Goal: Transaction & Acquisition: Purchase product/service

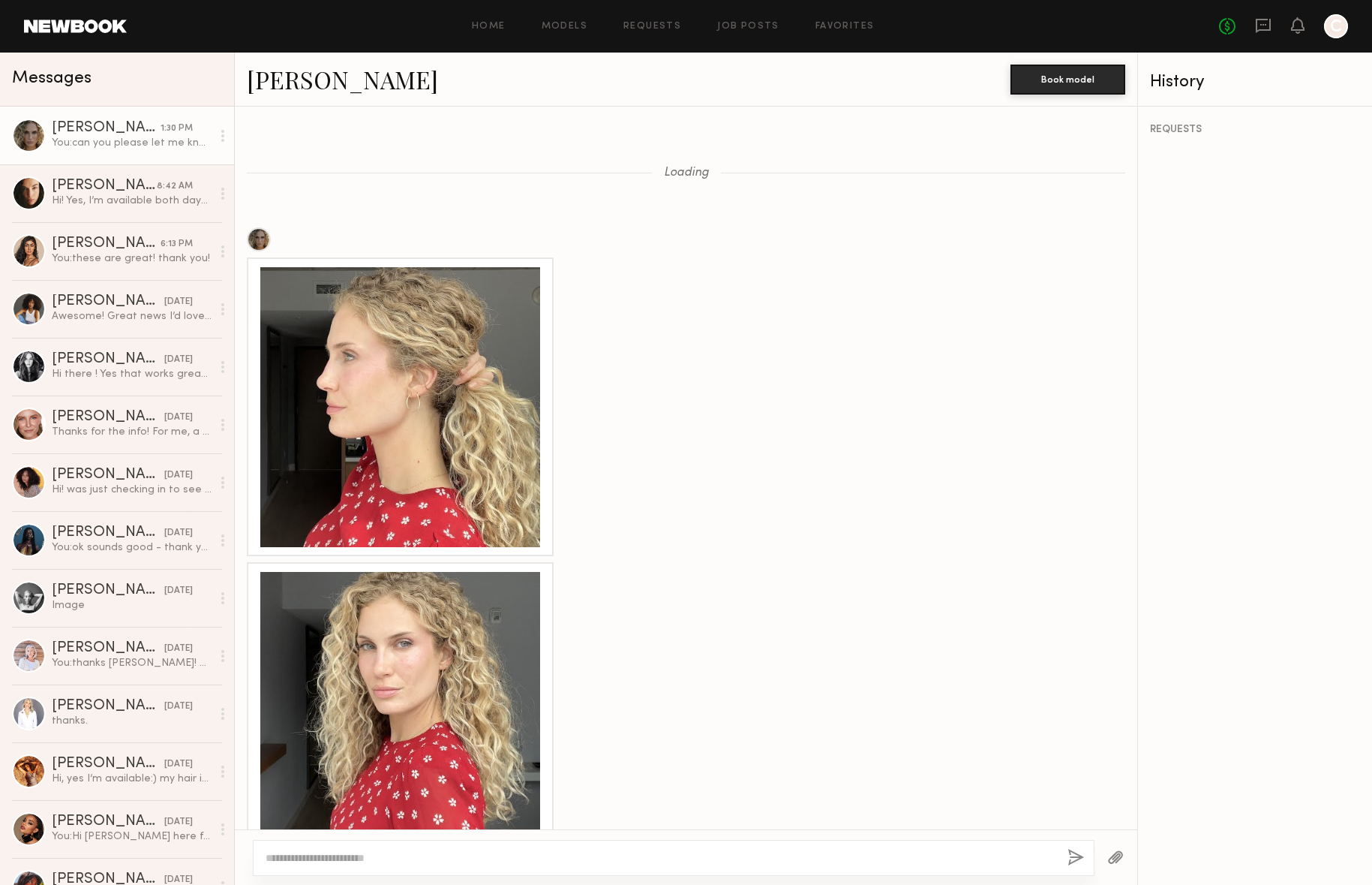
scroll to position [1332, 0]
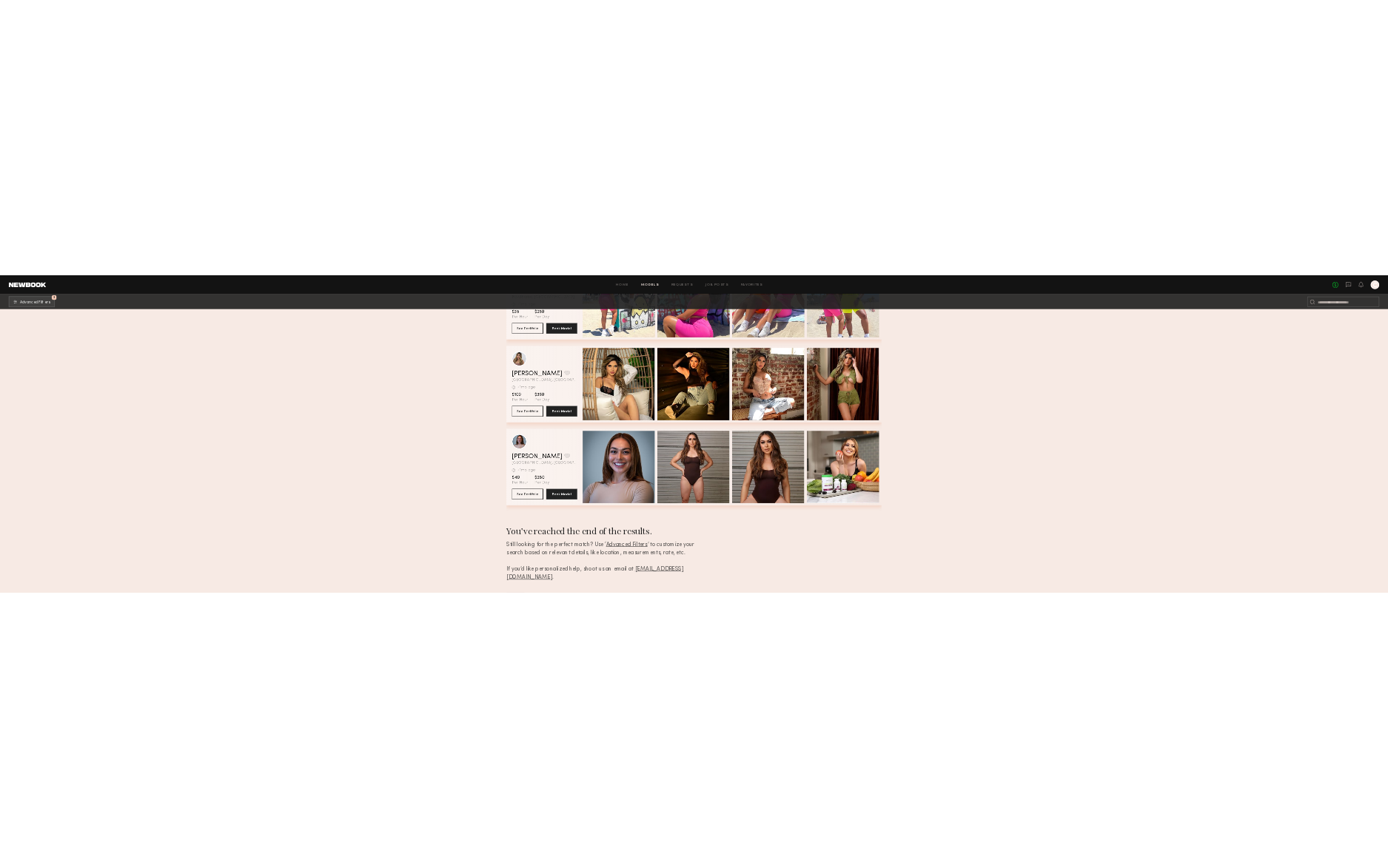
scroll to position [84968, 0]
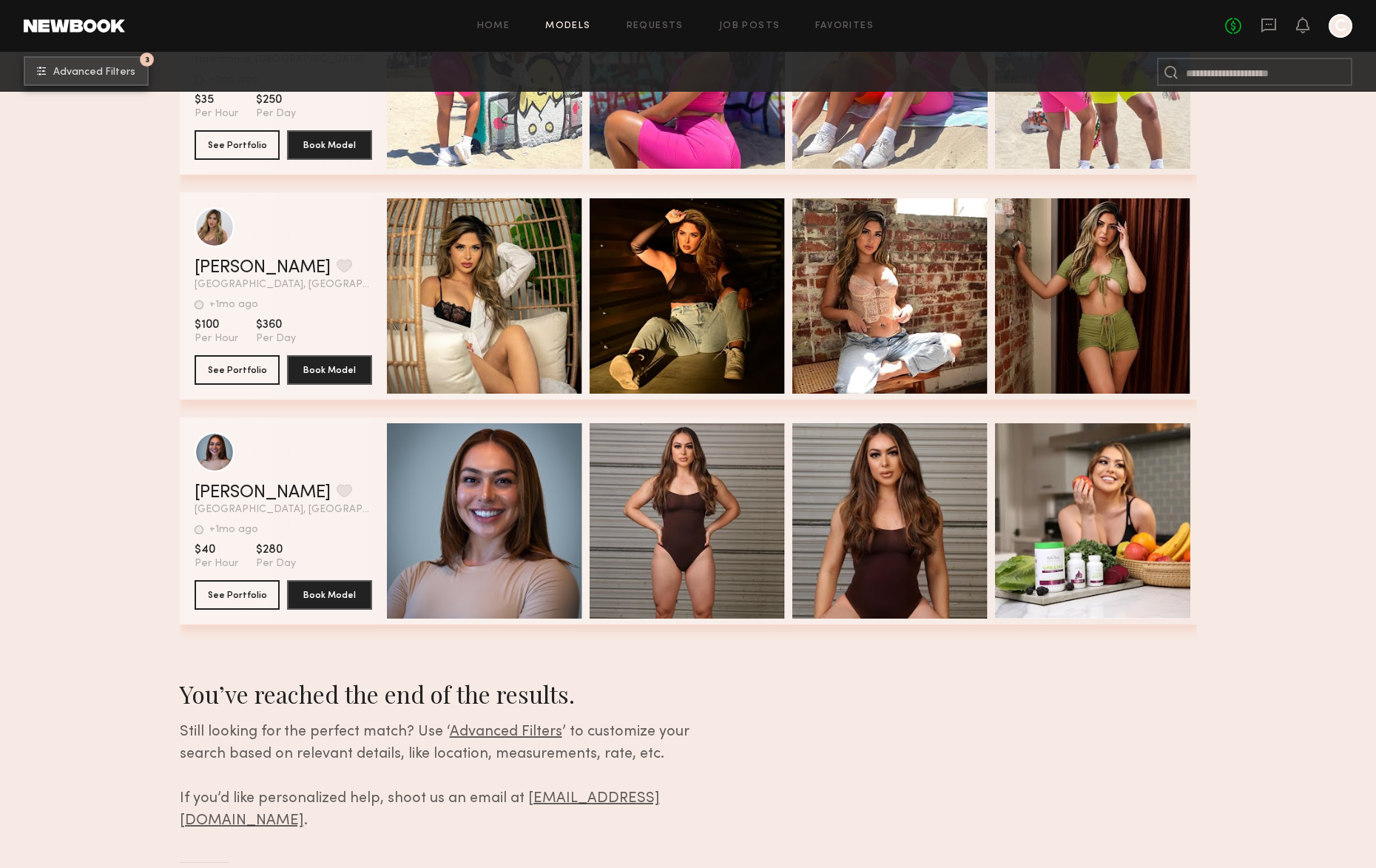
click at [107, 74] on span "Advanced Filters" at bounding box center [94, 72] width 82 height 11
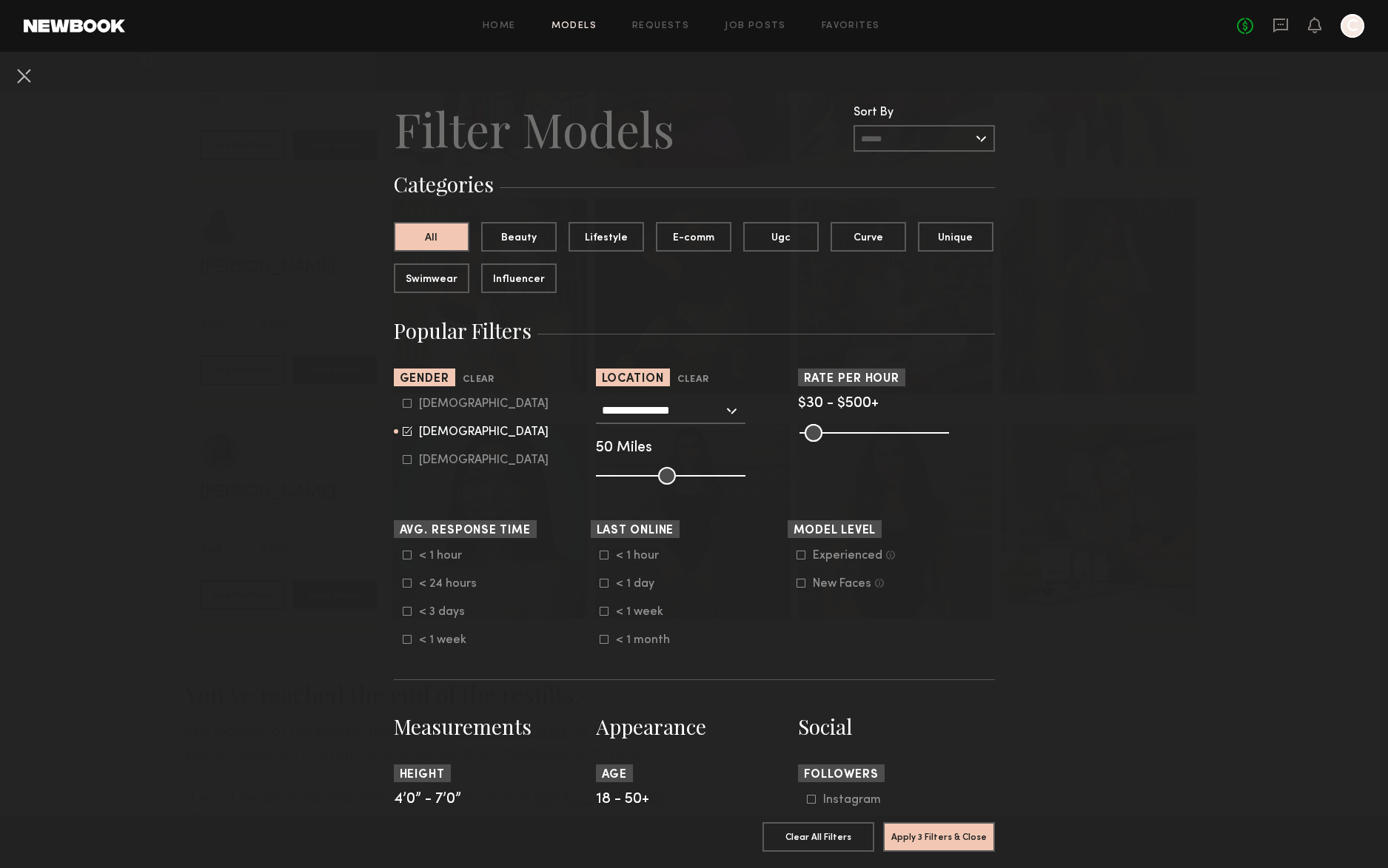
click at [402, 406] on icon at bounding box center [406, 403] width 9 height 9
type input "**"
click at [402, 436] on common-framework-checkbox "Female" at bounding box center [496, 432] width 188 height 13
click at [402, 433] on icon at bounding box center [407, 431] width 10 height 10
type input "*"
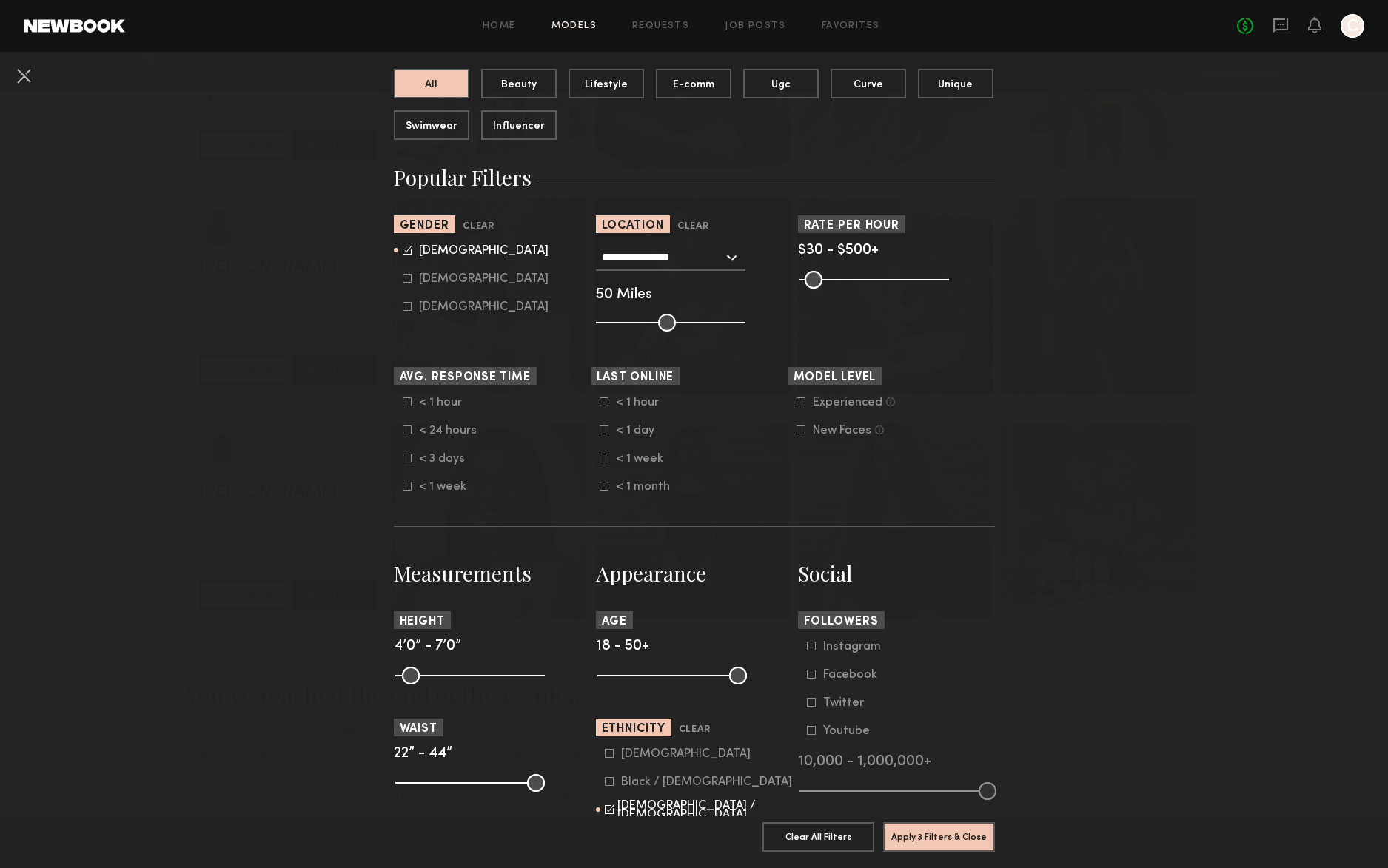
scroll to position [200, 0]
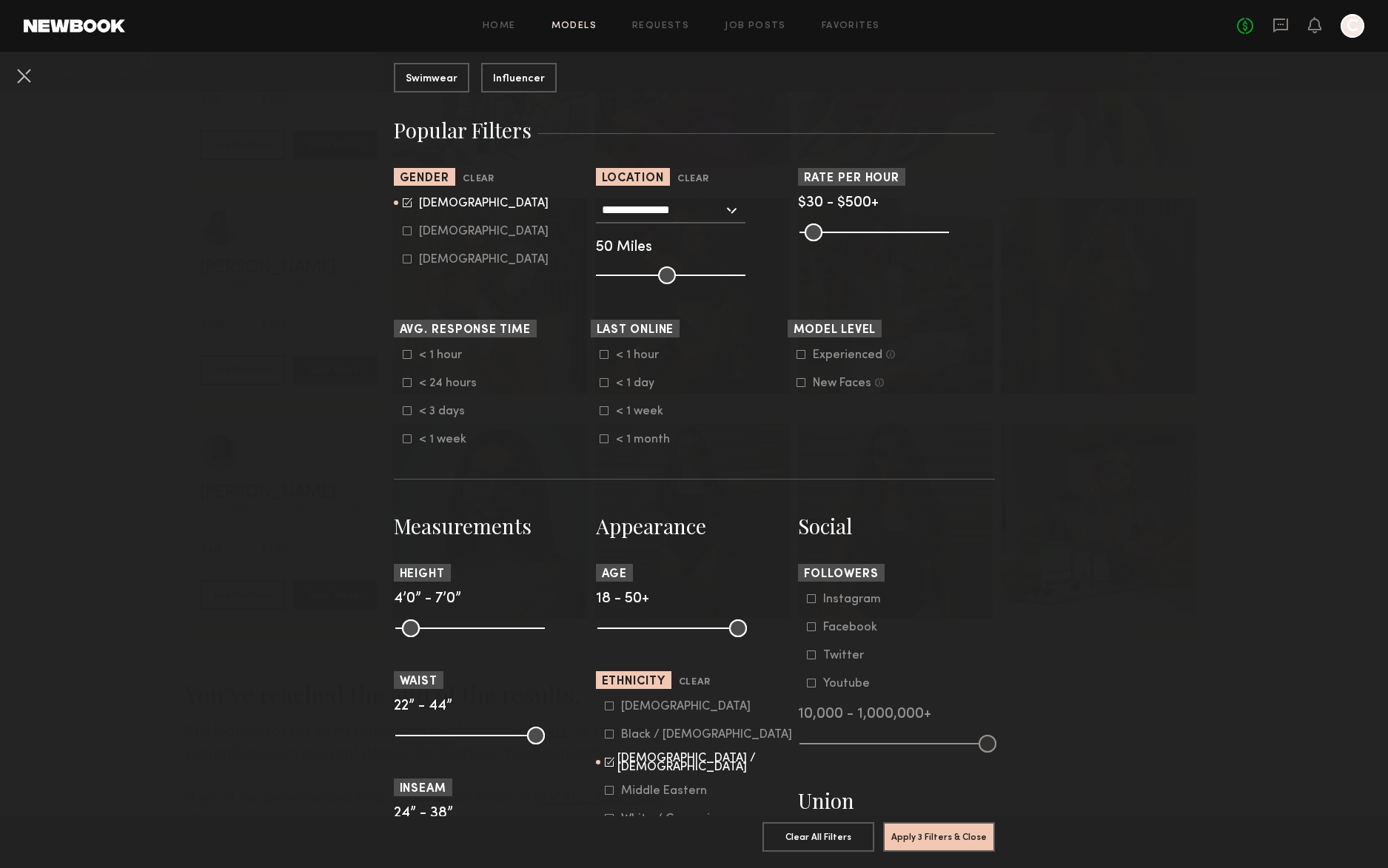
click at [606, 762] on icon at bounding box center [609, 761] width 7 height 7
click at [930, 831] on button "Apply 2 Filters & Close" at bounding box center [938, 836] width 112 height 29
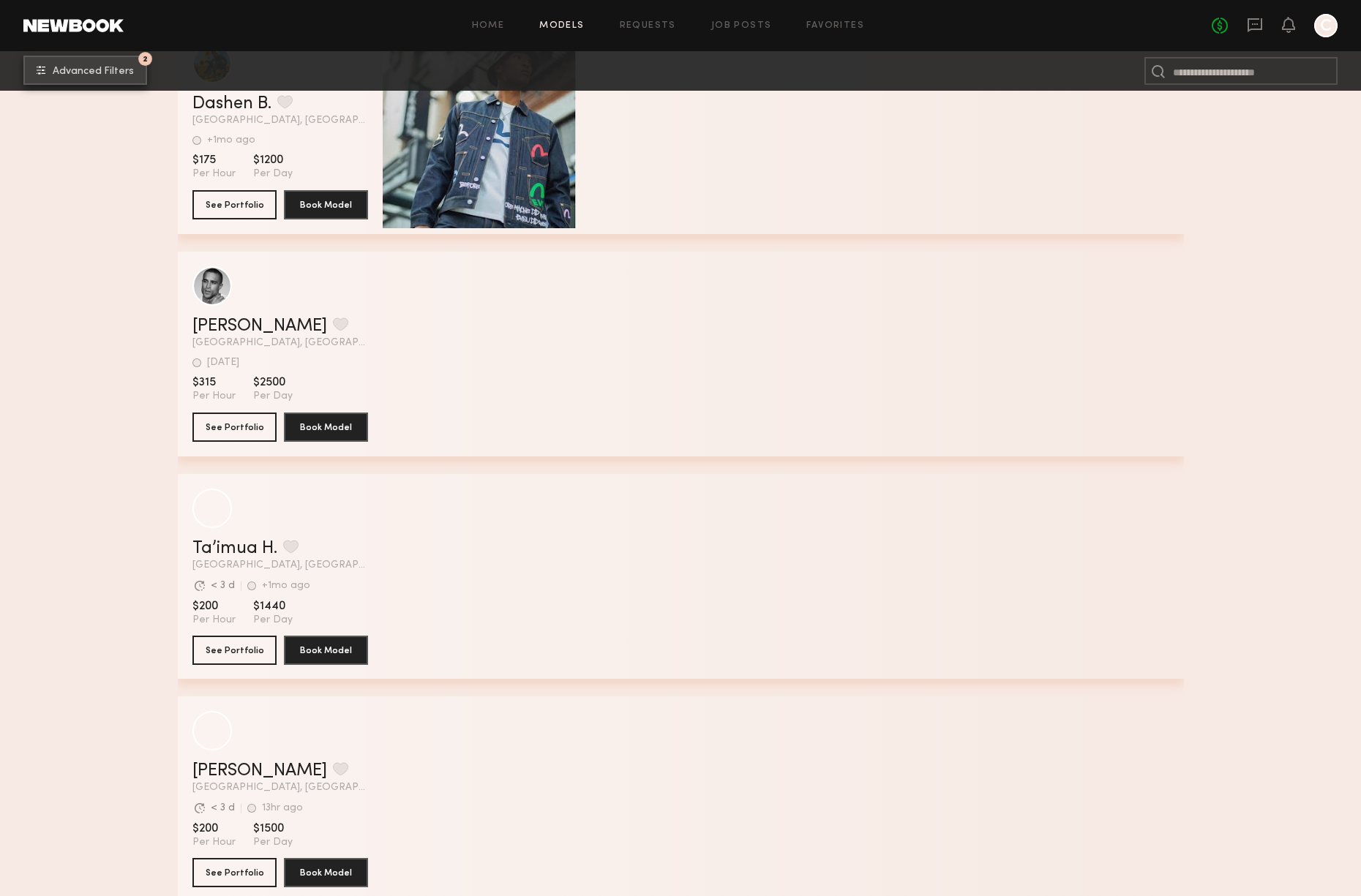
scroll to position [34550, 0]
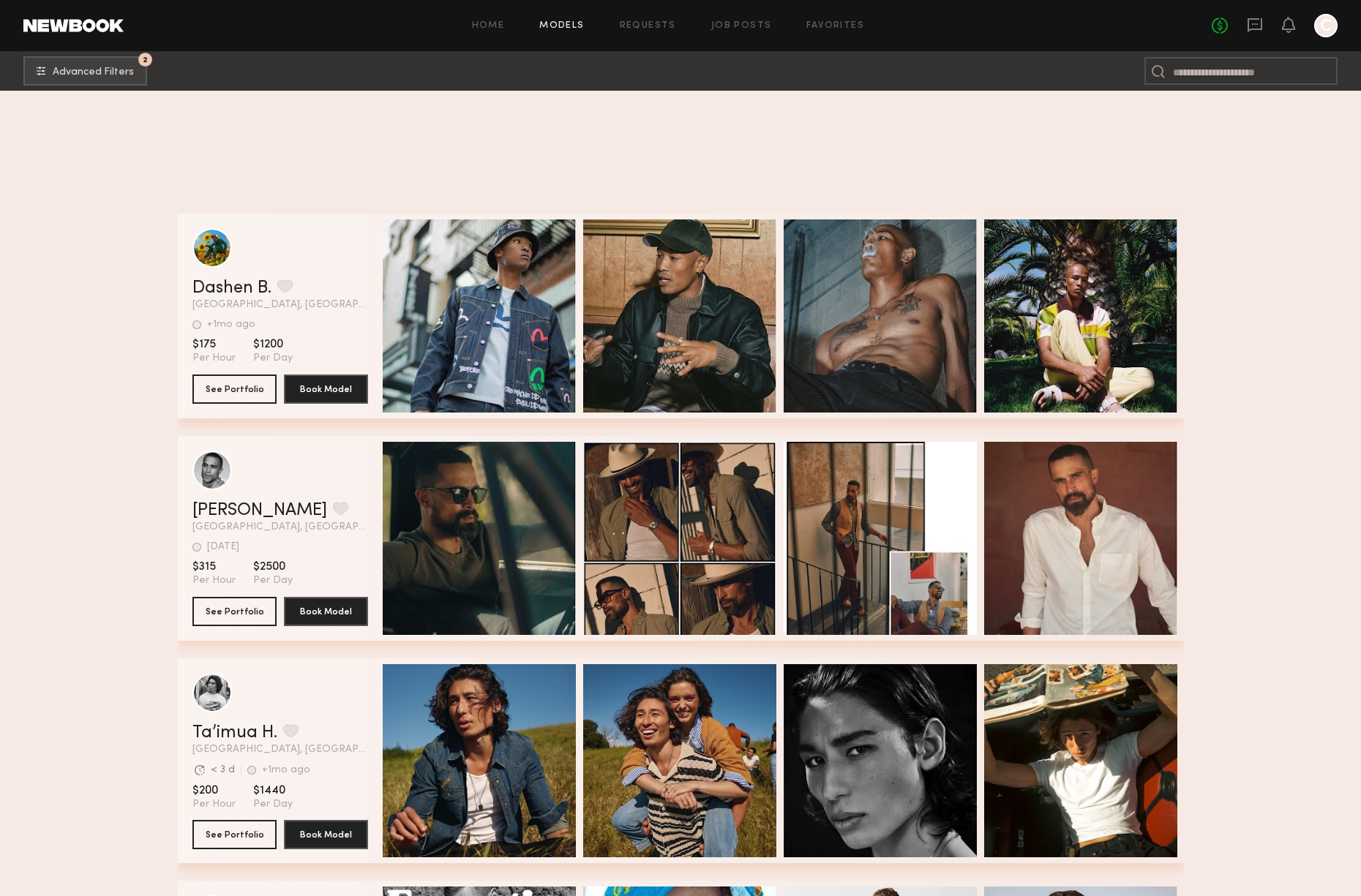
scroll to position [34624, 0]
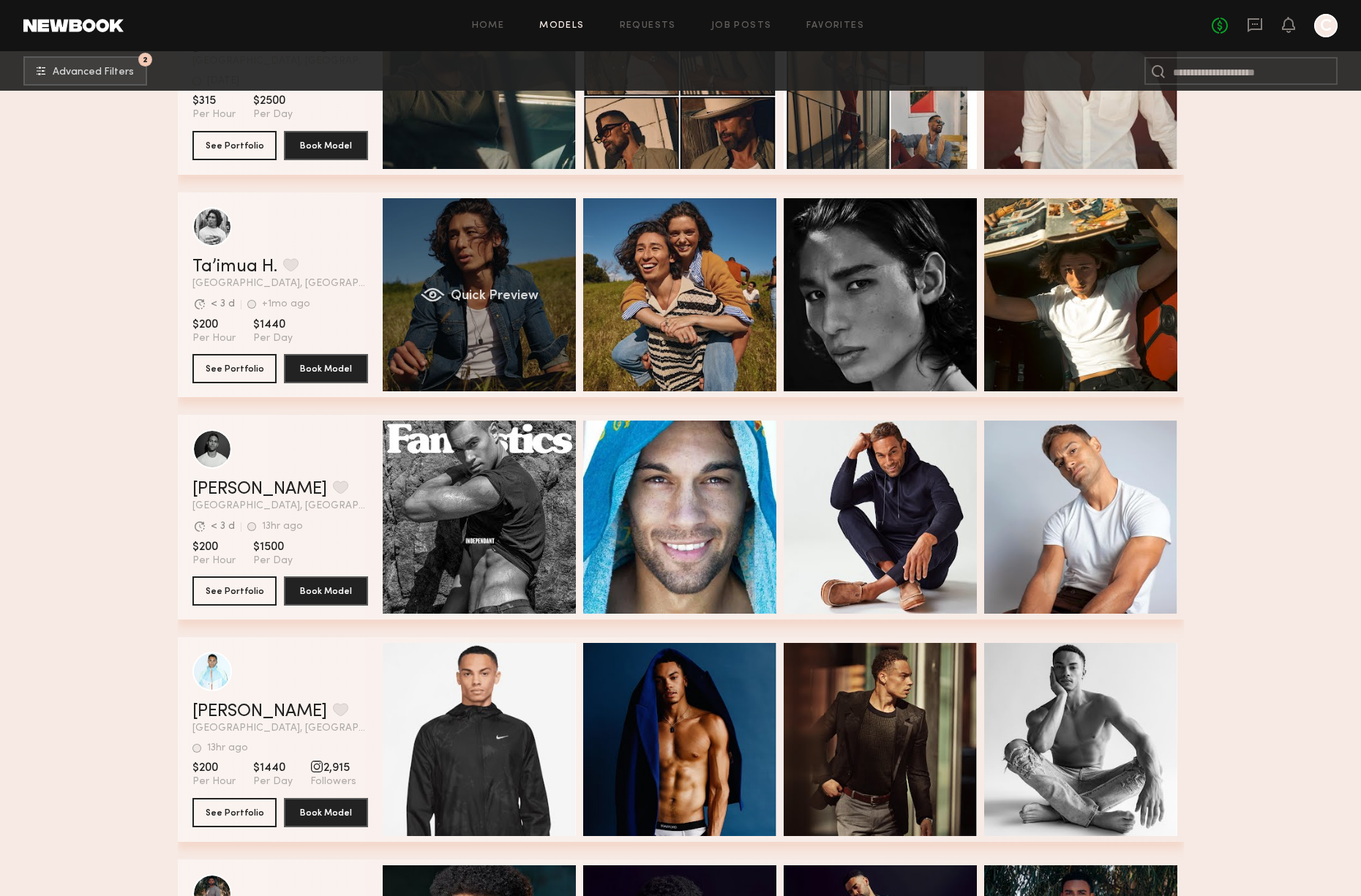
click at [551, 341] on div "Quick Preview" at bounding box center [479, 295] width 193 height 193
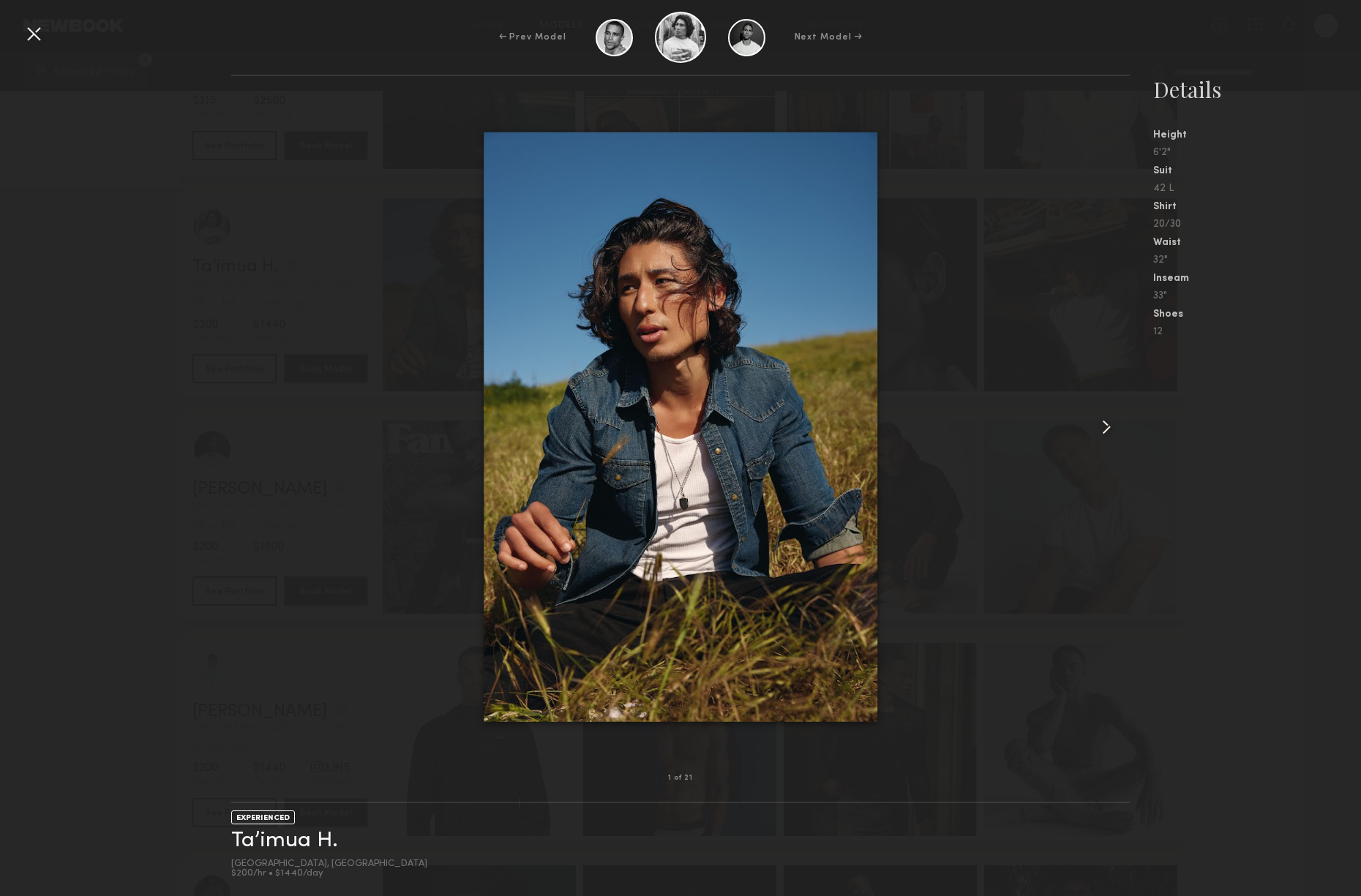
click at [1105, 425] on common-icon at bounding box center [1107, 427] width 23 height 23
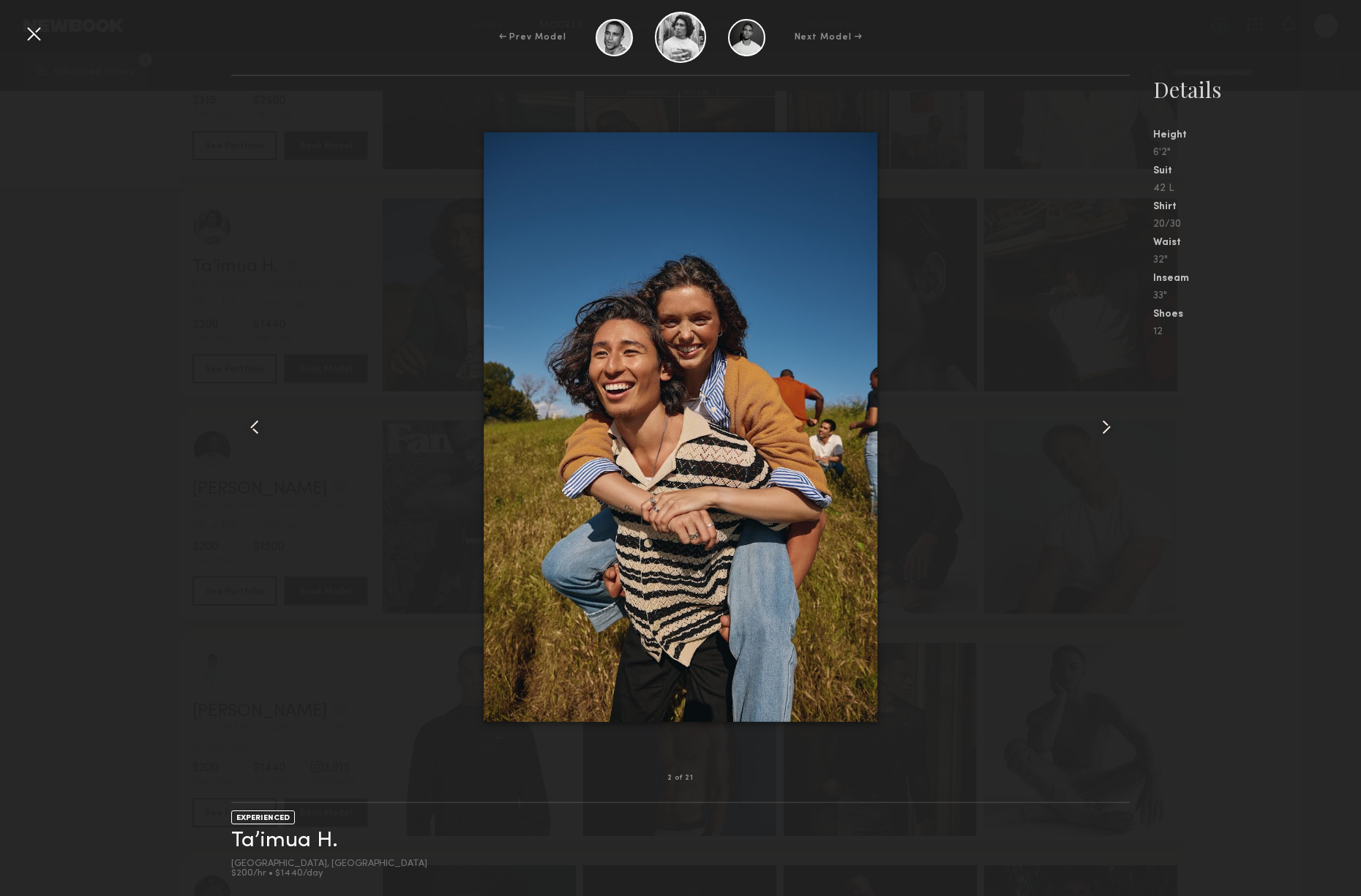
click at [1105, 426] on common-icon at bounding box center [1107, 427] width 23 height 23
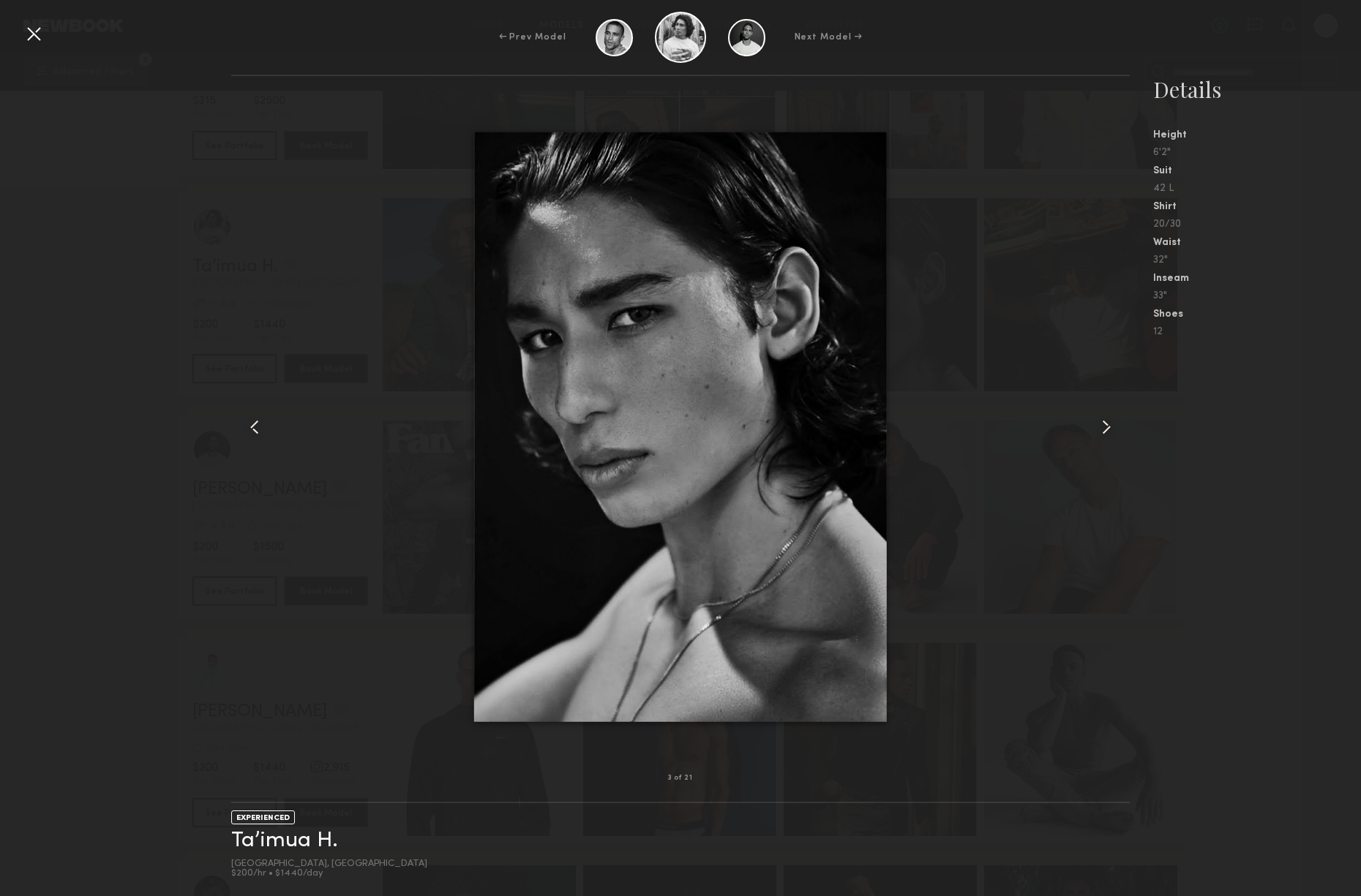
click at [1105, 426] on common-icon at bounding box center [1107, 427] width 23 height 23
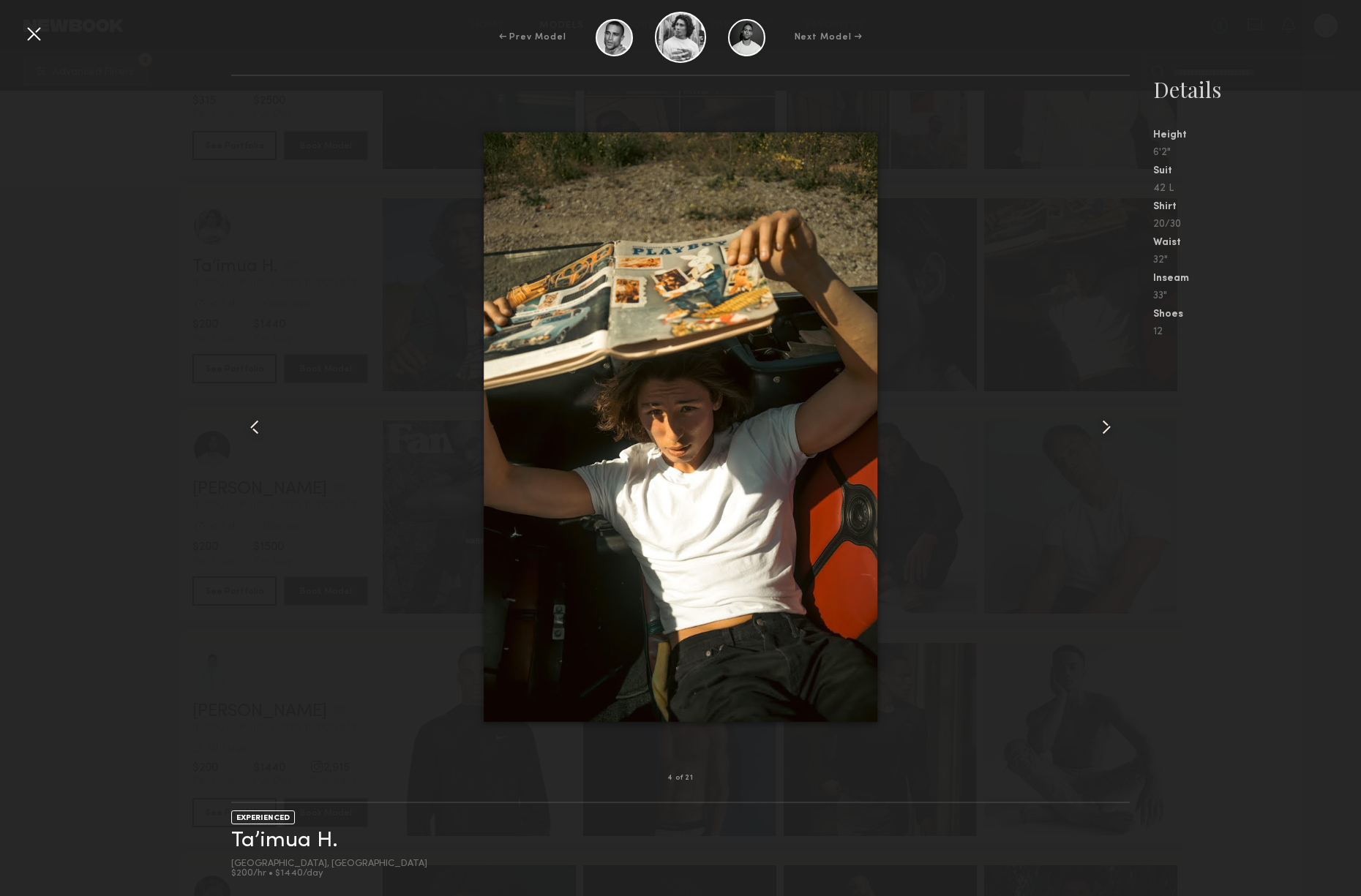
click at [1105, 426] on common-icon at bounding box center [1107, 427] width 23 height 23
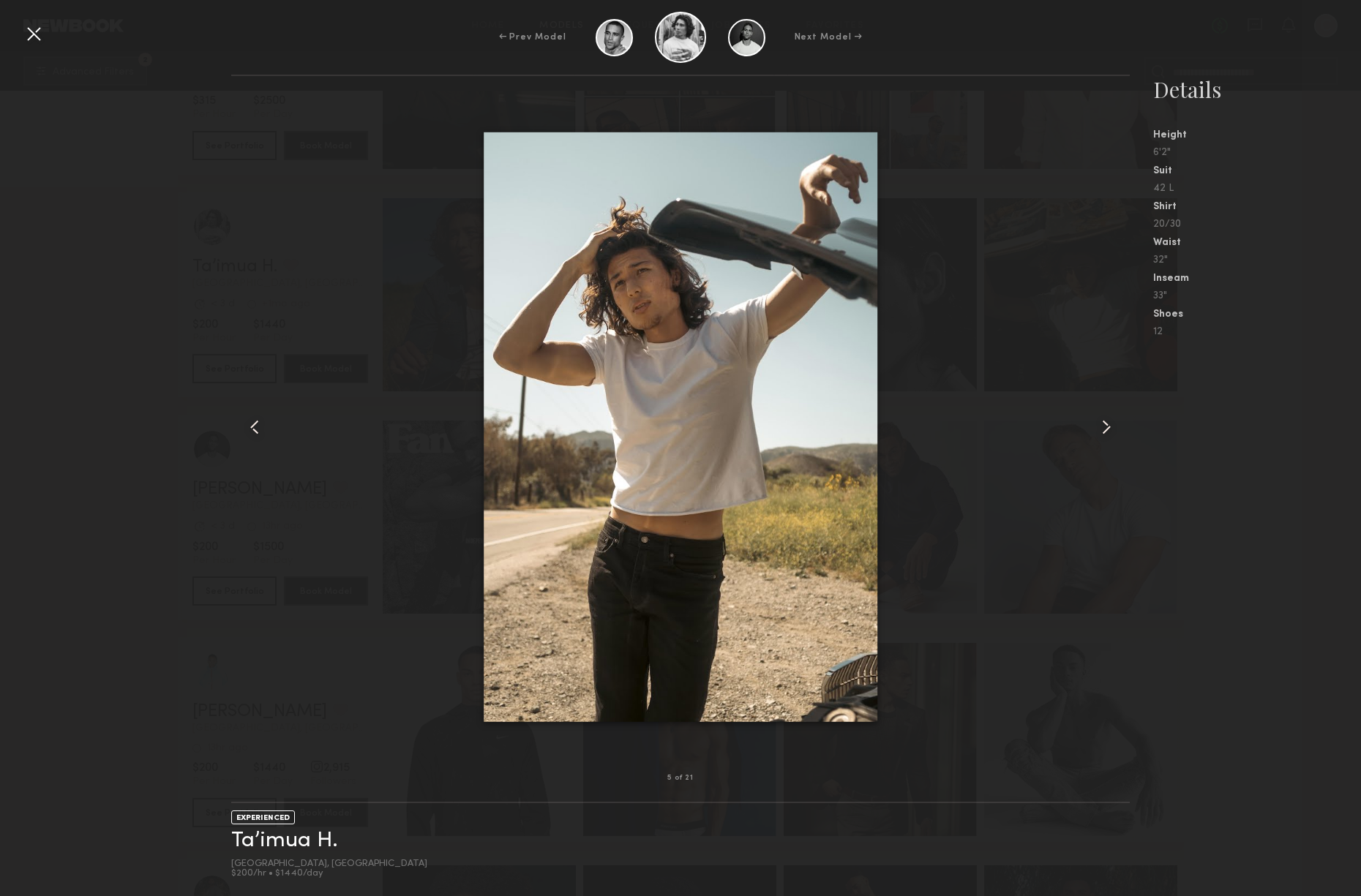
click at [1105, 426] on common-icon at bounding box center [1107, 427] width 23 height 23
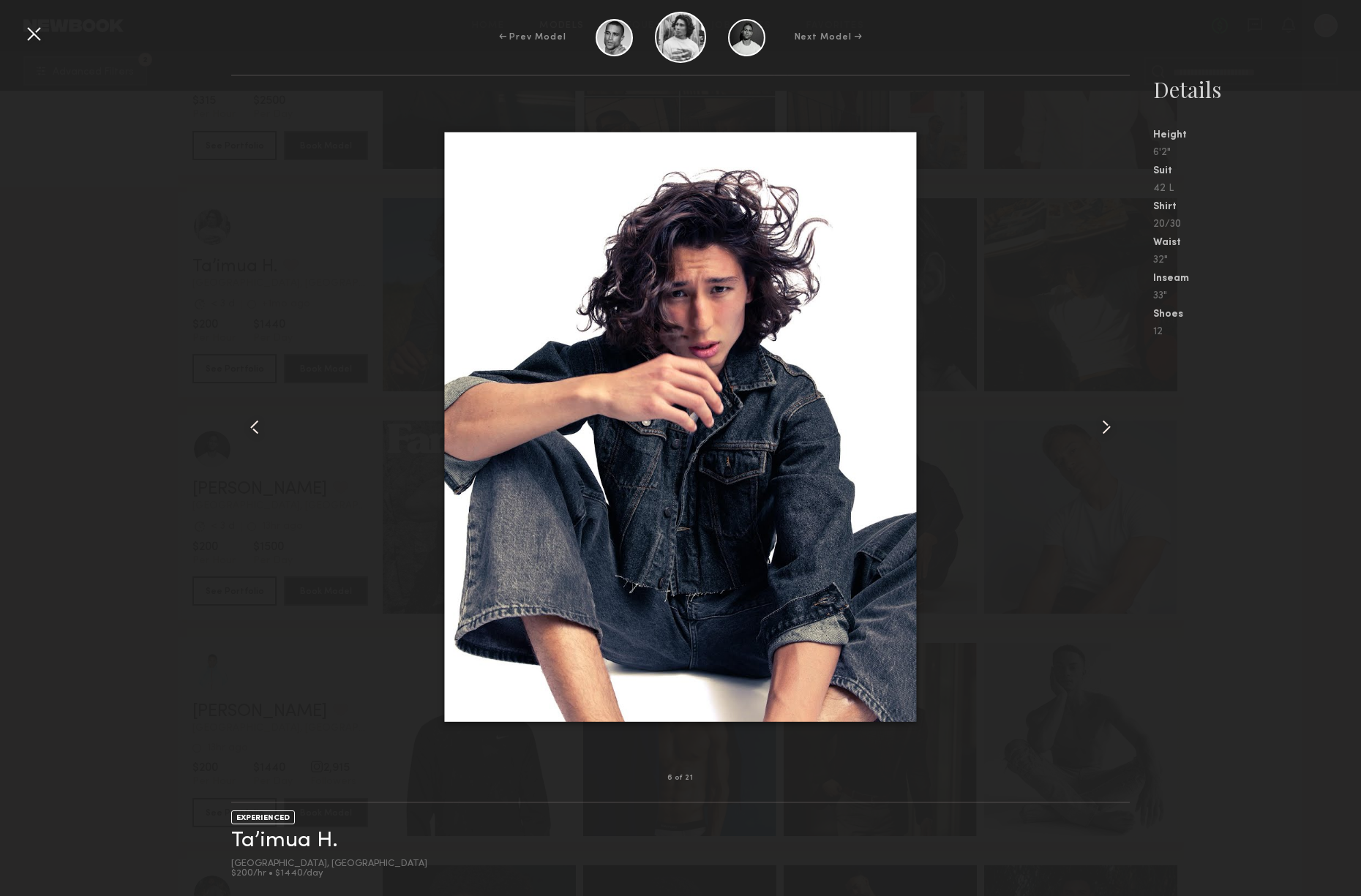
click at [1105, 426] on common-icon at bounding box center [1107, 427] width 23 height 23
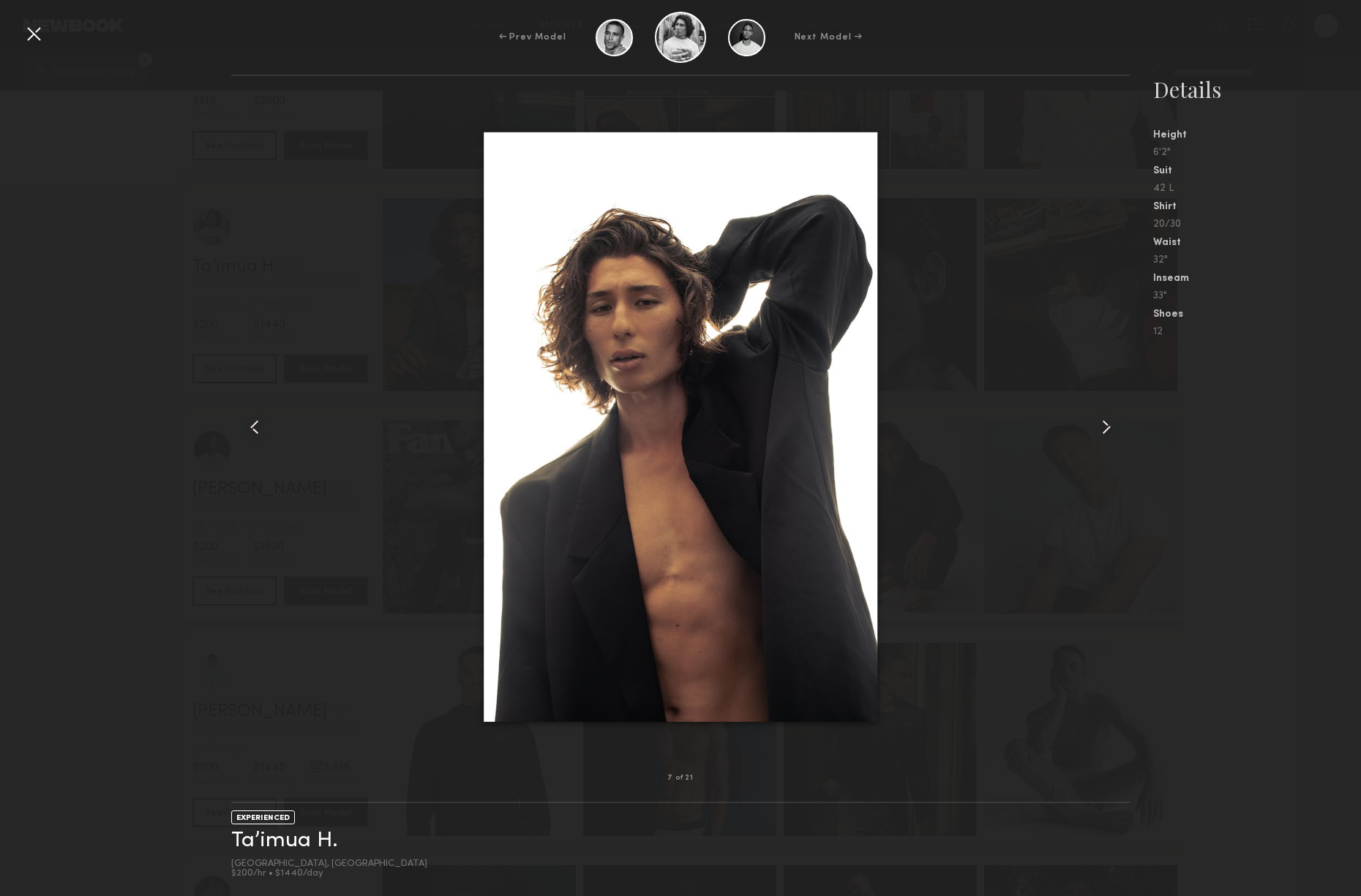
click at [1105, 426] on common-icon at bounding box center [1107, 427] width 23 height 23
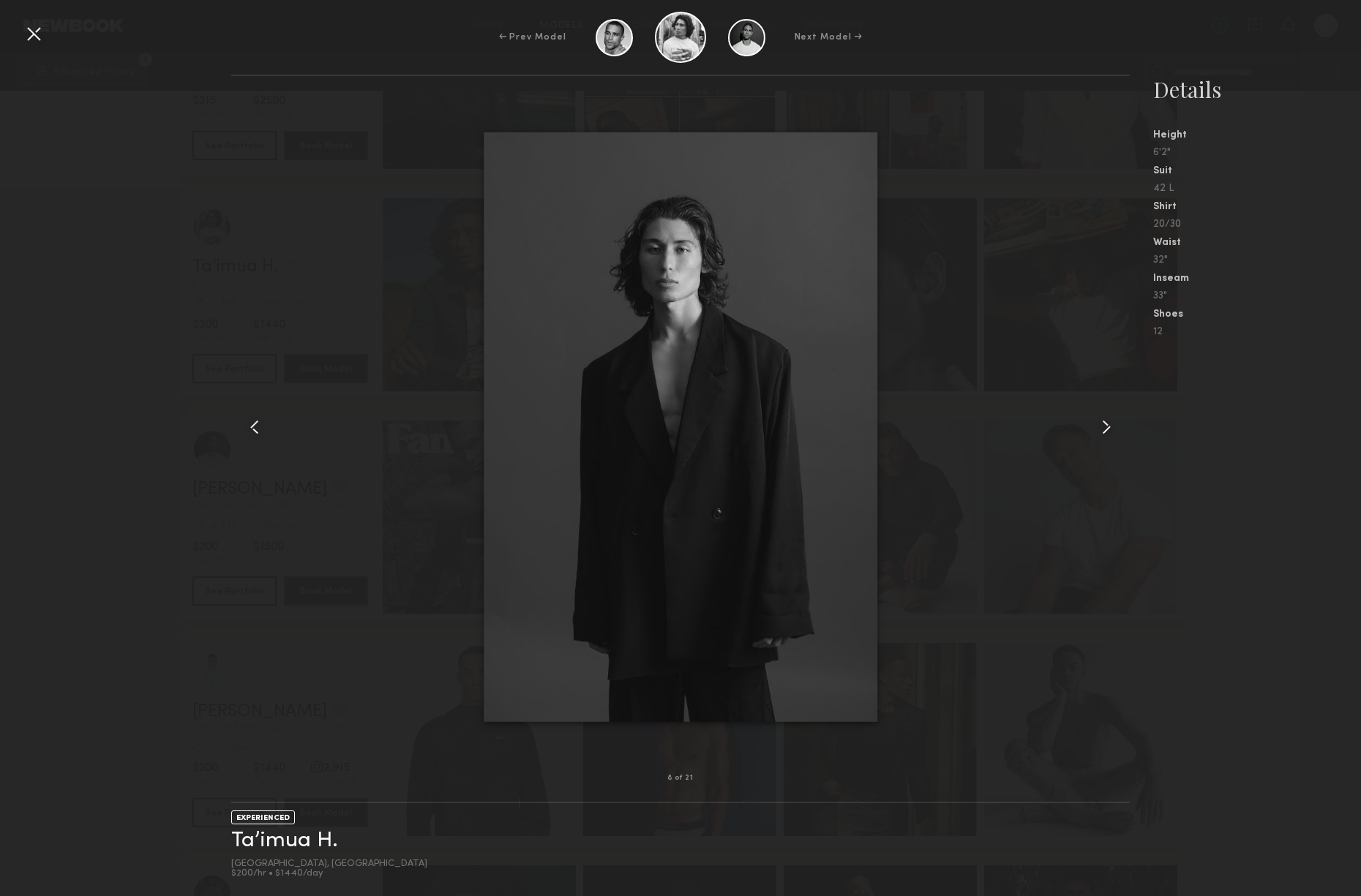
click at [1105, 426] on common-icon at bounding box center [1107, 427] width 23 height 23
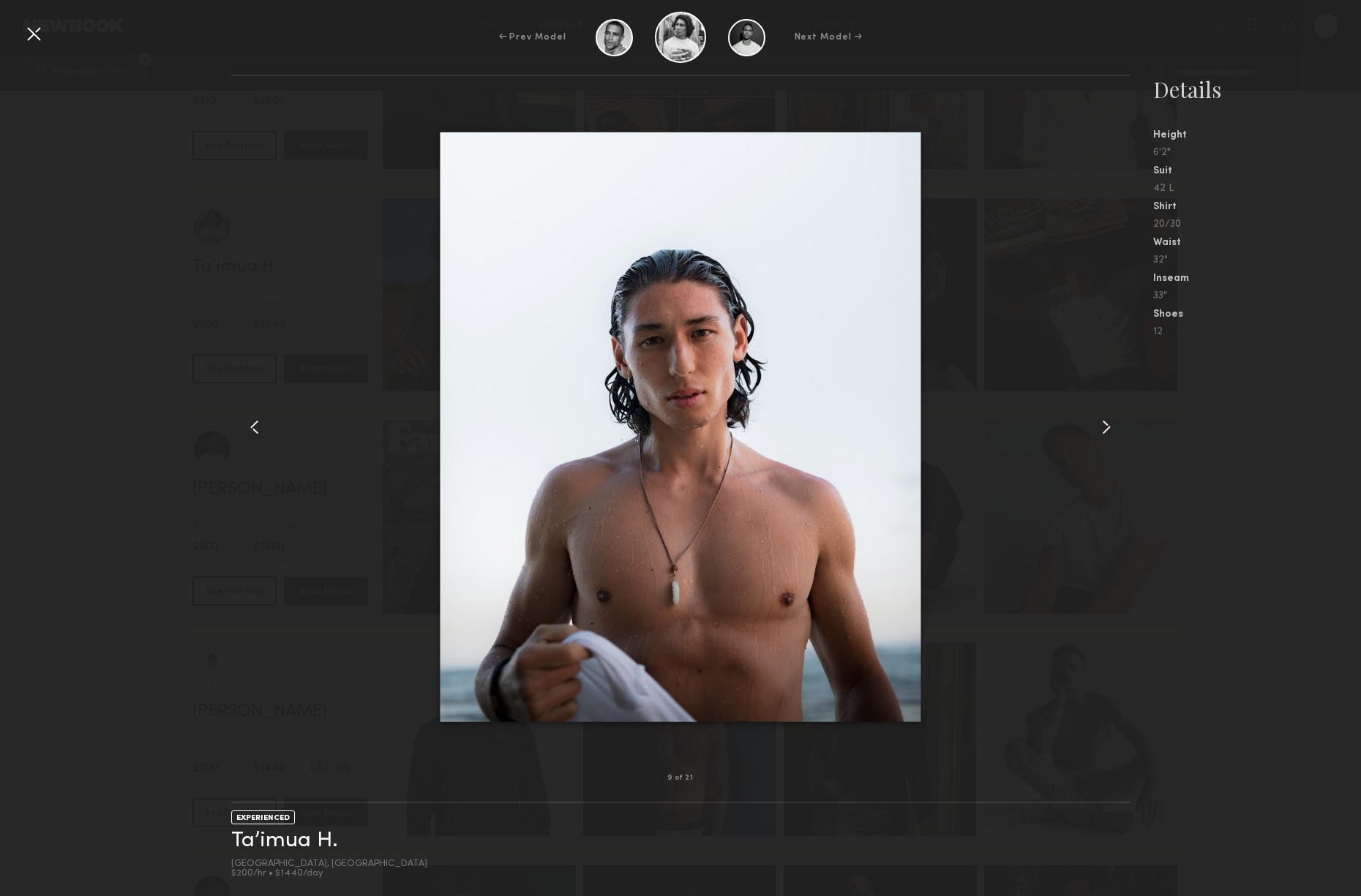
click at [1105, 426] on common-icon at bounding box center [1107, 427] width 23 height 23
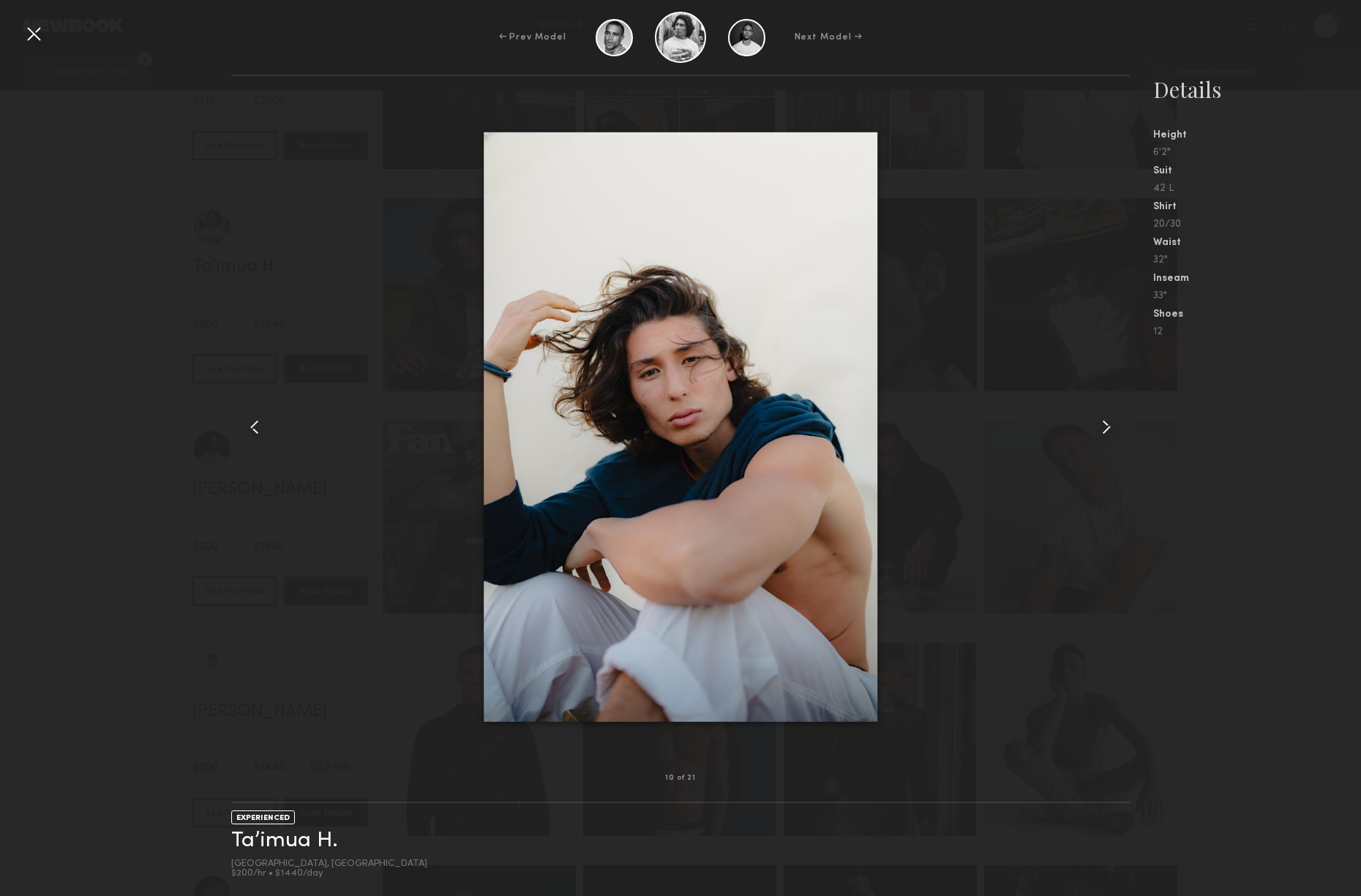
click at [1105, 426] on common-icon at bounding box center [1107, 427] width 23 height 23
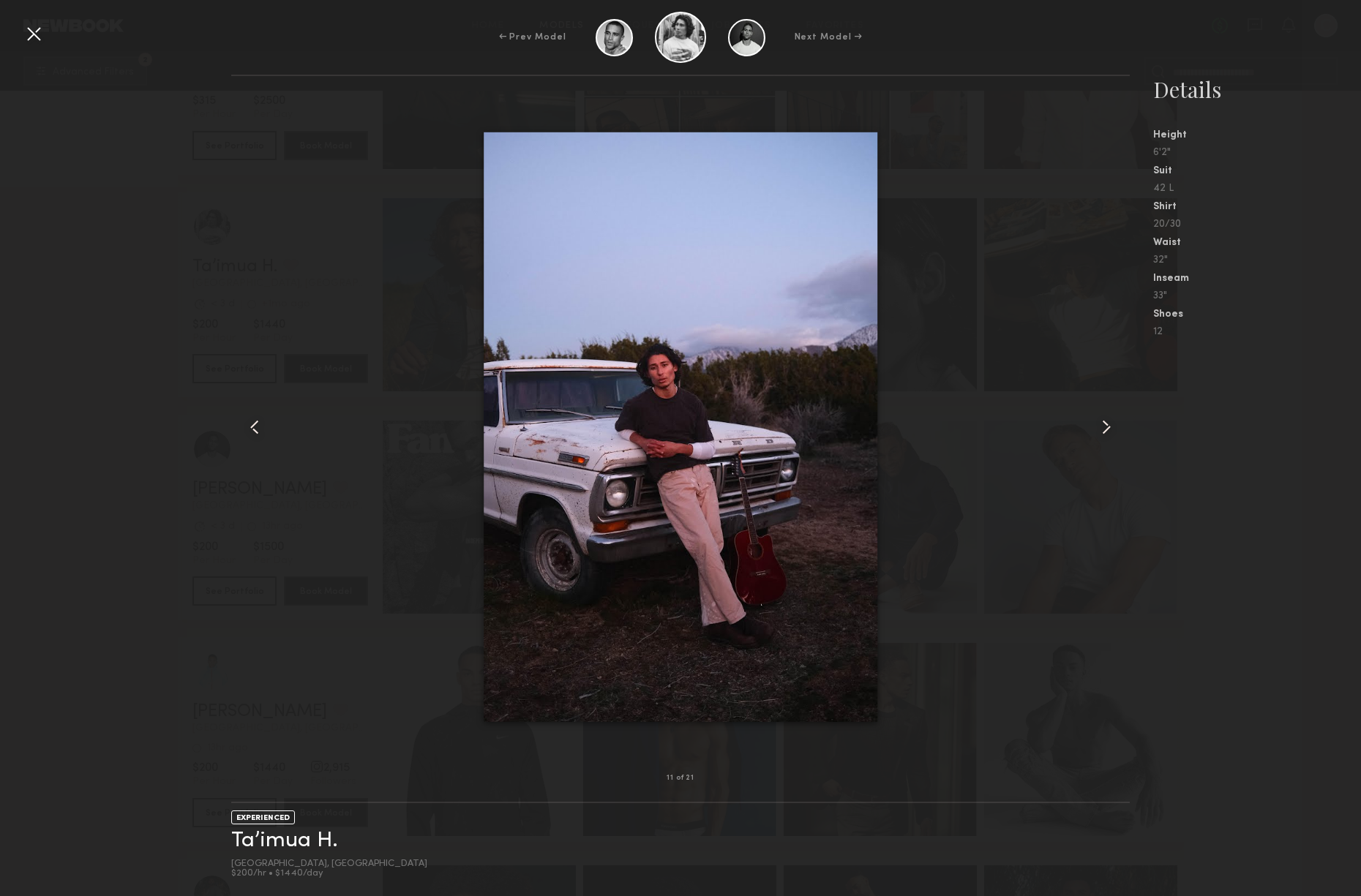
click at [1105, 426] on common-icon at bounding box center [1107, 427] width 23 height 23
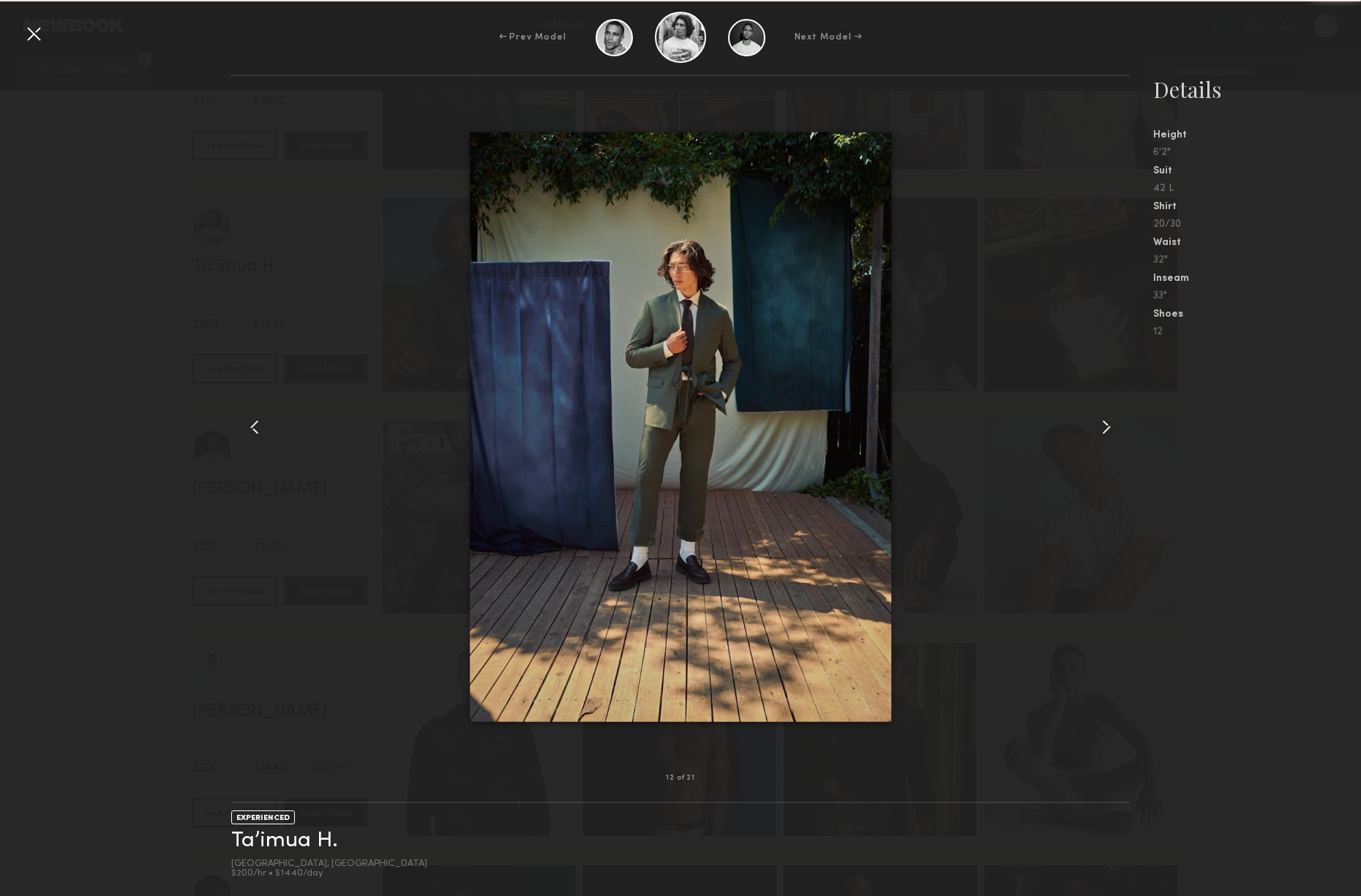
click at [1105, 426] on common-icon at bounding box center [1107, 427] width 23 height 23
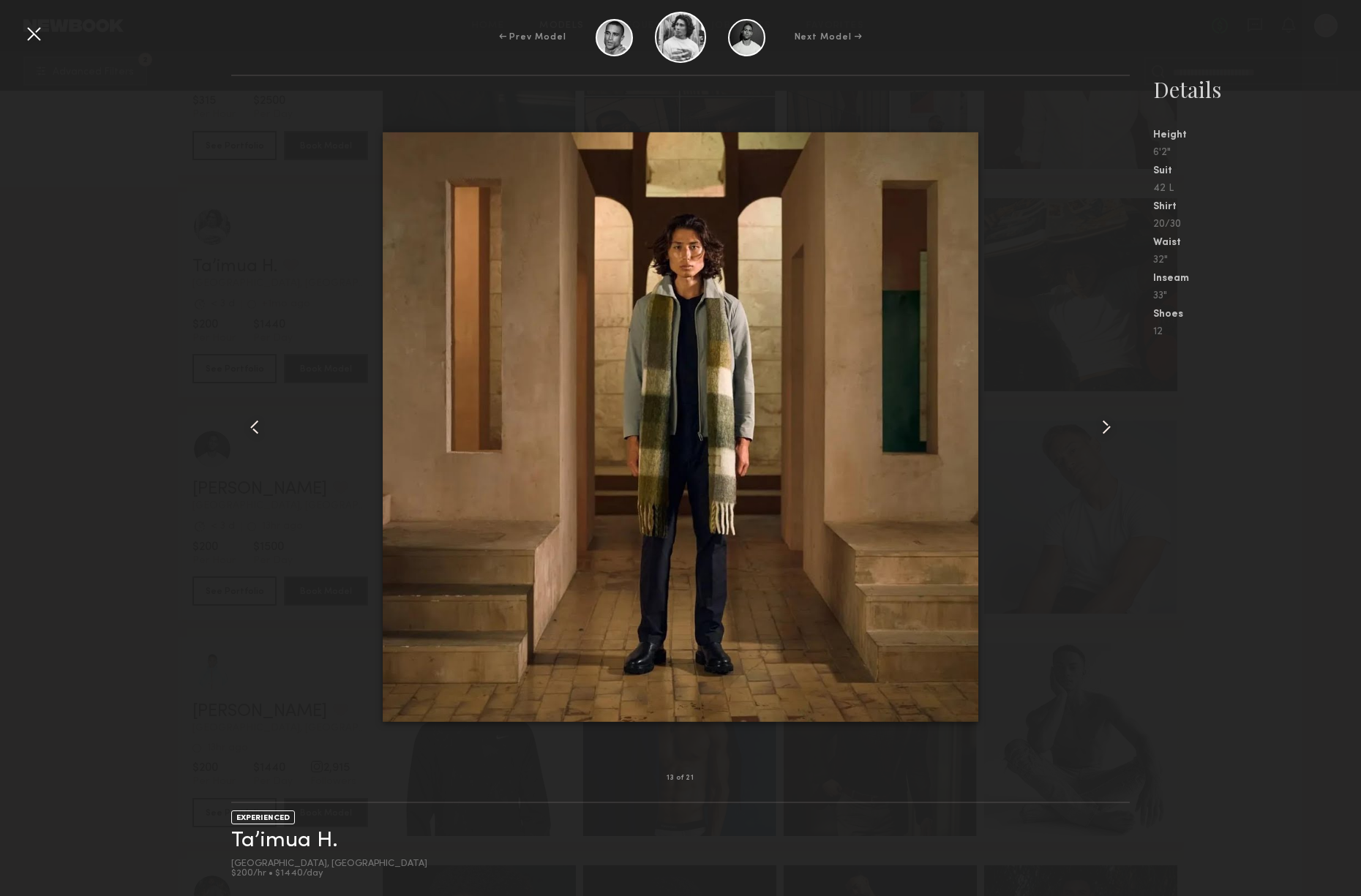
click at [1105, 426] on common-icon at bounding box center [1107, 427] width 23 height 23
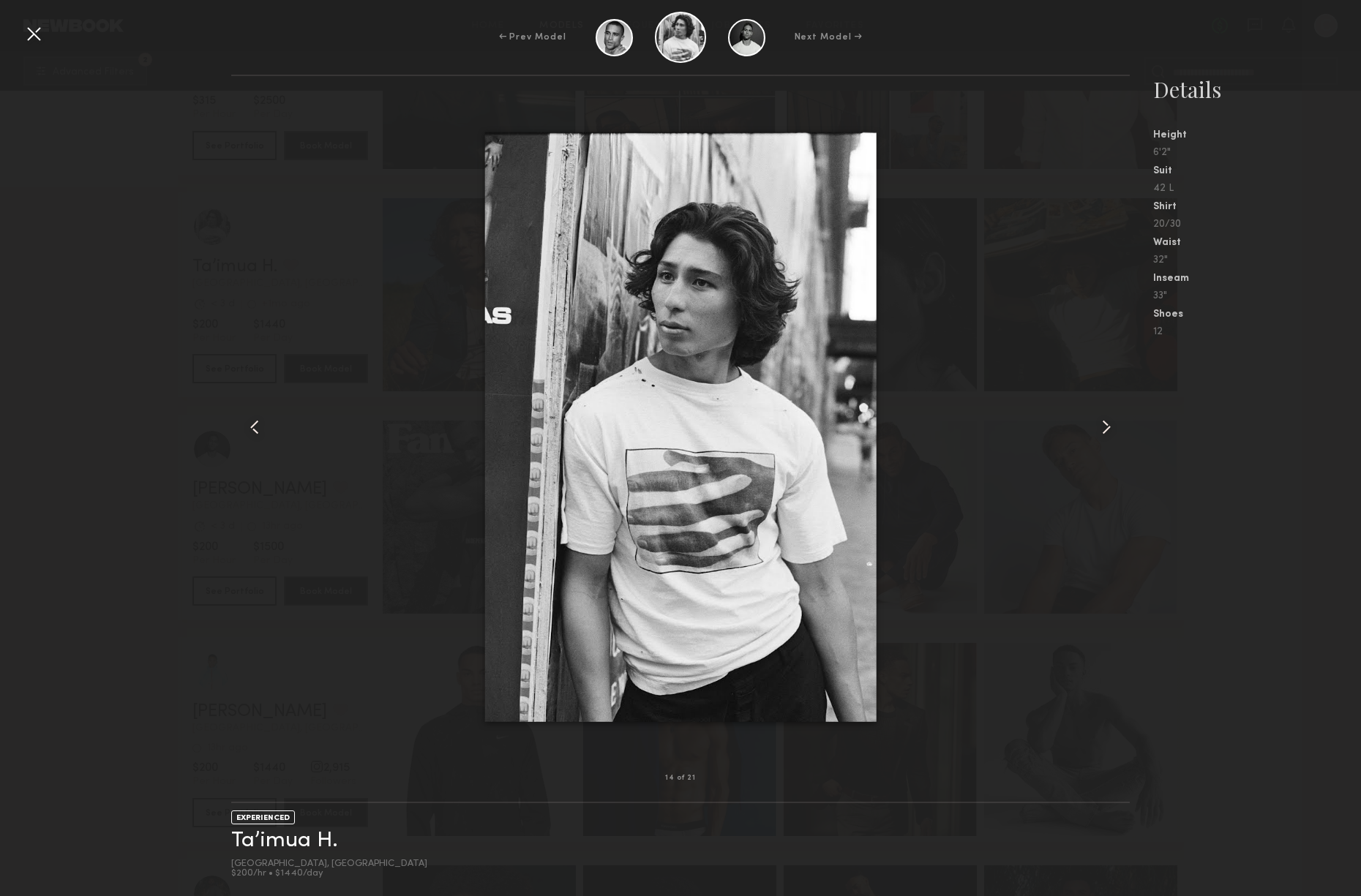
click at [1105, 426] on common-icon at bounding box center [1107, 427] width 23 height 23
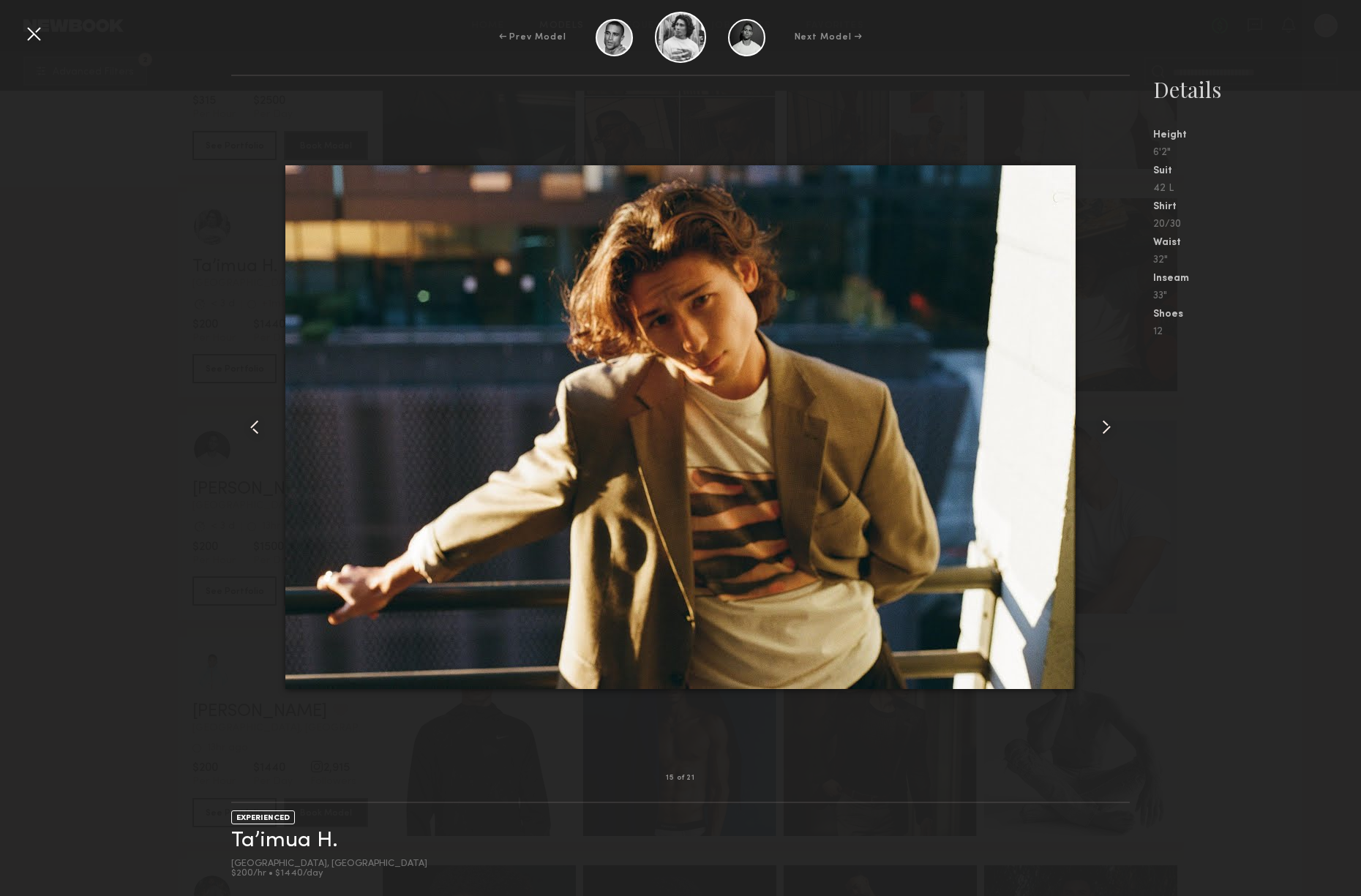
click at [1105, 426] on common-icon at bounding box center [1107, 427] width 23 height 23
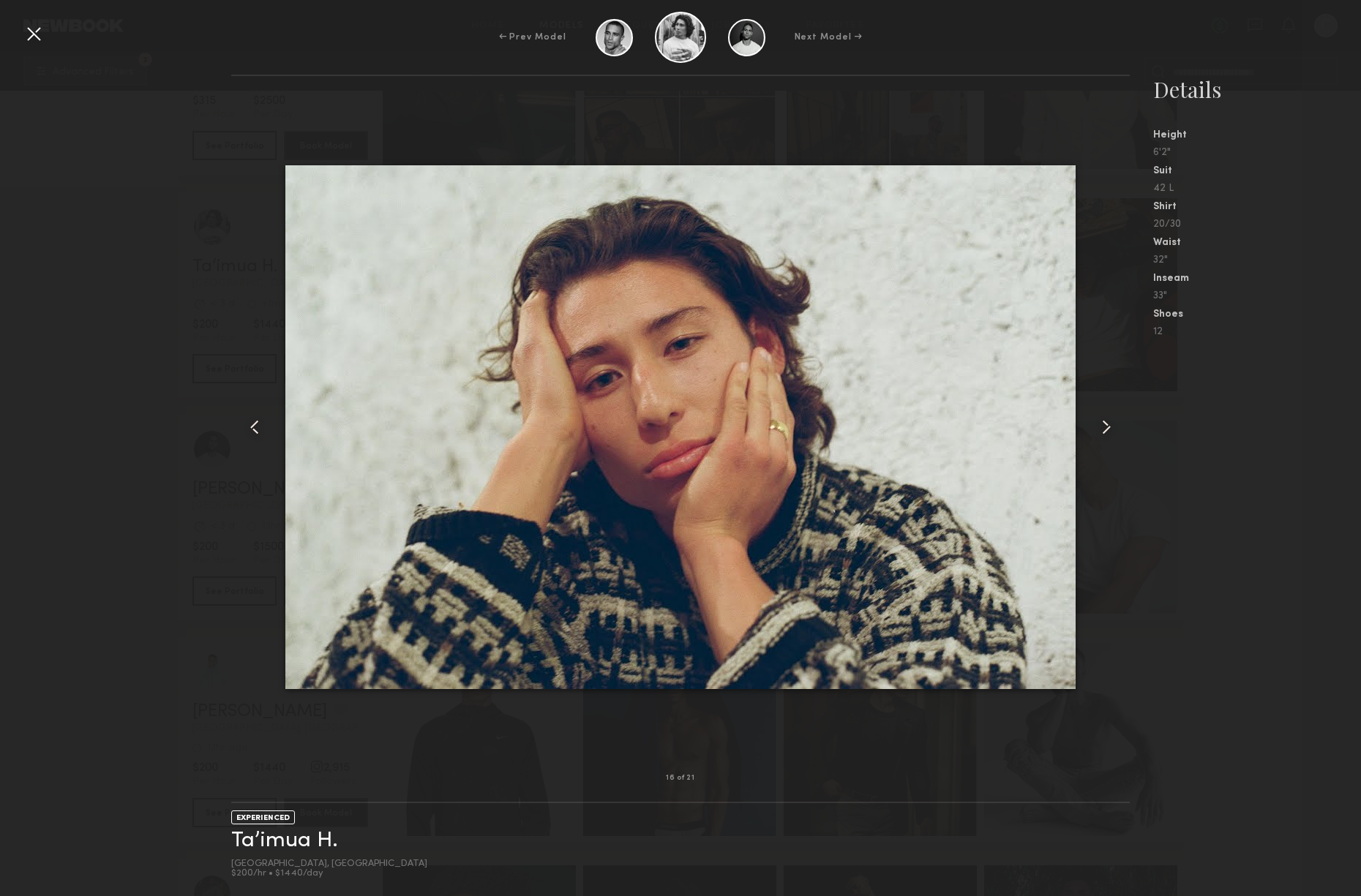
click at [1216, 455] on nb-gallery-model-stats "Details Height 6'2" Suit 42 L Shirt 20/30 Waist 32" Inseam 33" Shoes 12" at bounding box center [1245, 485] width 231 height 822
click at [28, 35] on div at bounding box center [33, 33] width 23 height 23
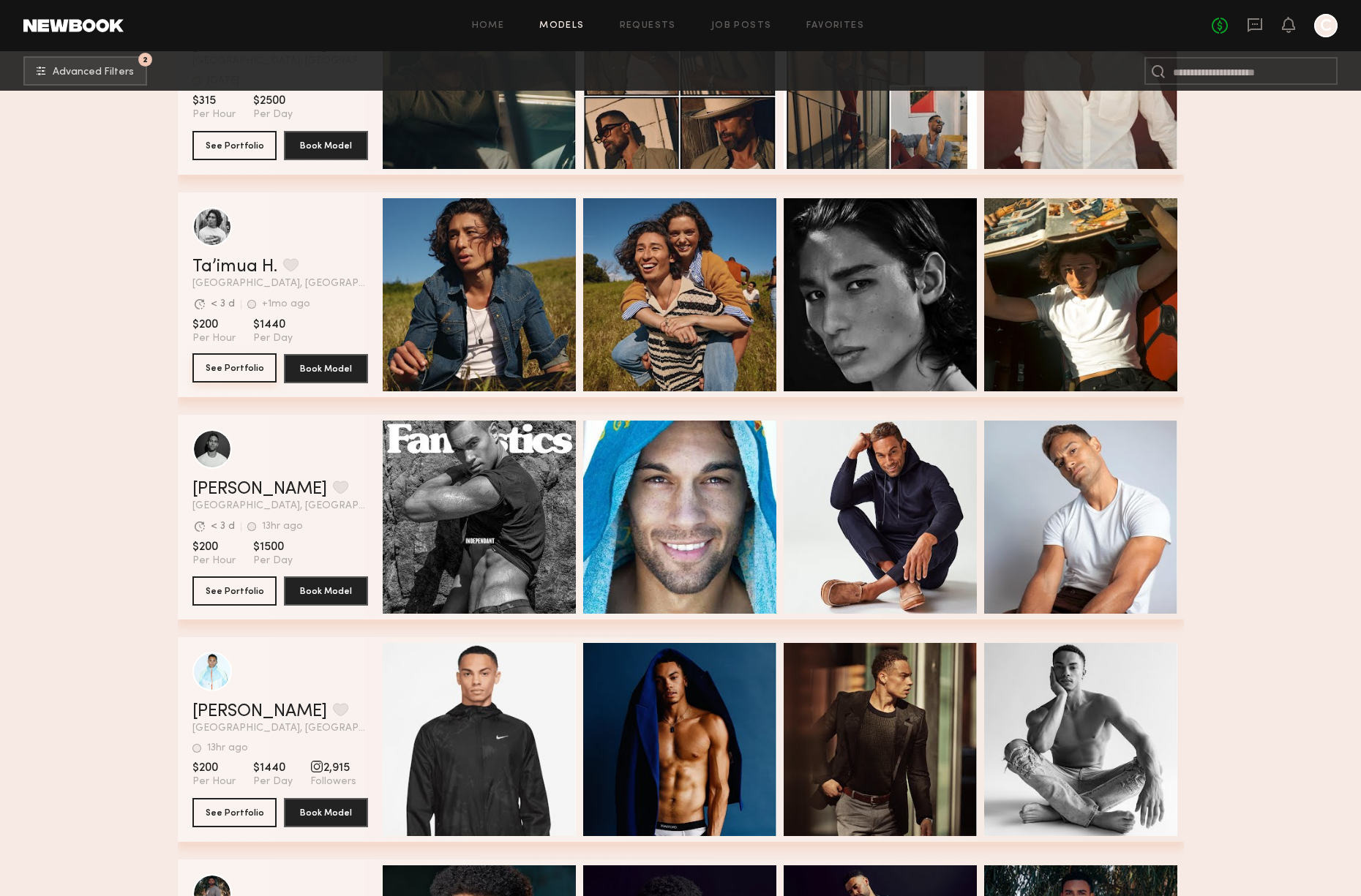
click at [246, 368] on button "See Portfolio" at bounding box center [234, 368] width 85 height 29
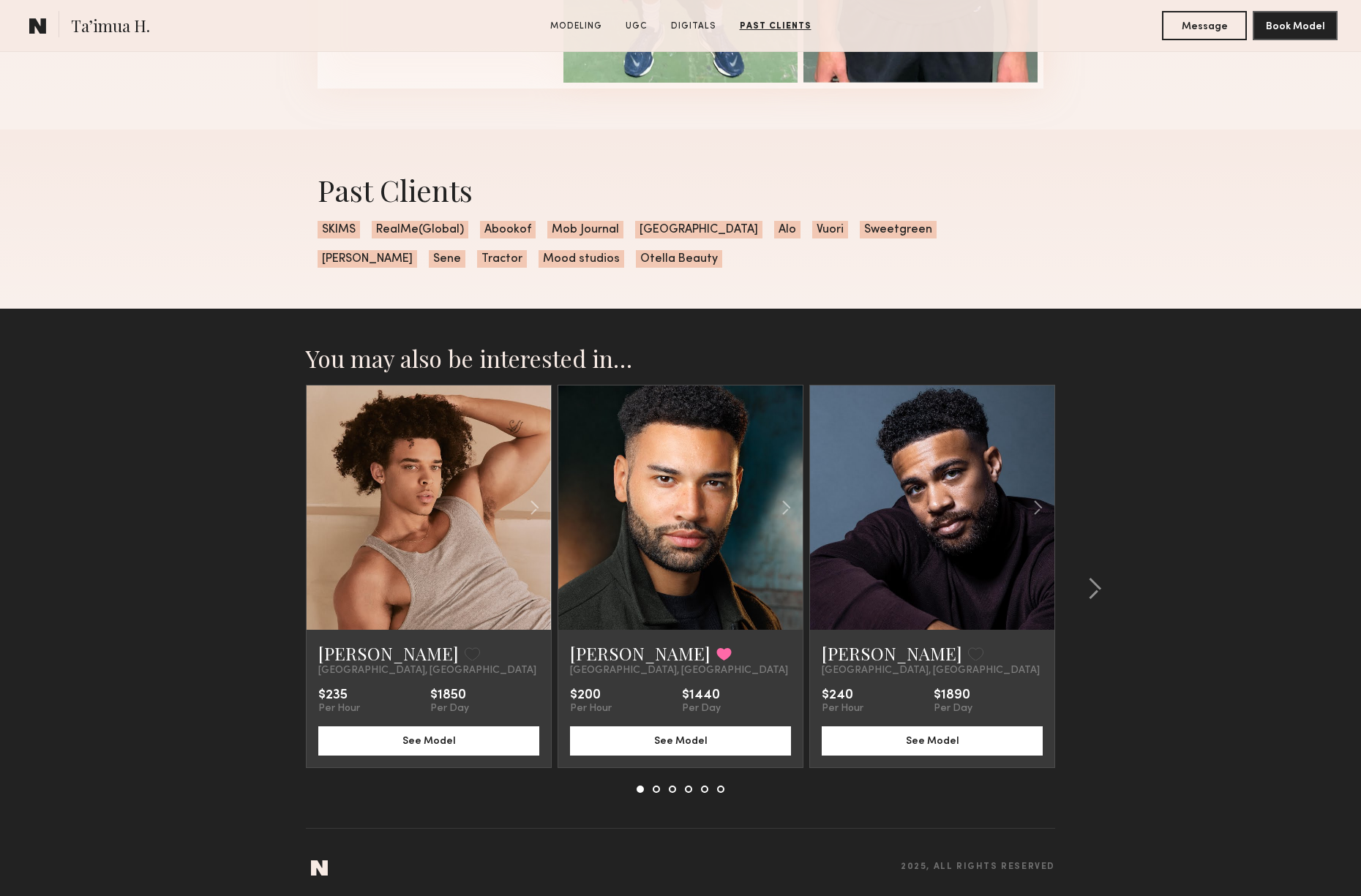
scroll to position [2388, 0]
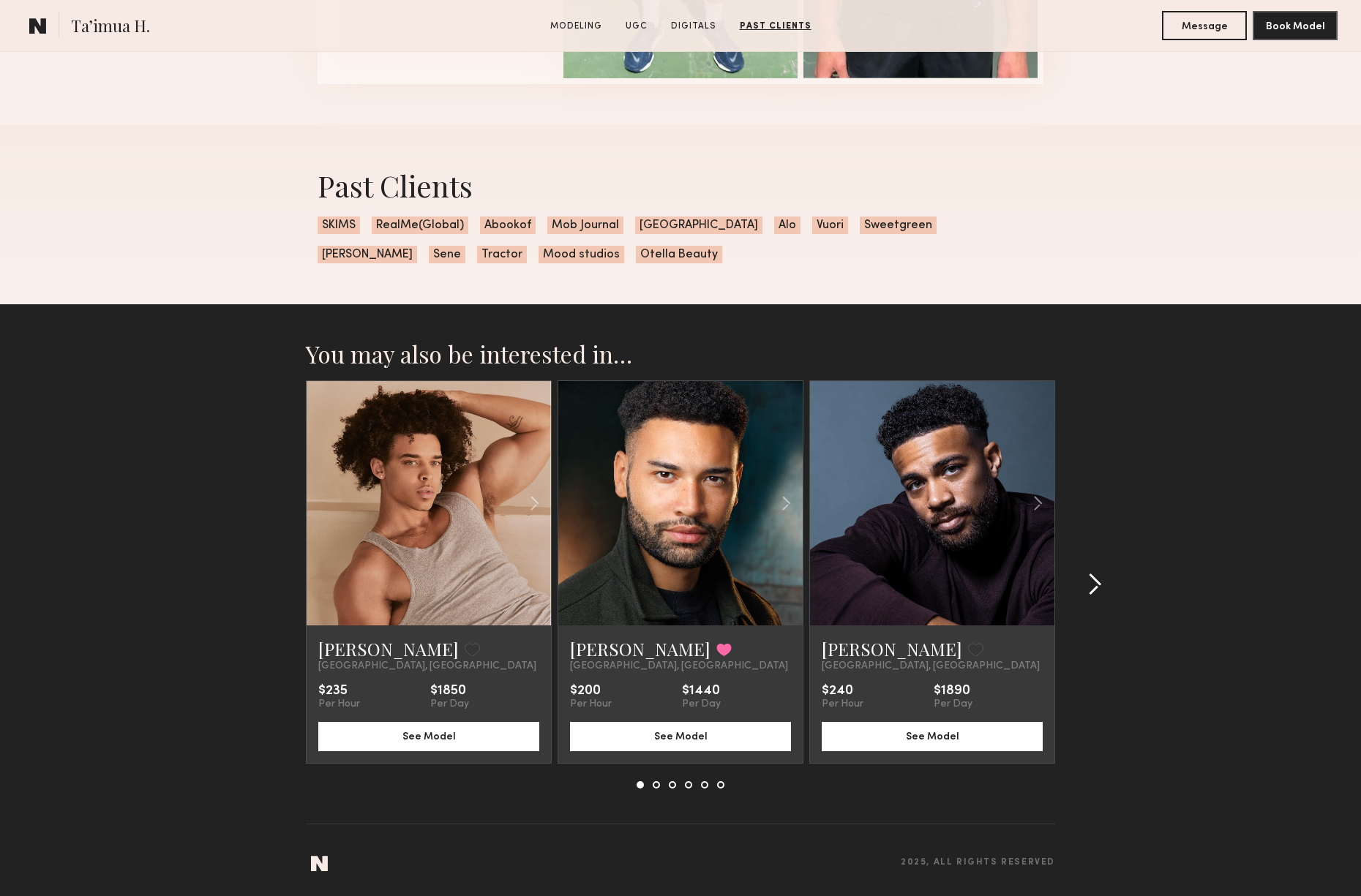
click at [1103, 584] on div at bounding box center [1090, 584] width 70 height 408
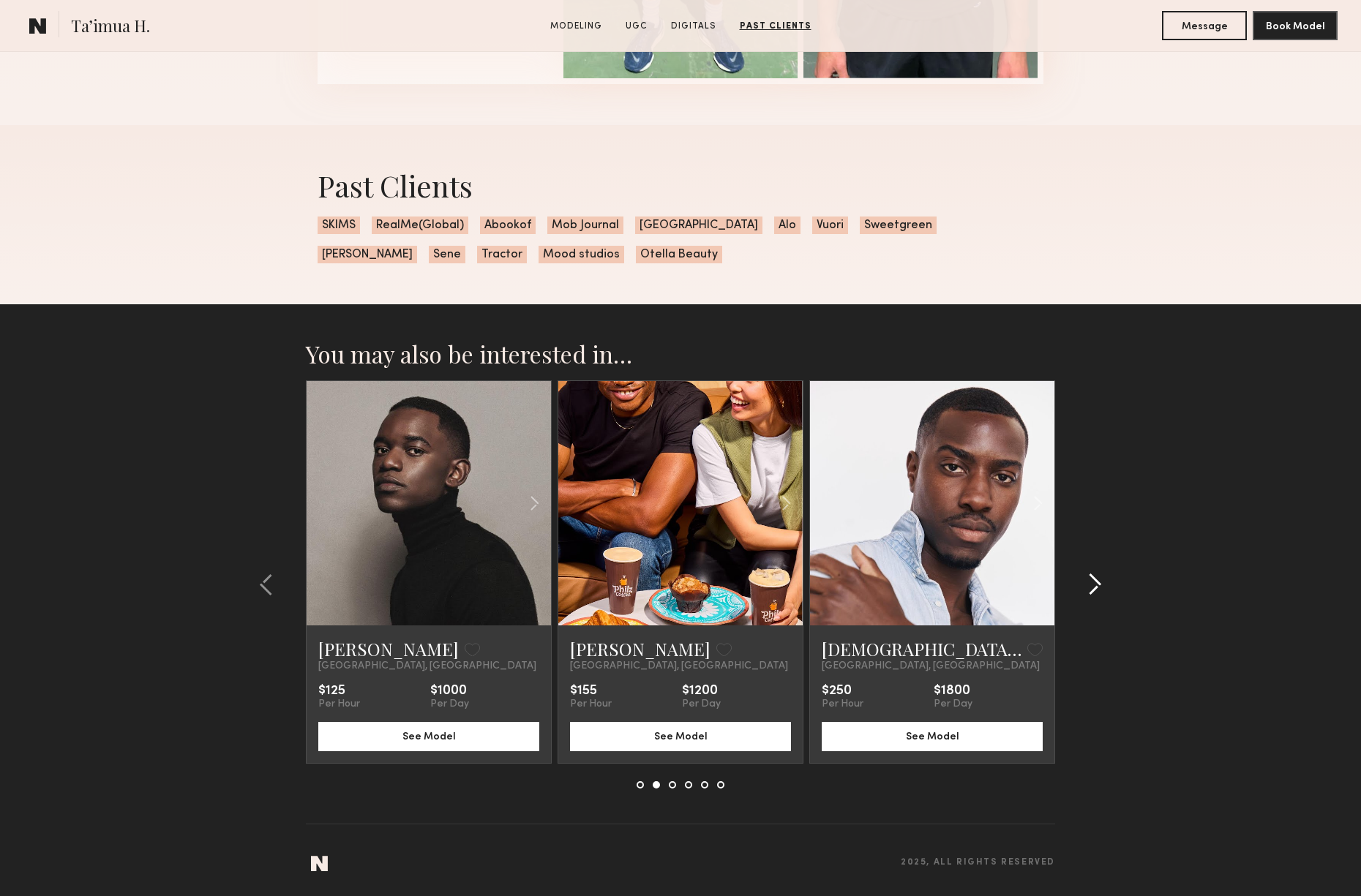
click at [1100, 582] on common-icon at bounding box center [1095, 584] width 14 height 23
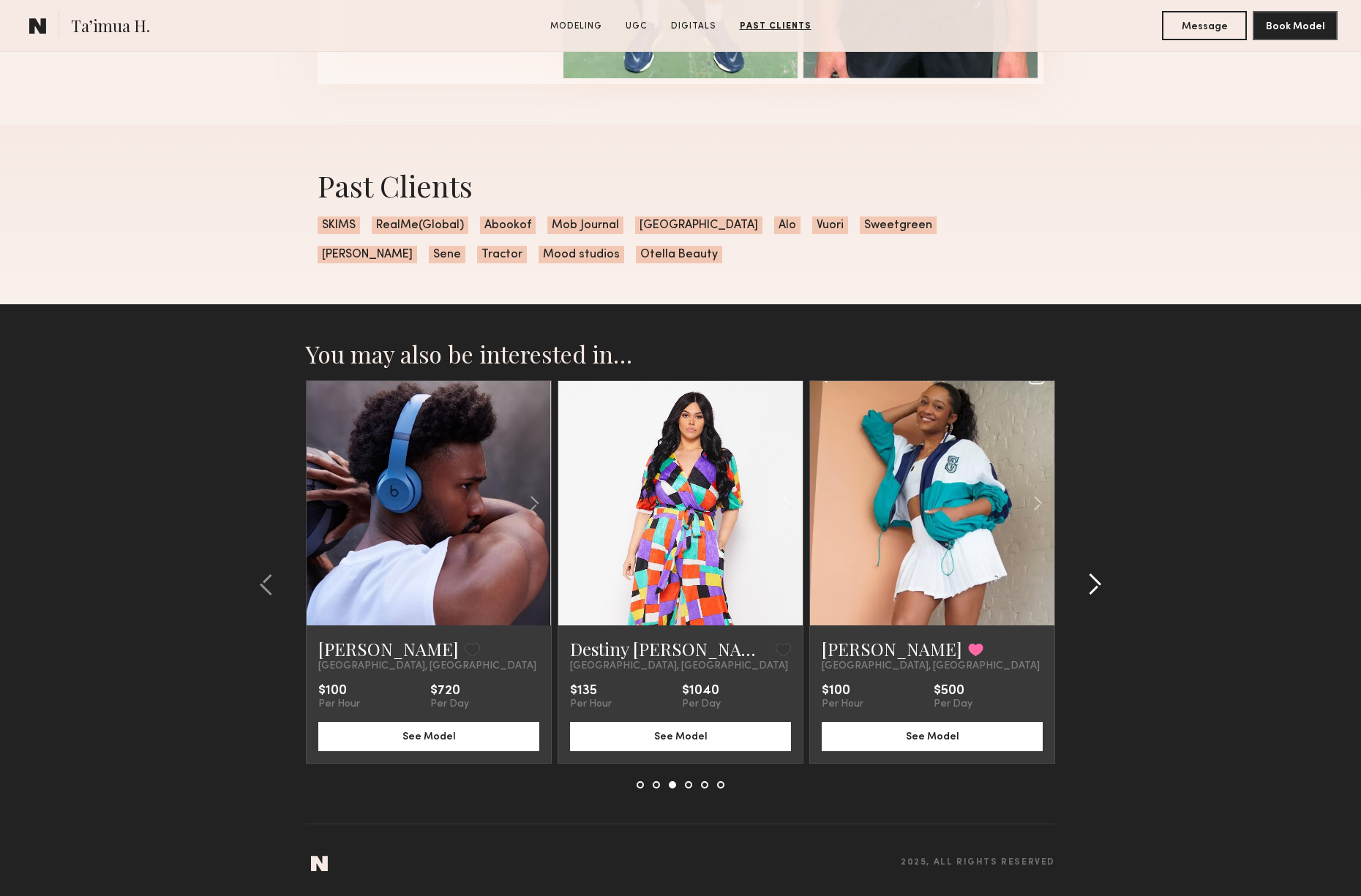
click at [1099, 570] on div at bounding box center [1090, 584] width 70 height 408
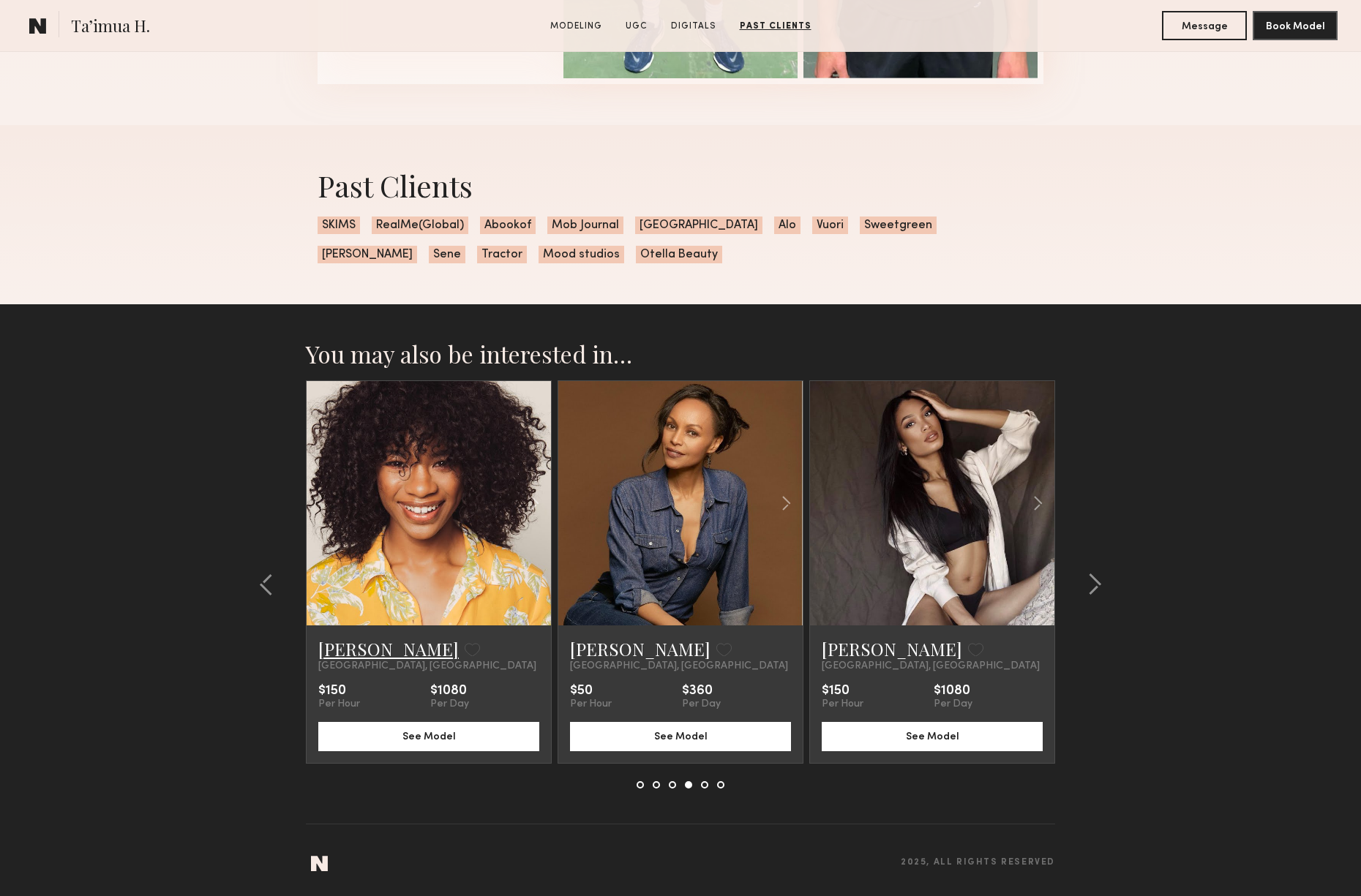
click at [366, 649] on link "[PERSON_NAME]" at bounding box center [388, 649] width 140 height 23
click at [1097, 580] on common-icon at bounding box center [1095, 584] width 14 height 23
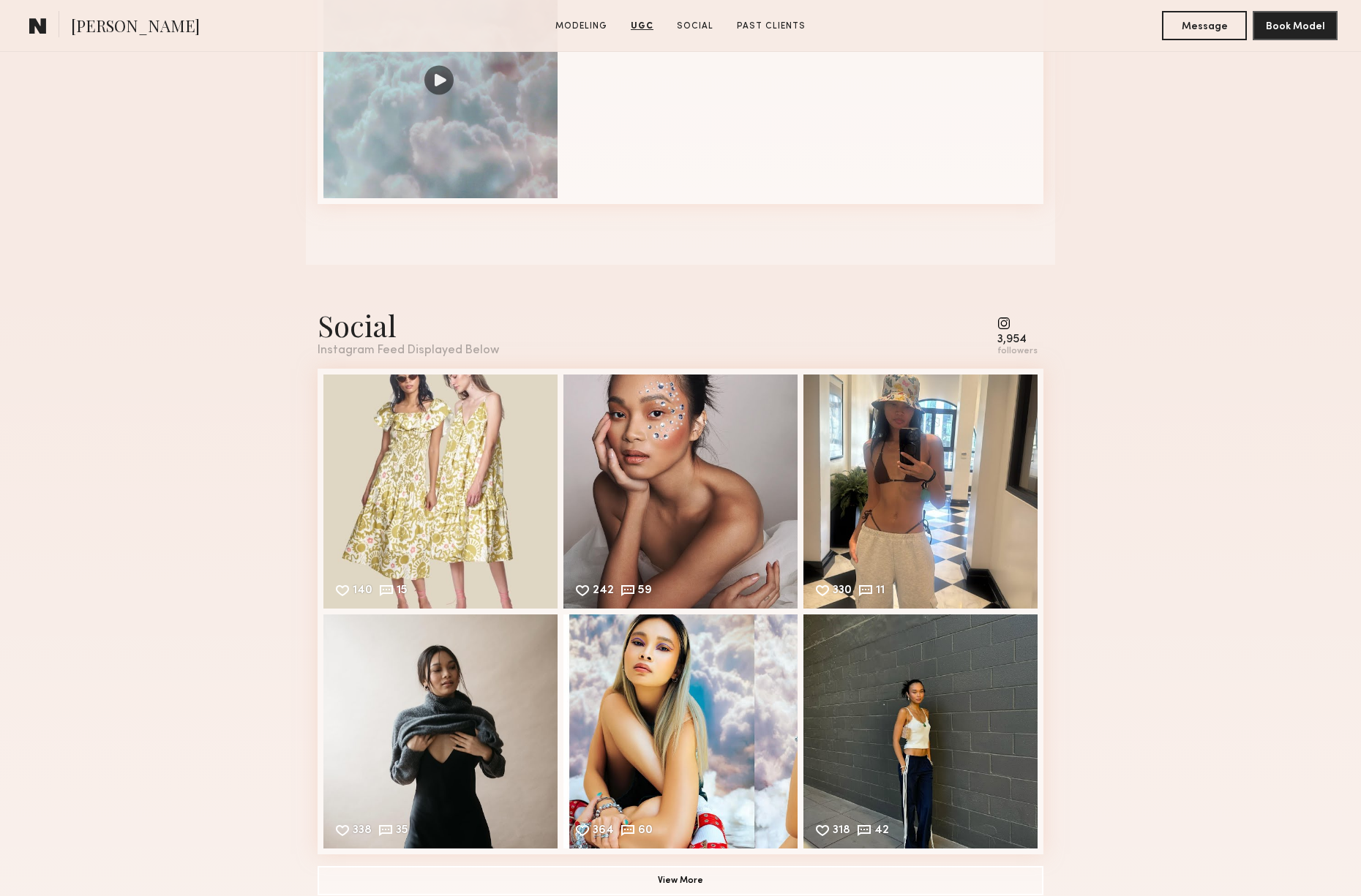
scroll to position [1769, 0]
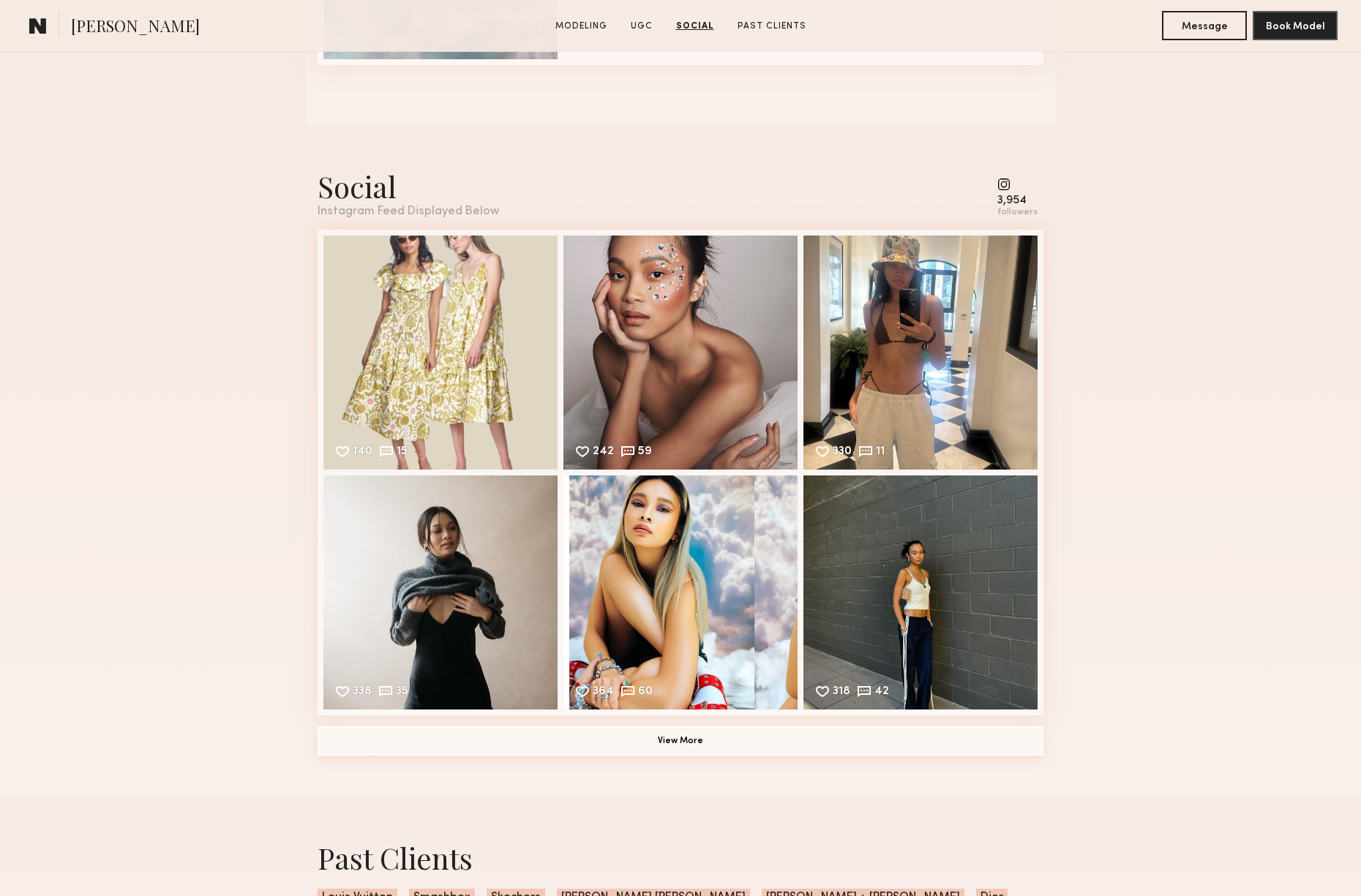
click at [845, 733] on button "View More" at bounding box center [680, 741] width 726 height 29
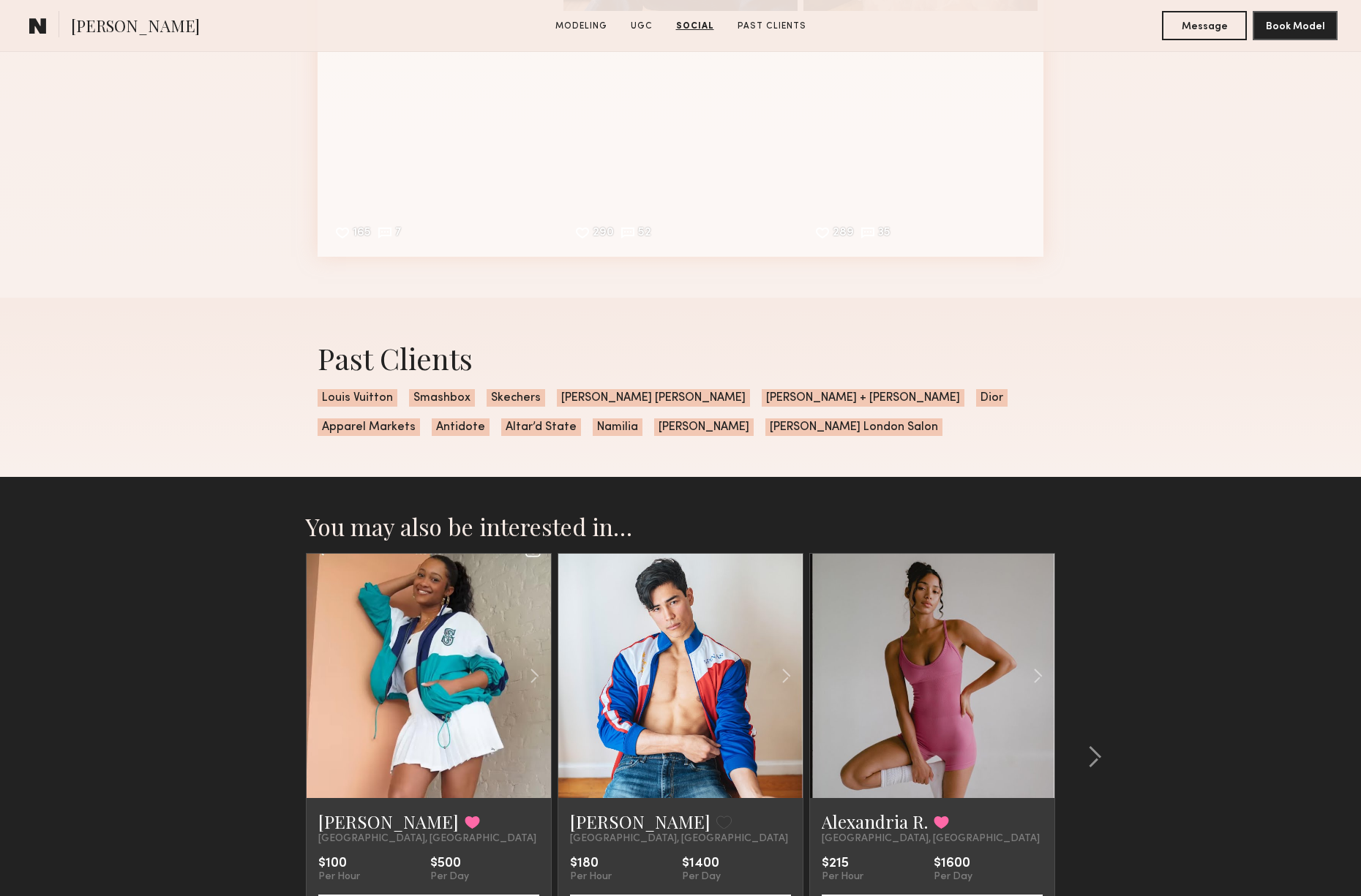
scroll to position [2791, 0]
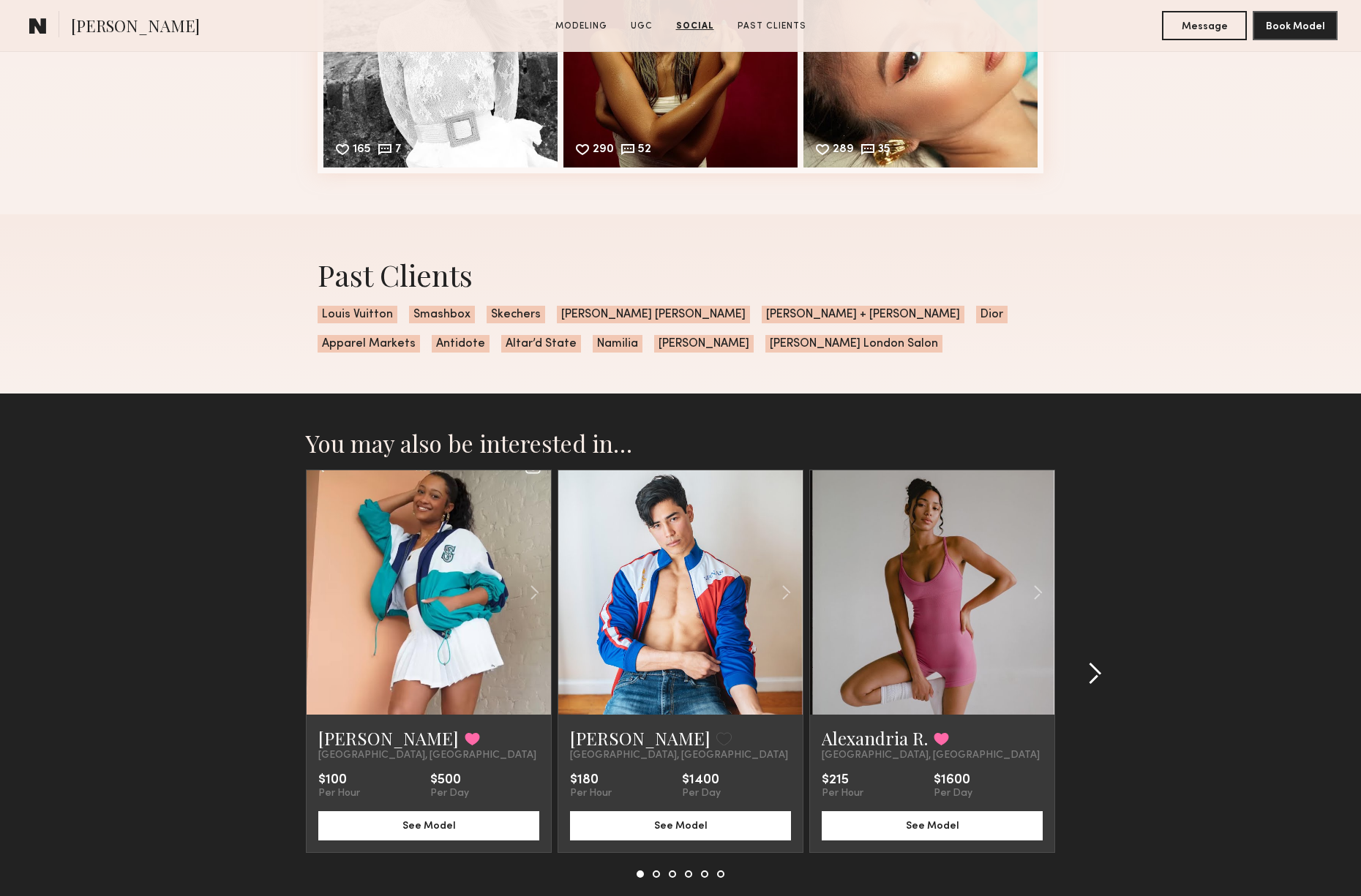
click at [1100, 671] on common-icon at bounding box center [1095, 674] width 14 height 23
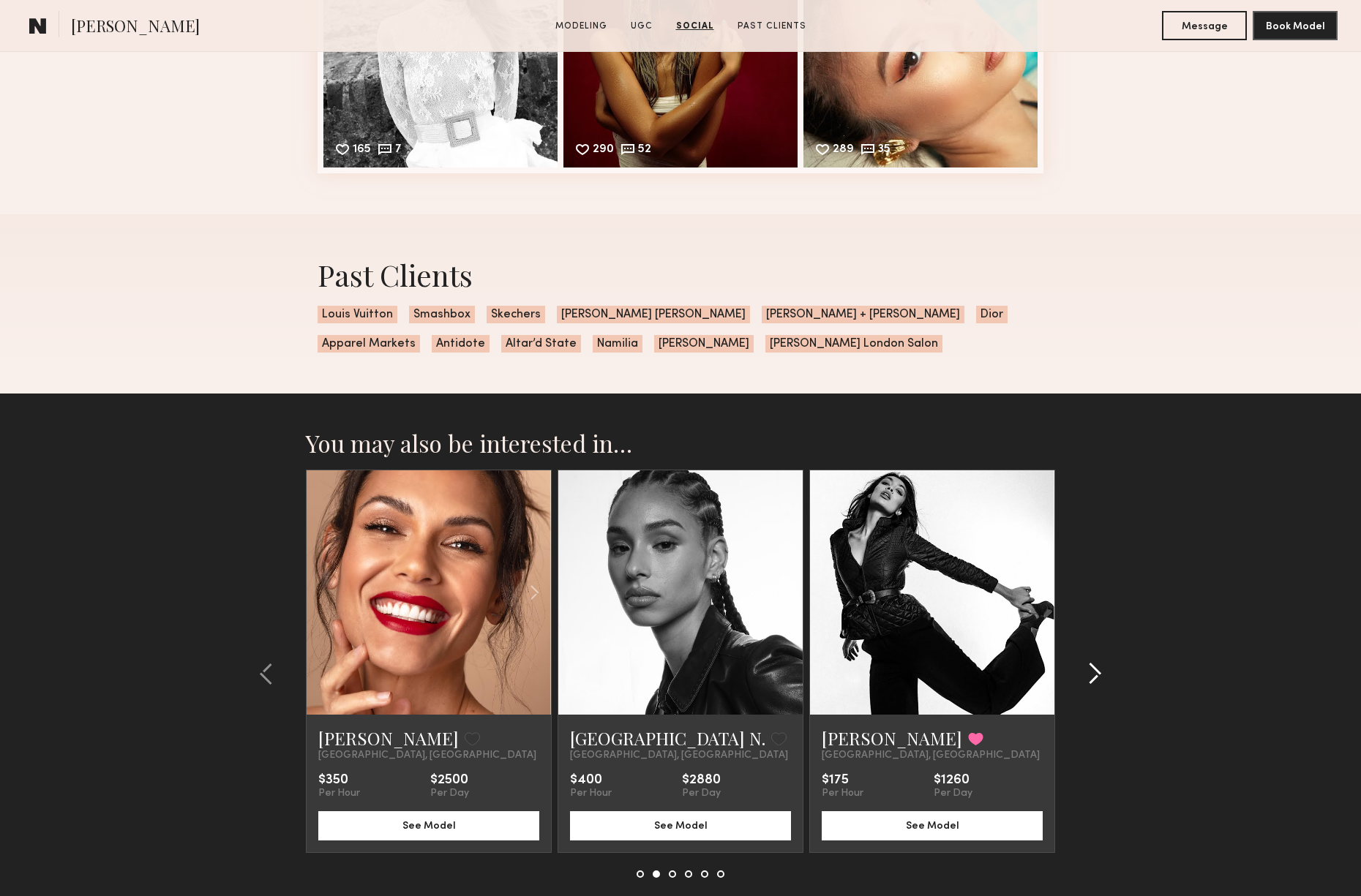
click at [1100, 671] on common-icon at bounding box center [1095, 674] width 14 height 23
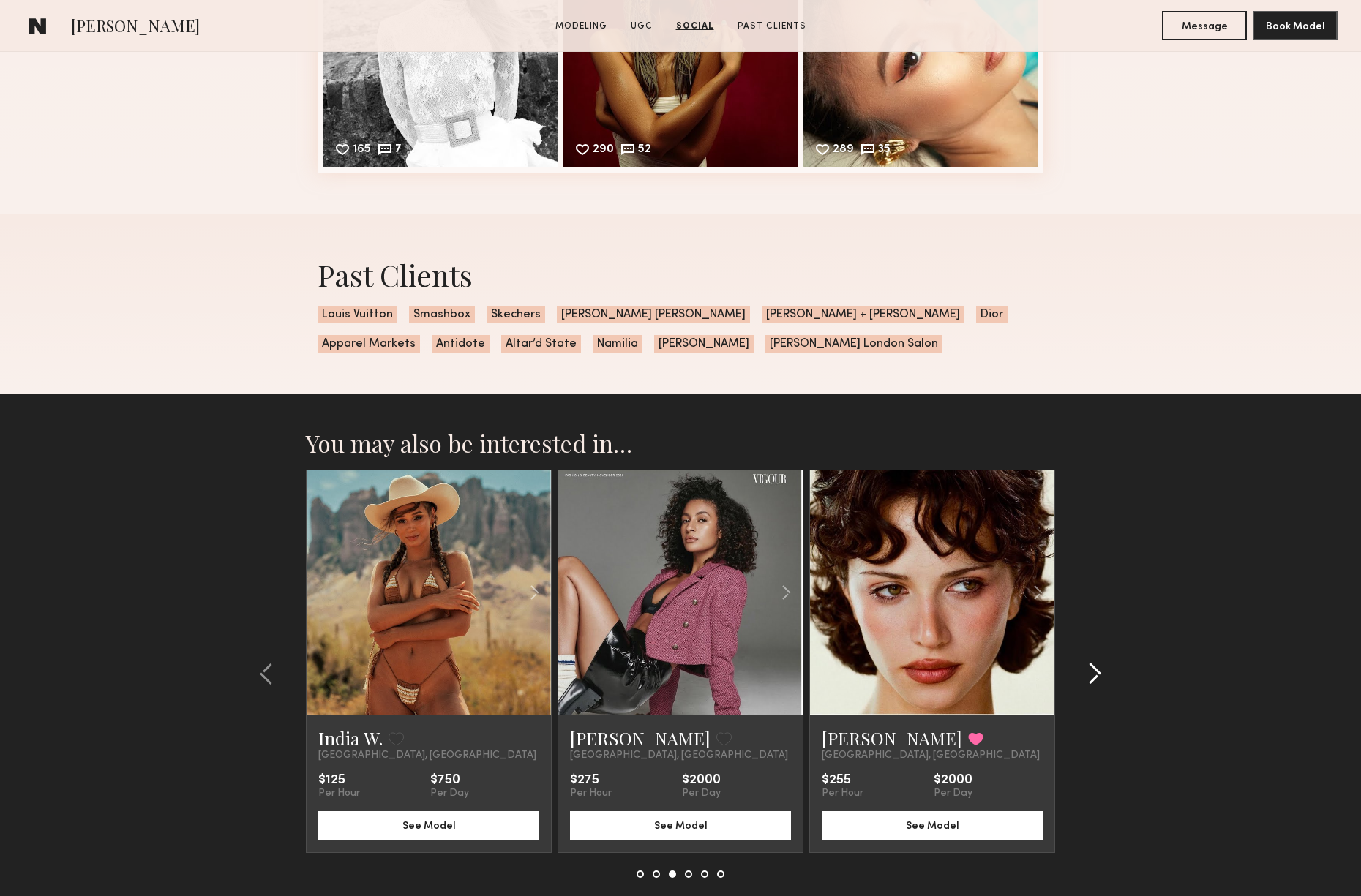
click at [1100, 671] on common-icon at bounding box center [1095, 674] width 14 height 23
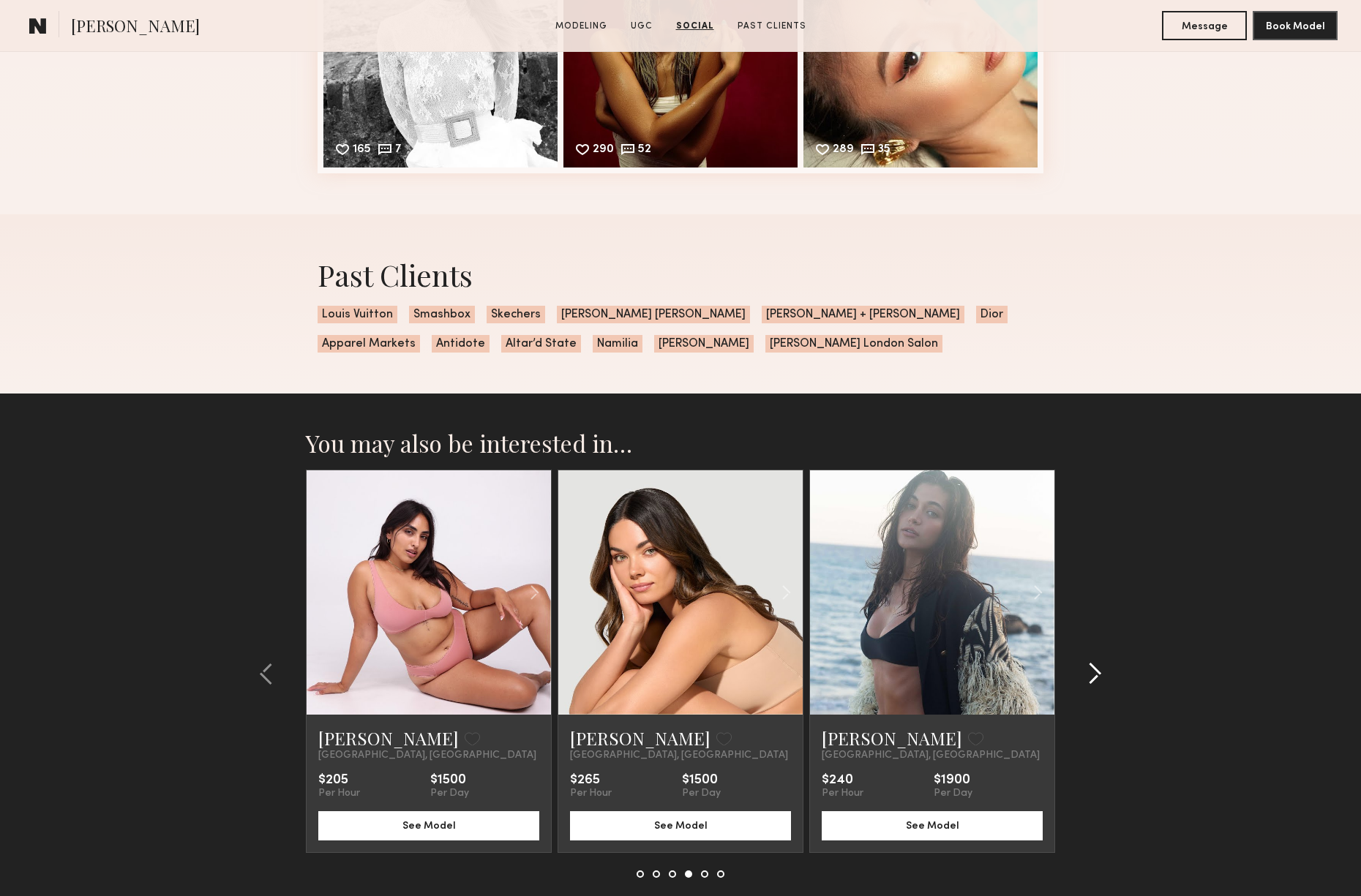
click at [1098, 671] on common-icon at bounding box center [1095, 674] width 14 height 23
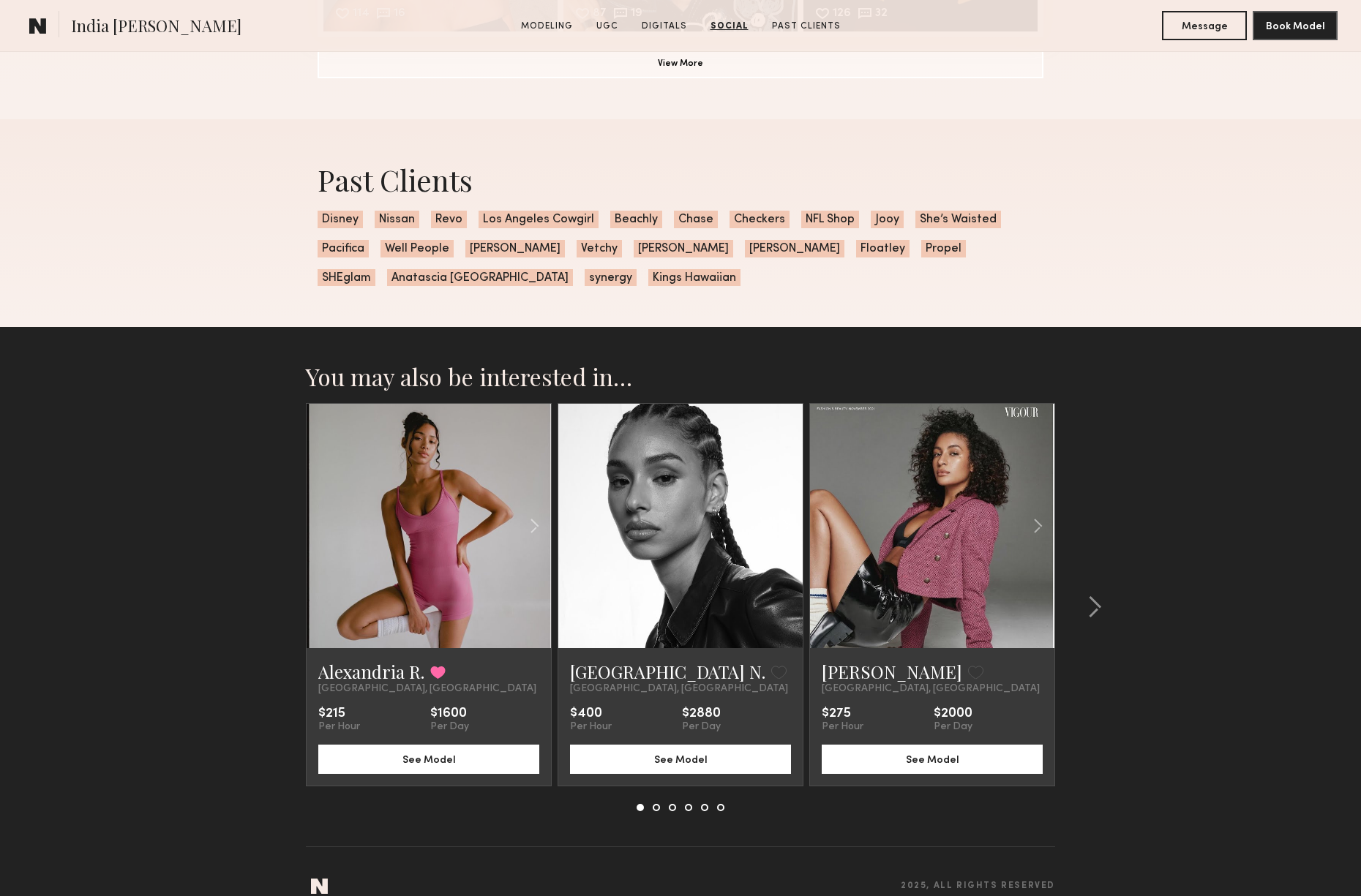
scroll to position [4106, 0]
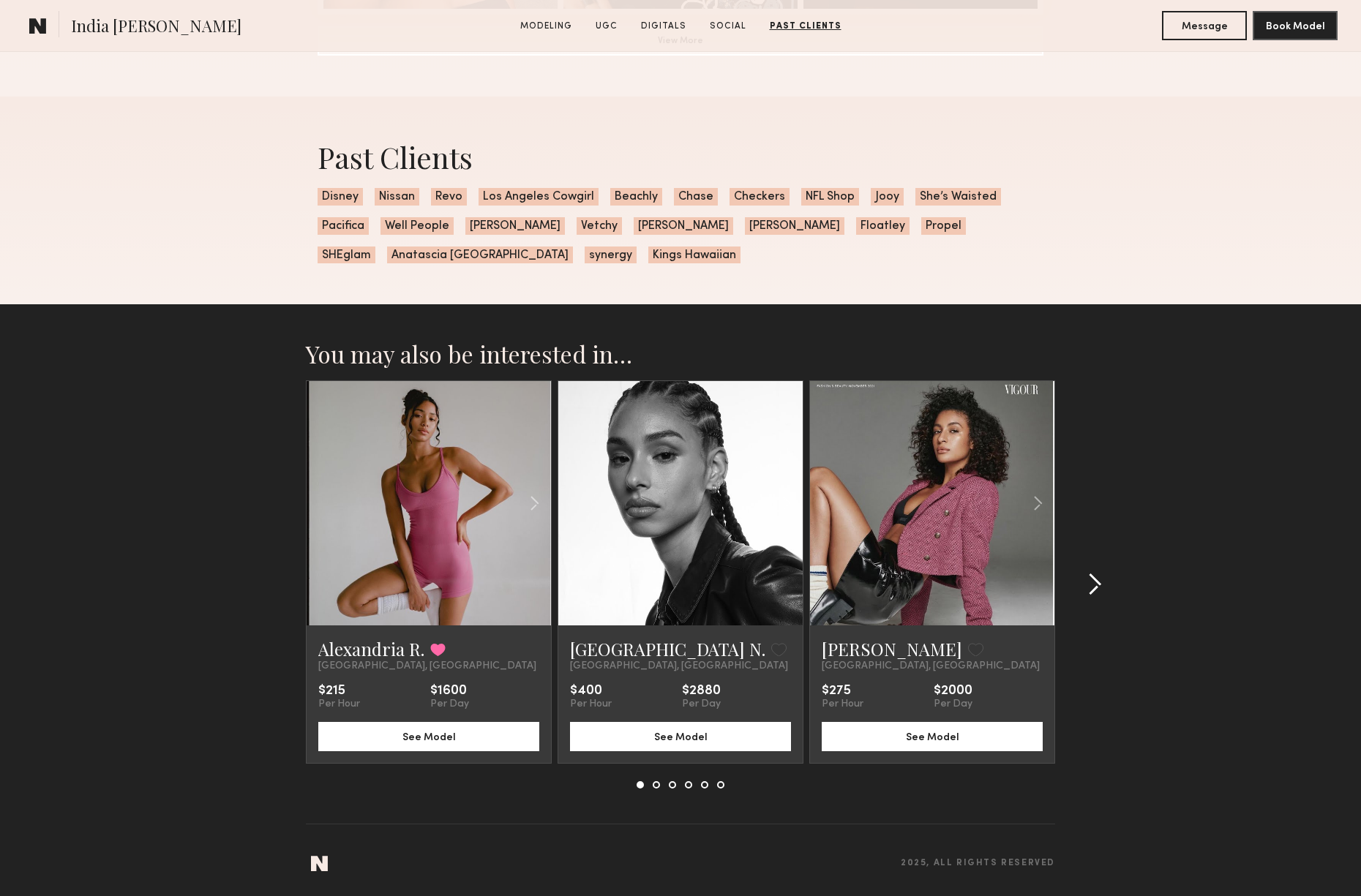
click at [1096, 583] on common-icon at bounding box center [1095, 584] width 14 height 23
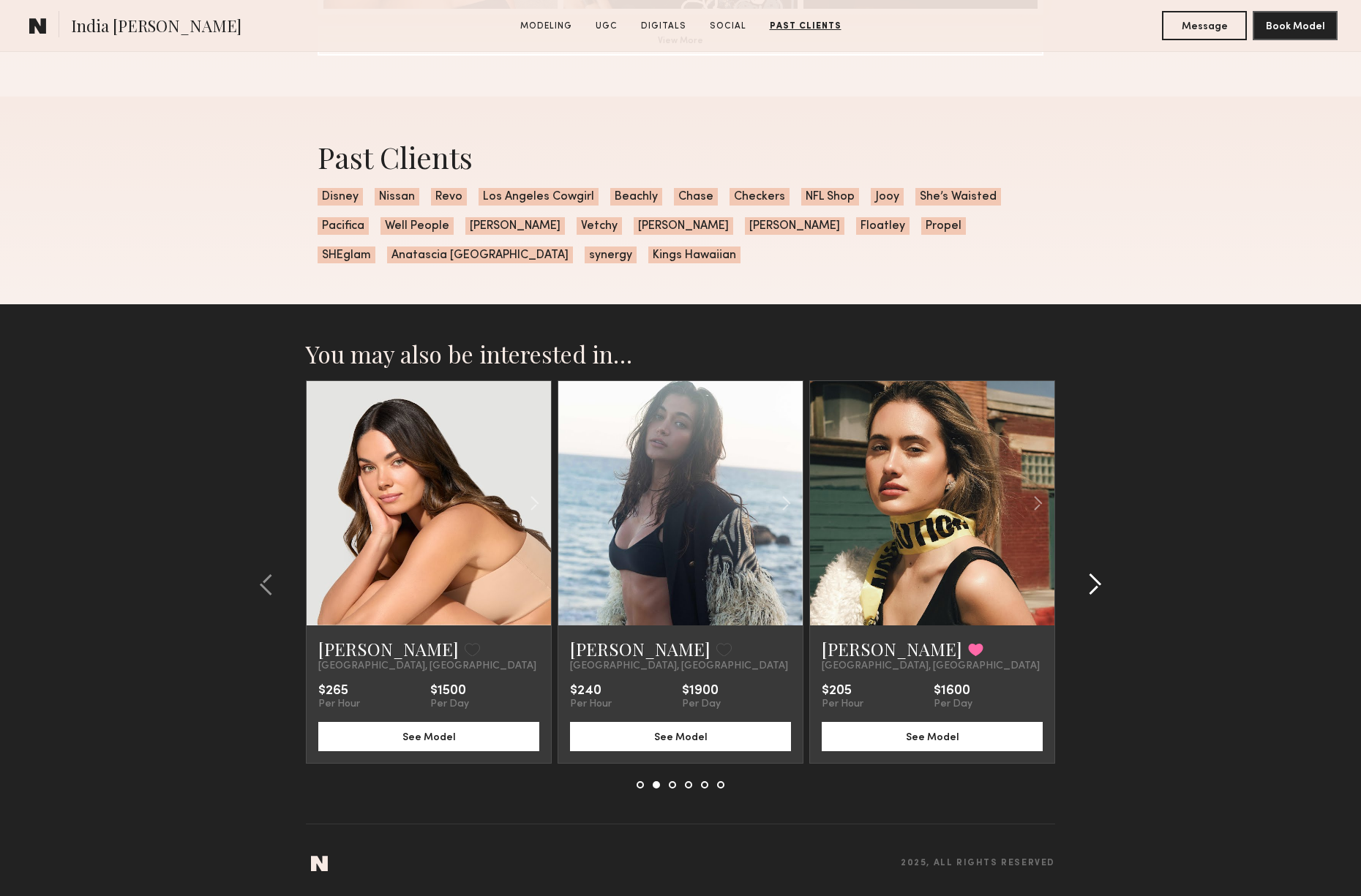
click at [1092, 582] on common-icon at bounding box center [1095, 584] width 14 height 23
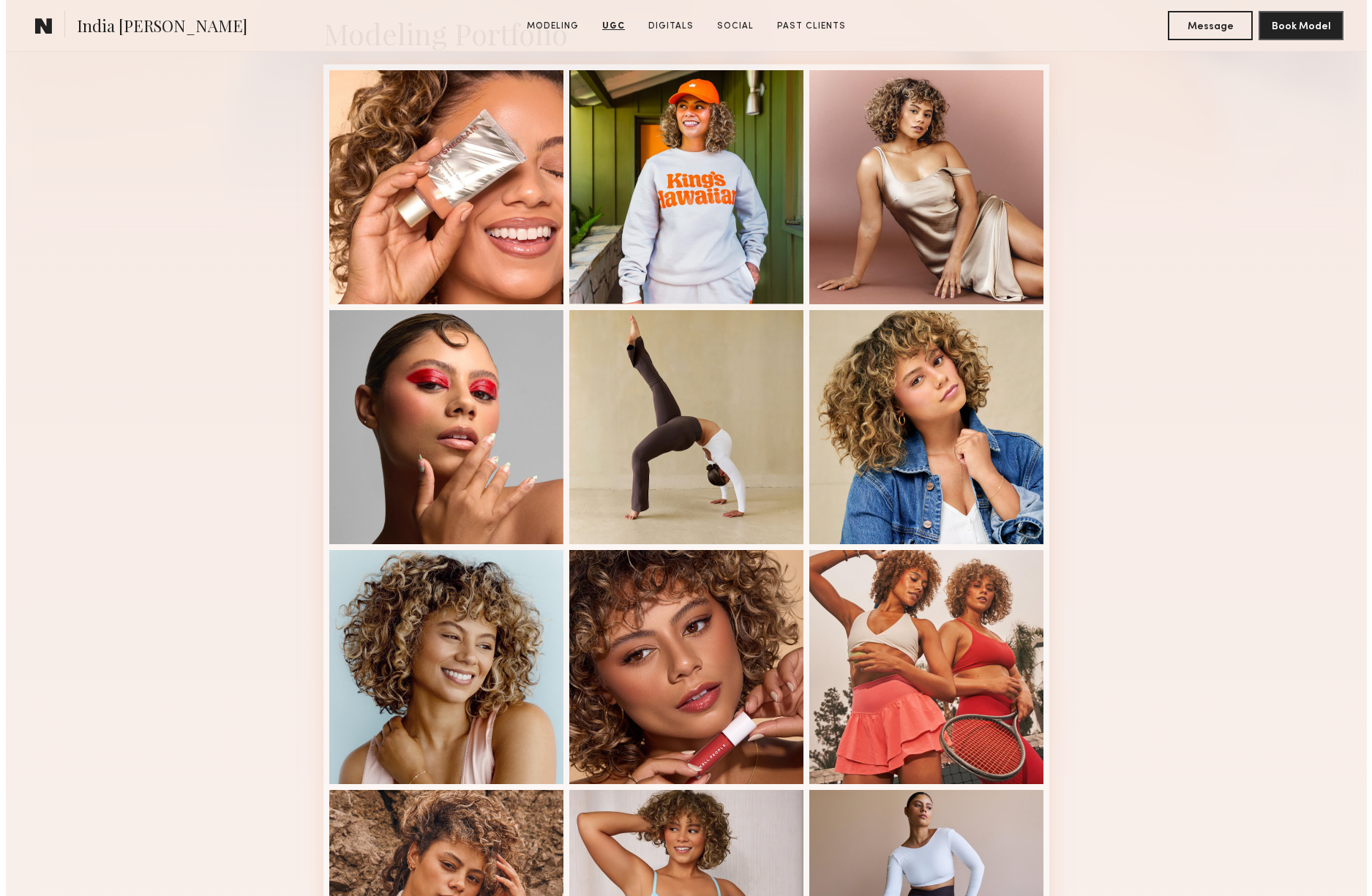
scroll to position [0, 0]
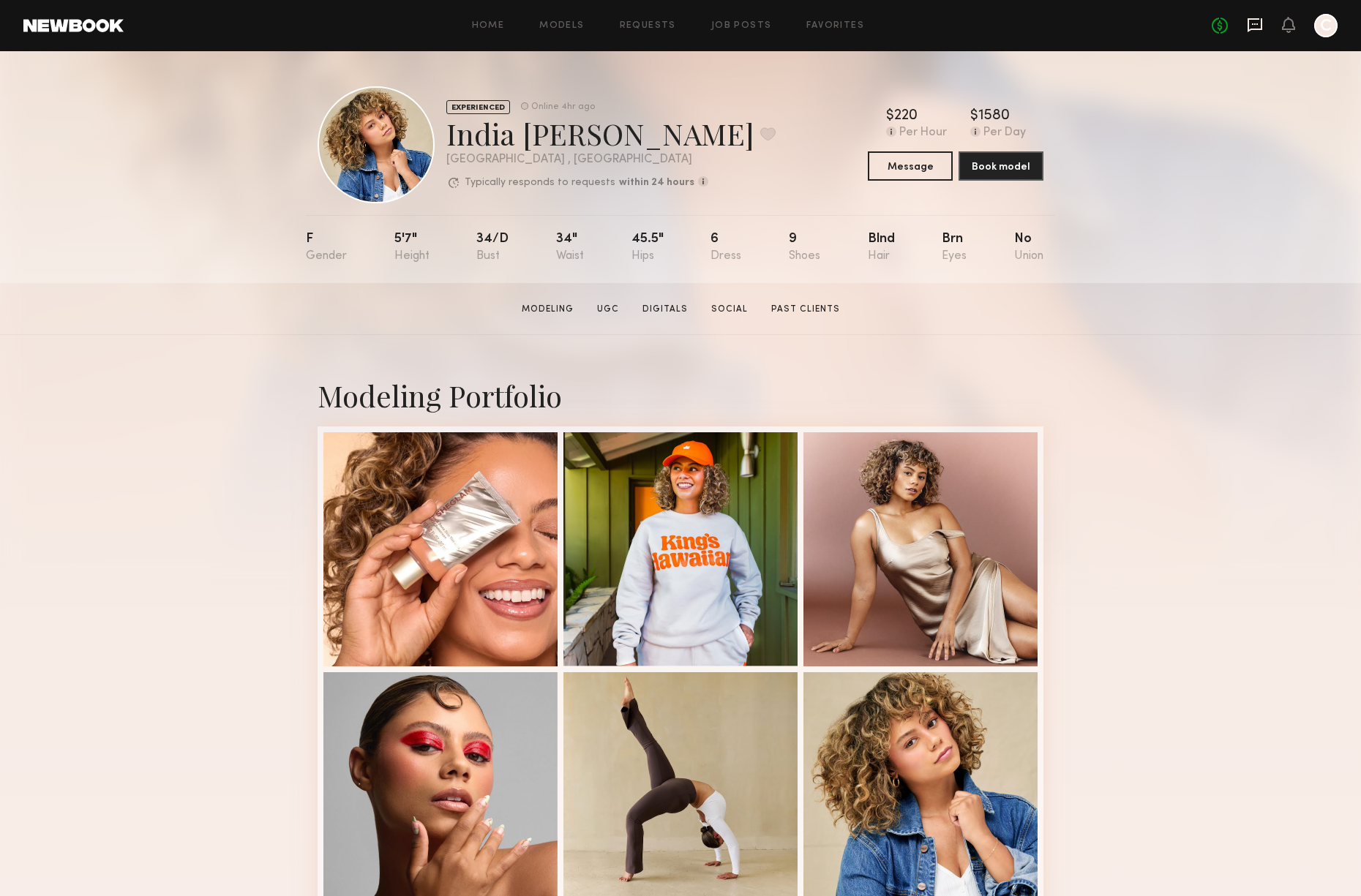
click at [1256, 27] on icon at bounding box center [1256, 25] width 16 height 16
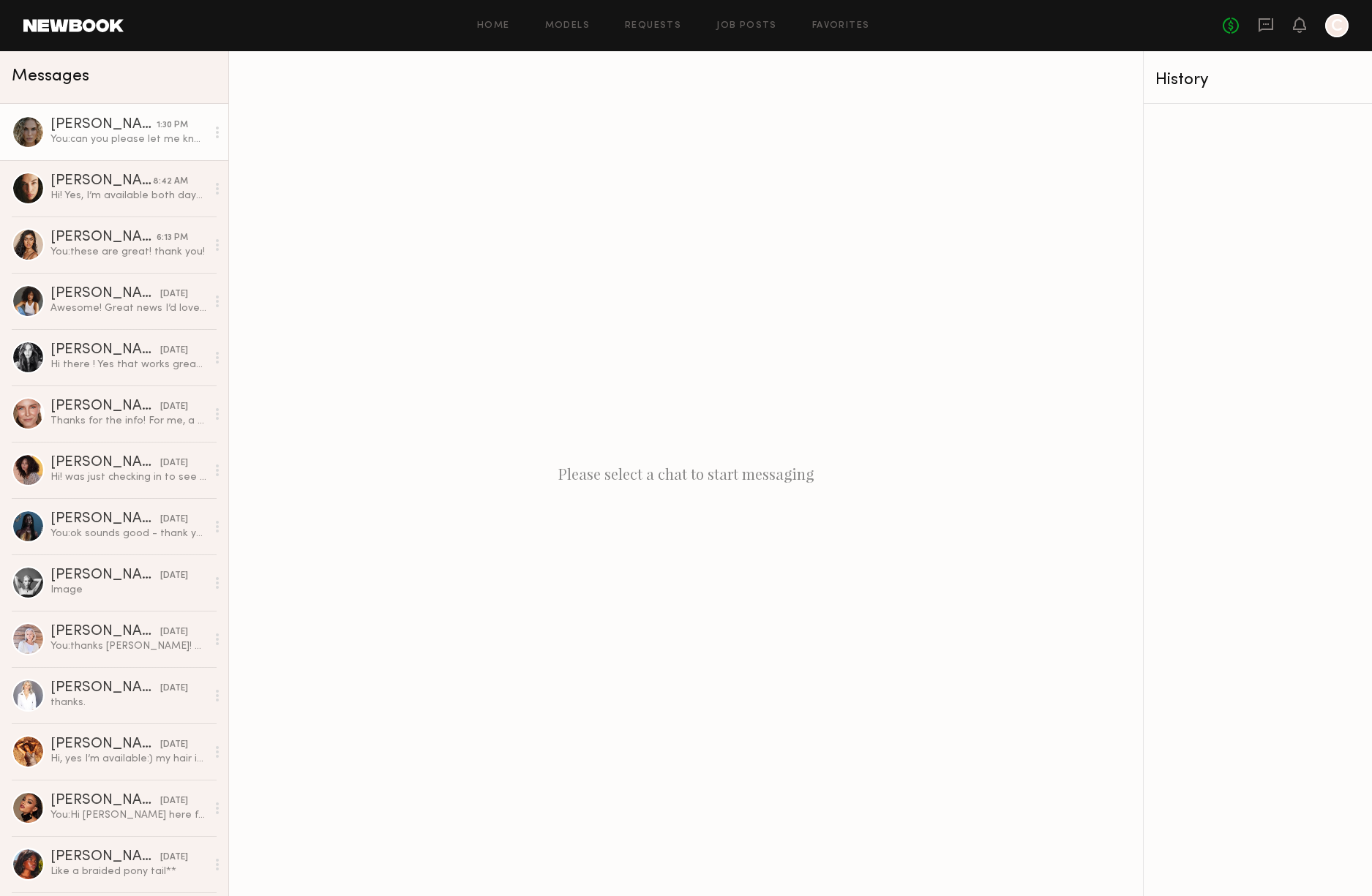
click at [107, 140] on div "You: can you please let me know what works for you and then we can see if we ca…" at bounding box center [129, 139] width 156 height 14
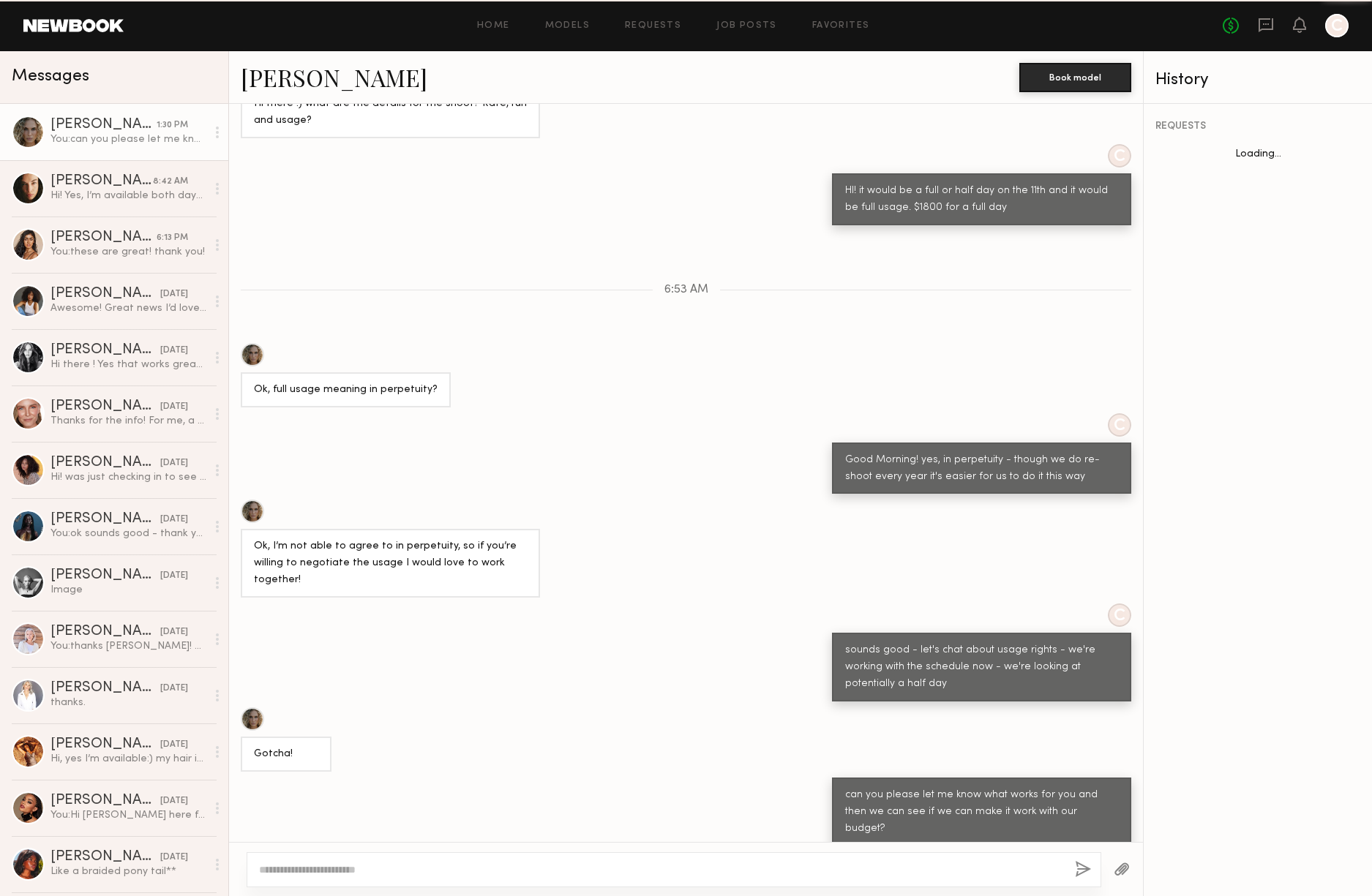
scroll to position [857, 0]
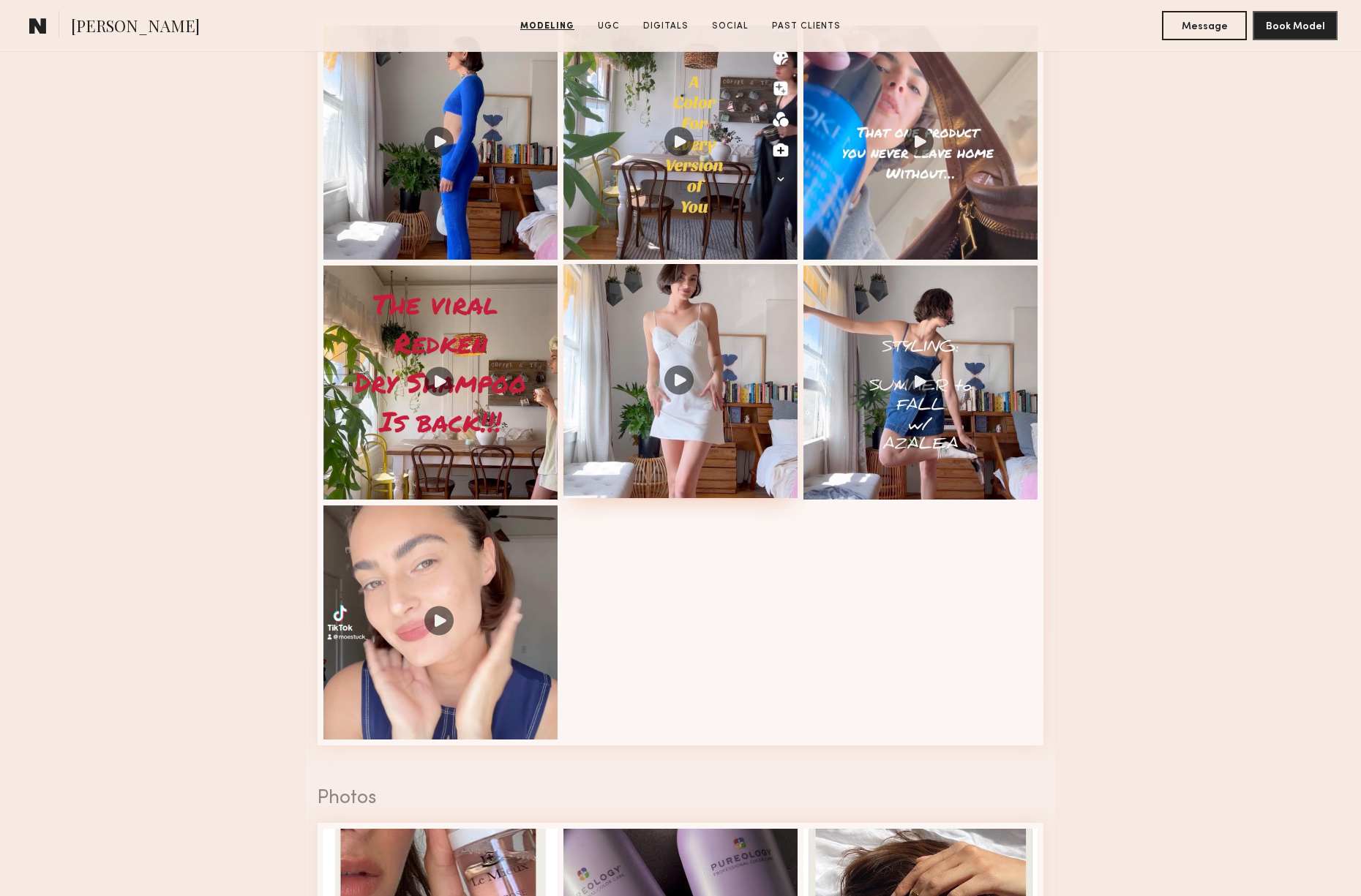
scroll to position [1573, 0]
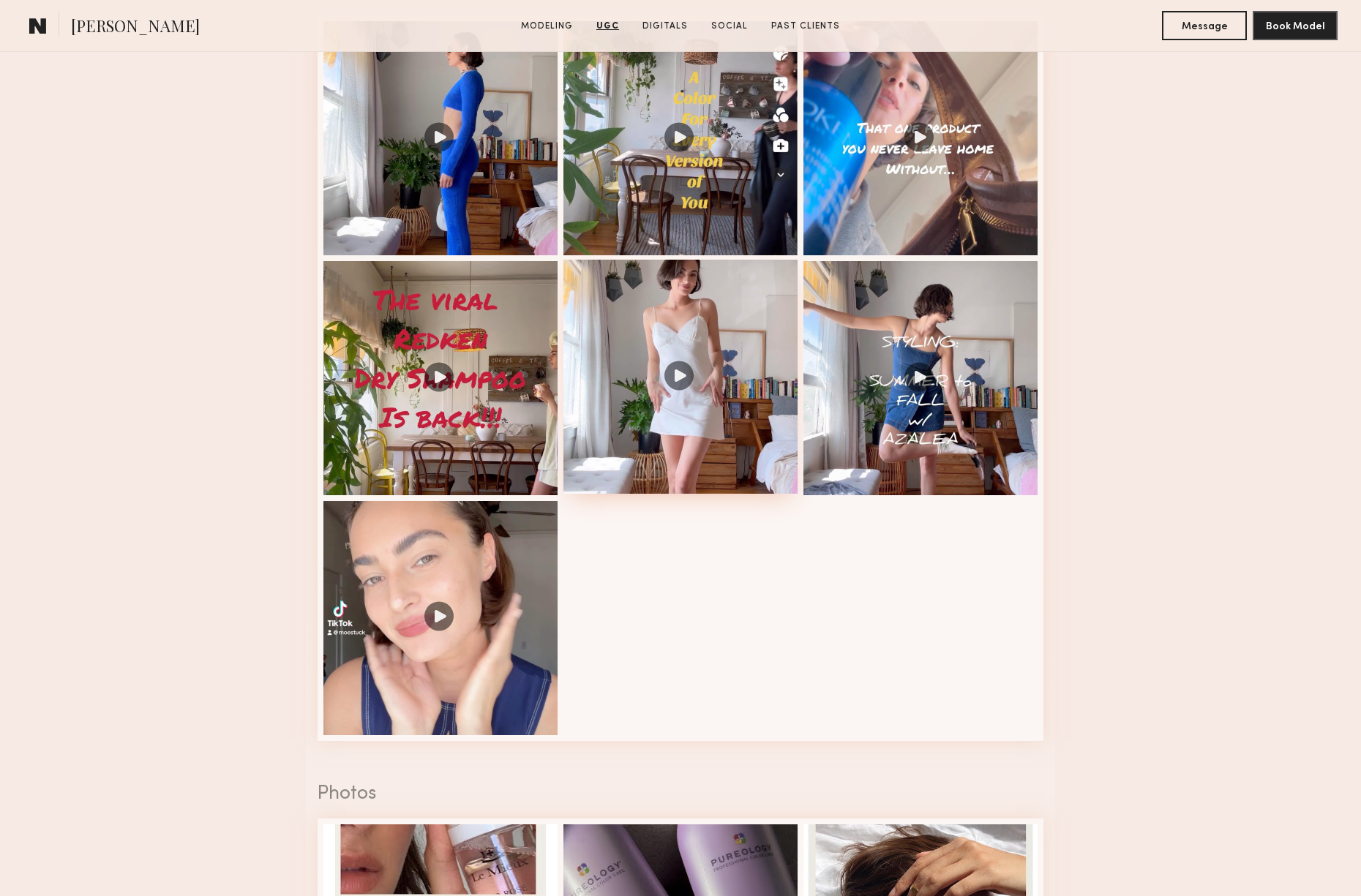
click at [694, 448] on div at bounding box center [680, 377] width 234 height 234
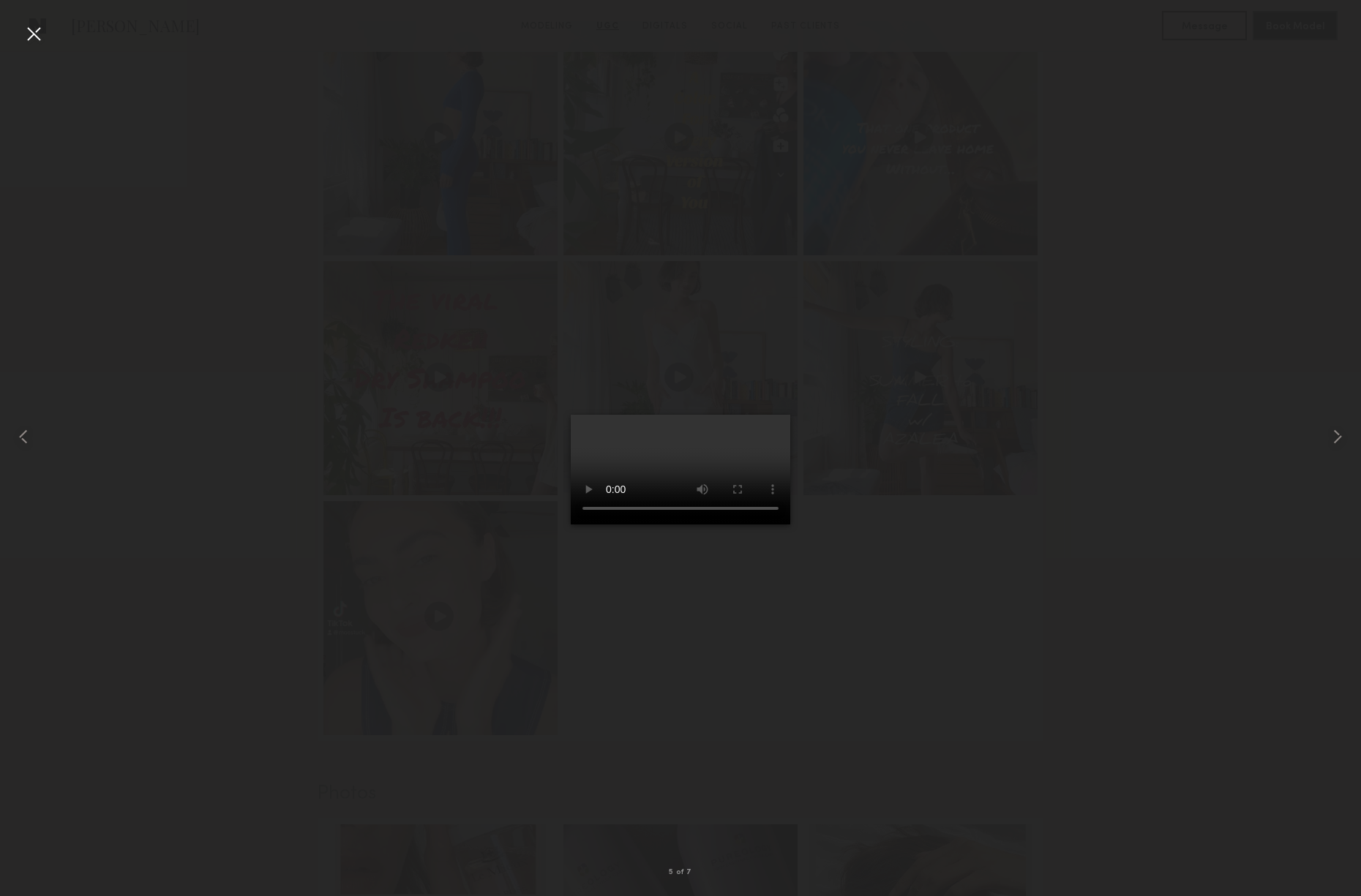
click at [1041, 634] on div at bounding box center [680, 436] width 1361 height 826
click at [33, 35] on div at bounding box center [33, 33] width 23 height 23
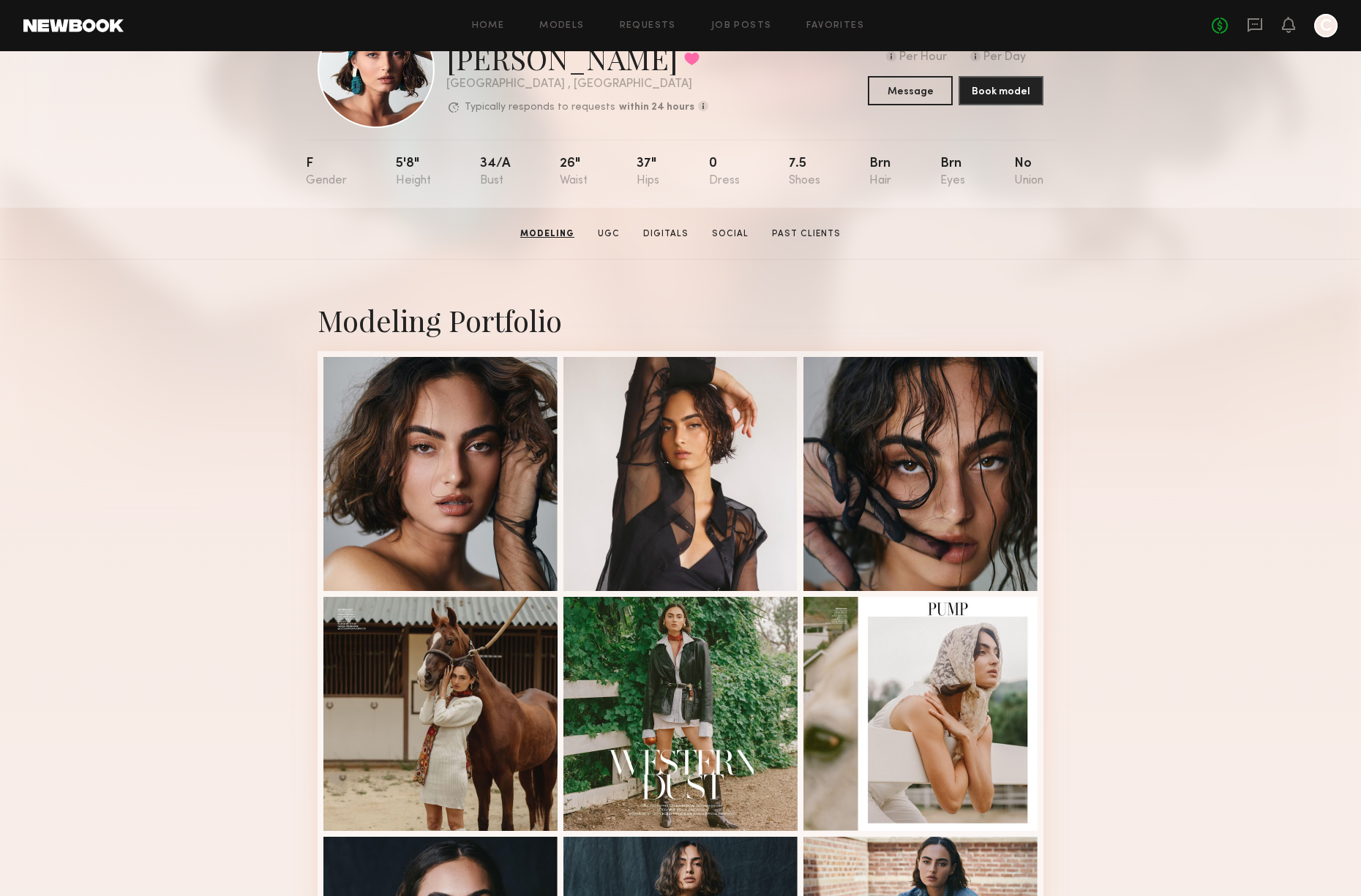
scroll to position [0, 0]
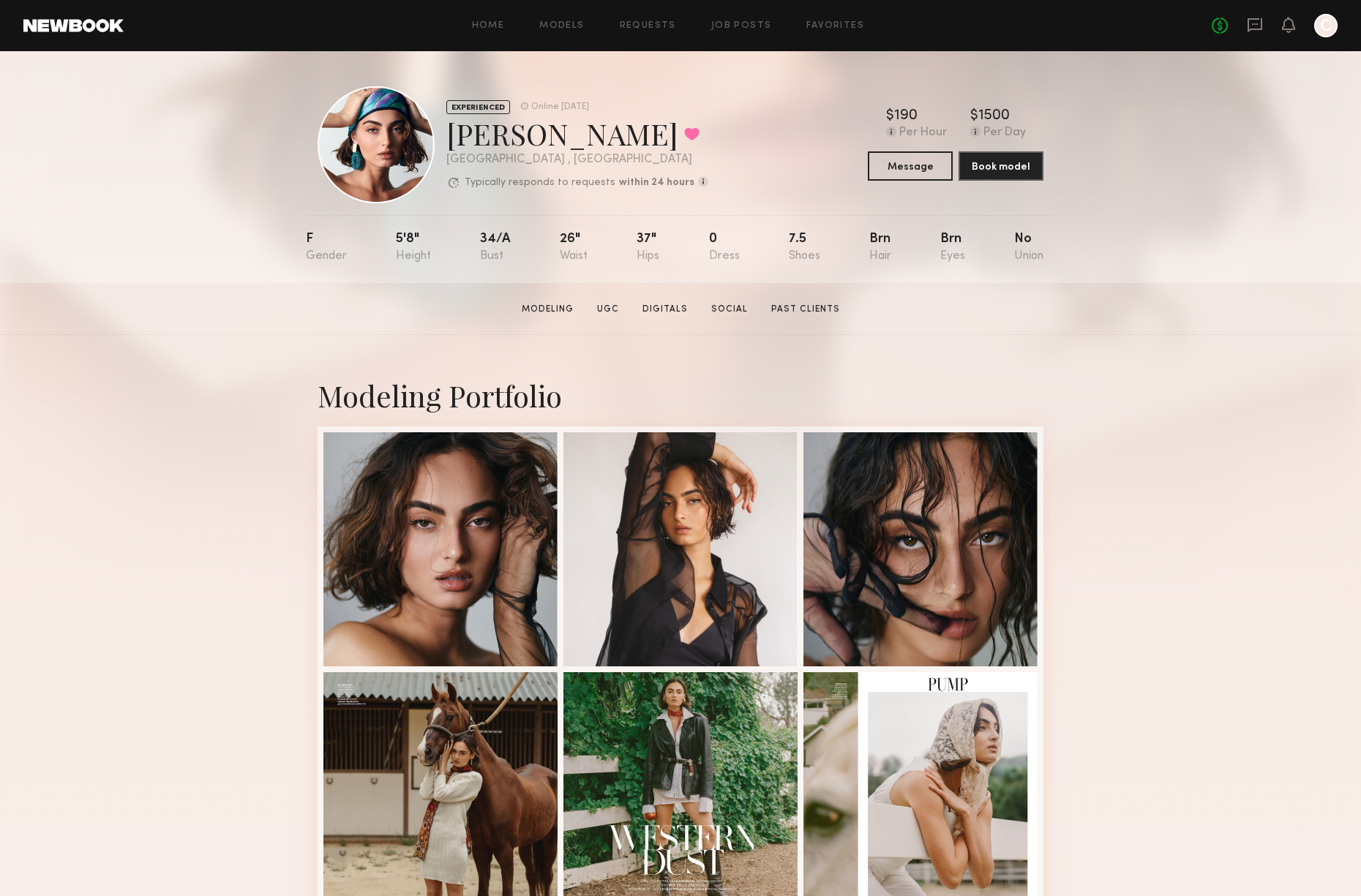
click at [254, 134] on div "EXPERIENCED Online 1d ago Moe S. Favorited Los Angeles , CA Typically responds …" at bounding box center [680, 167] width 1361 height 232
click at [117, 31] on link at bounding box center [73, 26] width 101 height 13
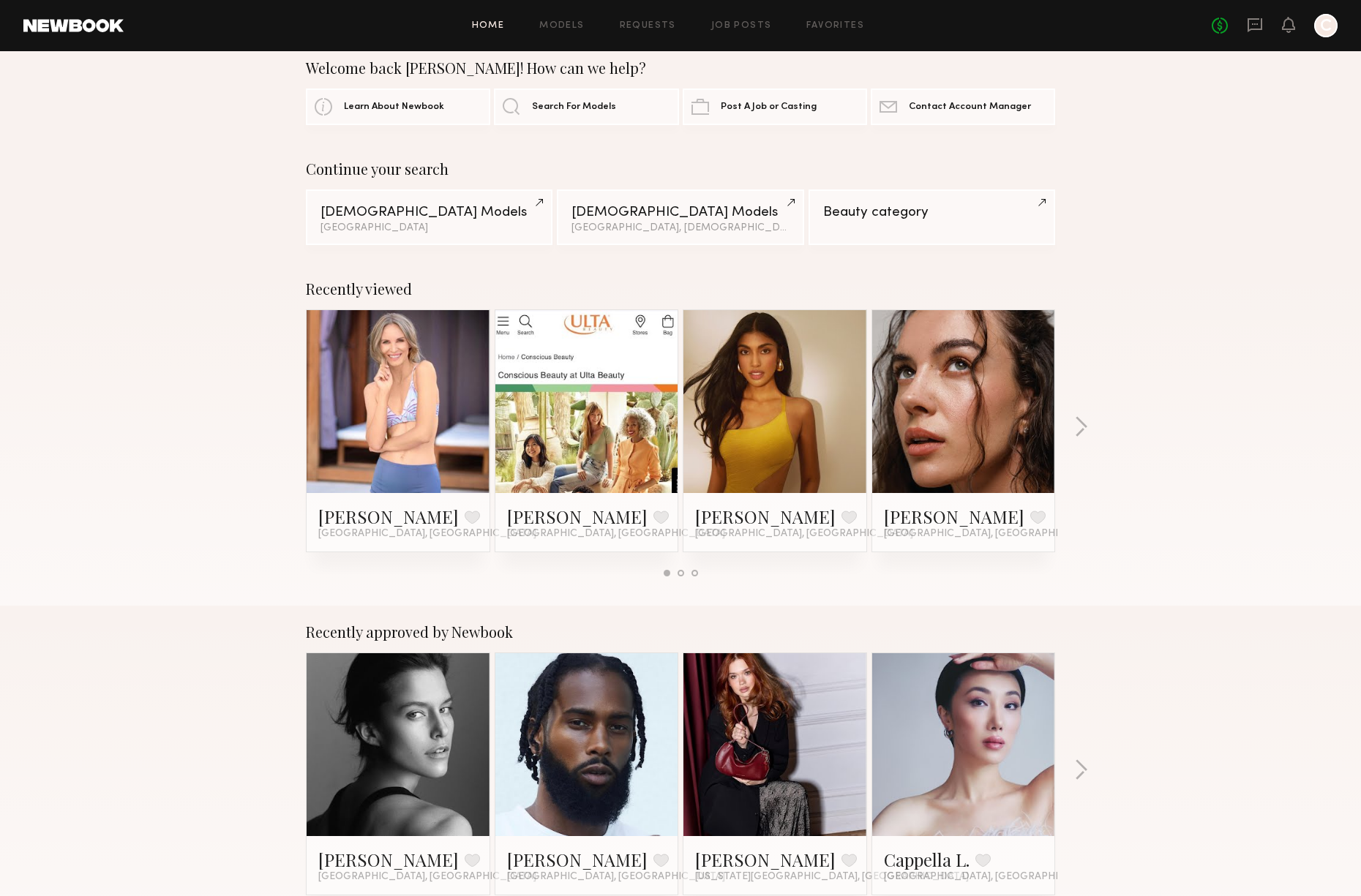
scroll to position [35, 0]
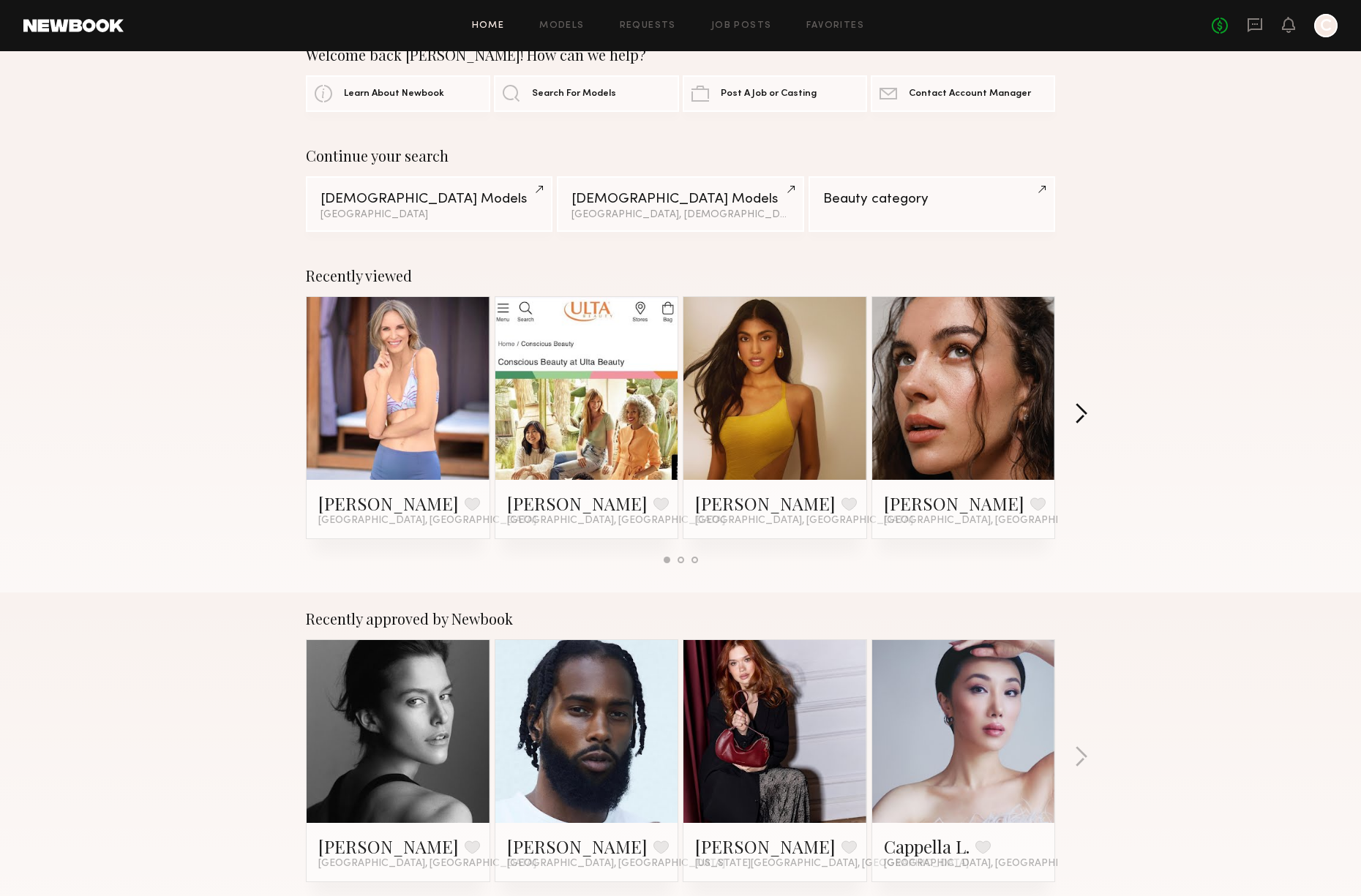
click at [1086, 414] on button "button" at bounding box center [1081, 415] width 14 height 24
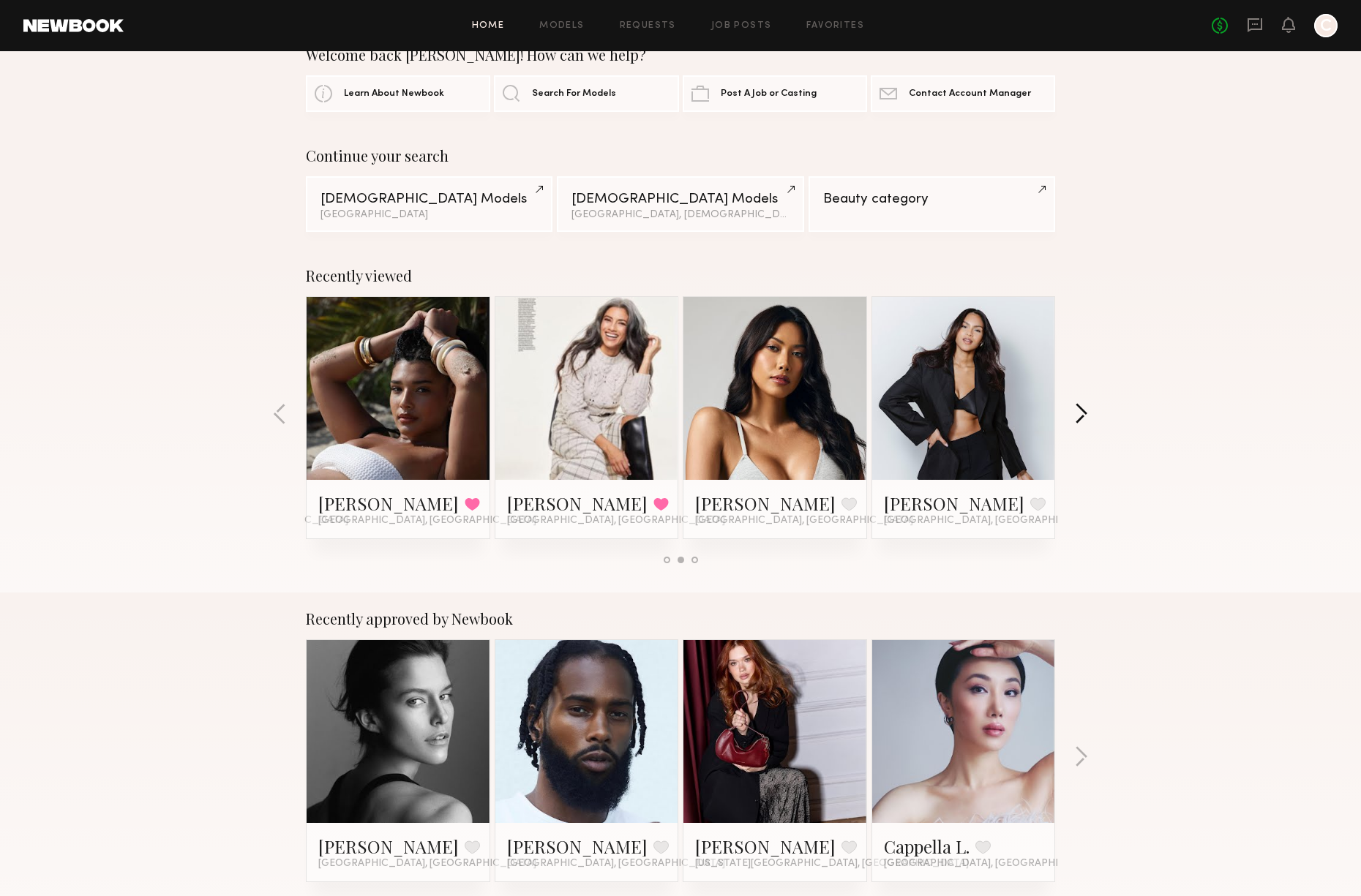
click at [1086, 414] on button "button" at bounding box center [1081, 415] width 14 height 24
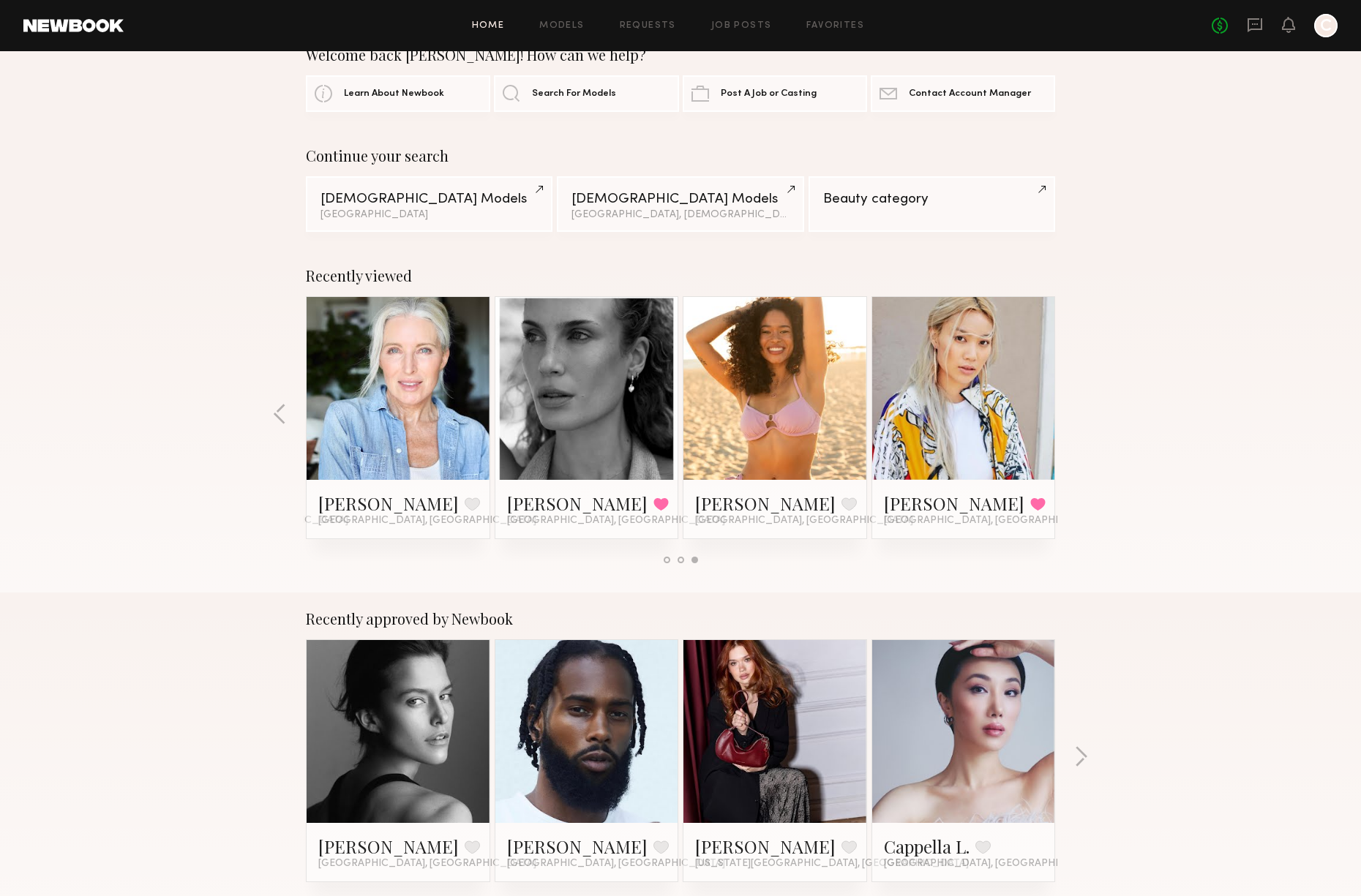
click at [1086, 414] on div "Recently viewed Gordana S. Favorite Los Angeles, CA Dominique S. Favorite Los A…" at bounding box center [680, 421] width 1361 height 343
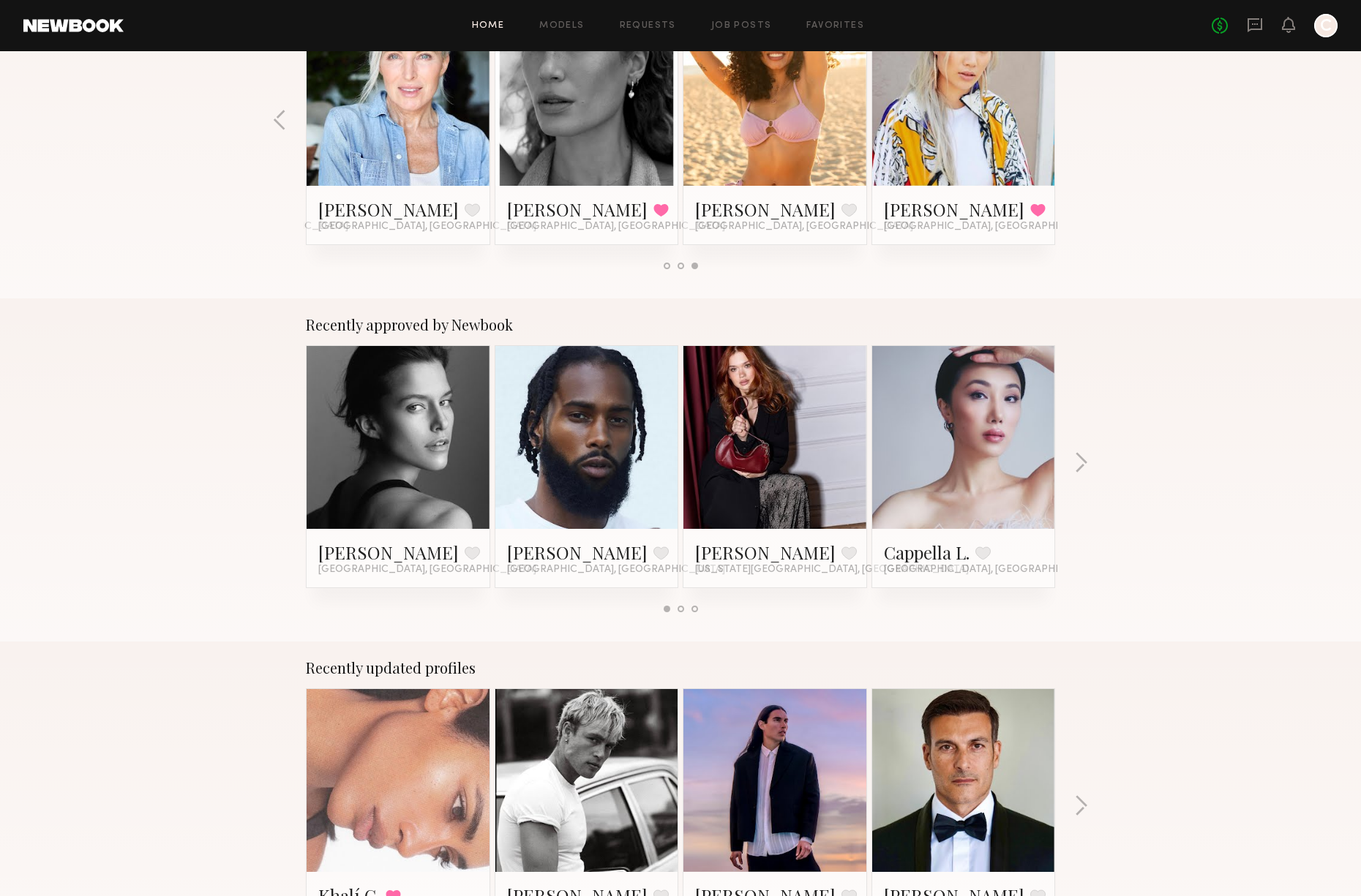
scroll to position [369, 0]
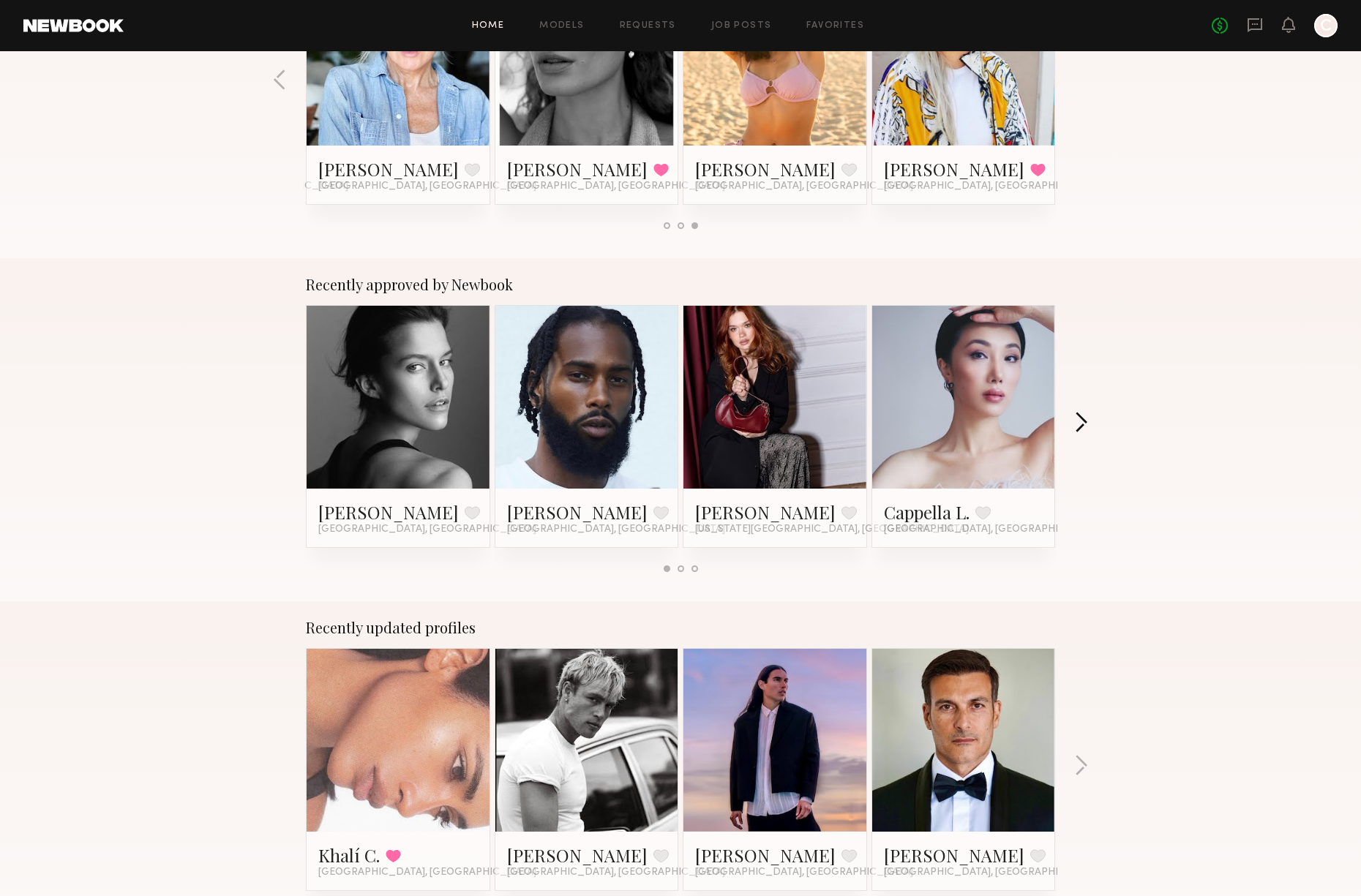
click at [1086, 426] on button "button" at bounding box center [1081, 424] width 14 height 24
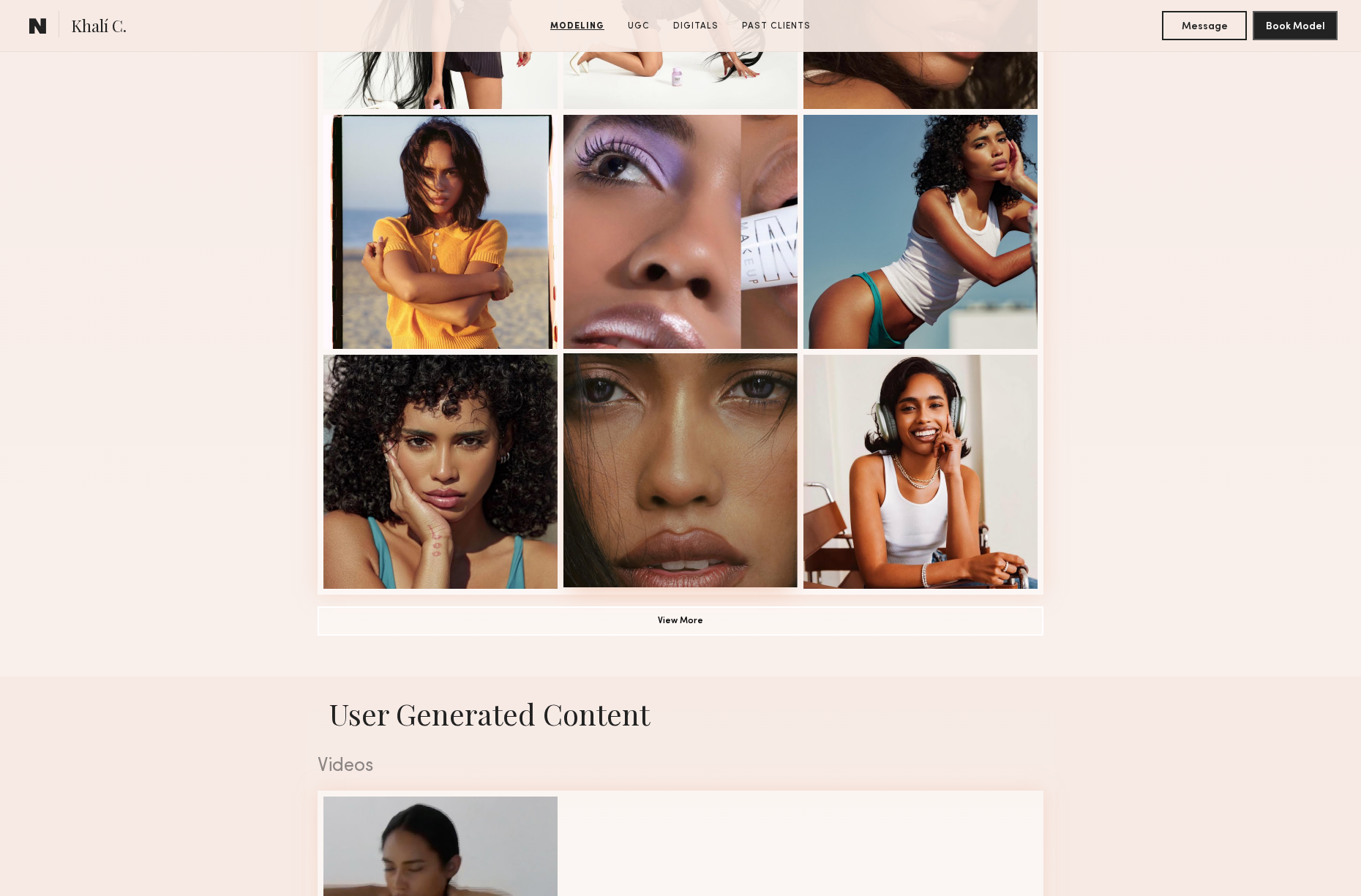
scroll to position [1206, 0]
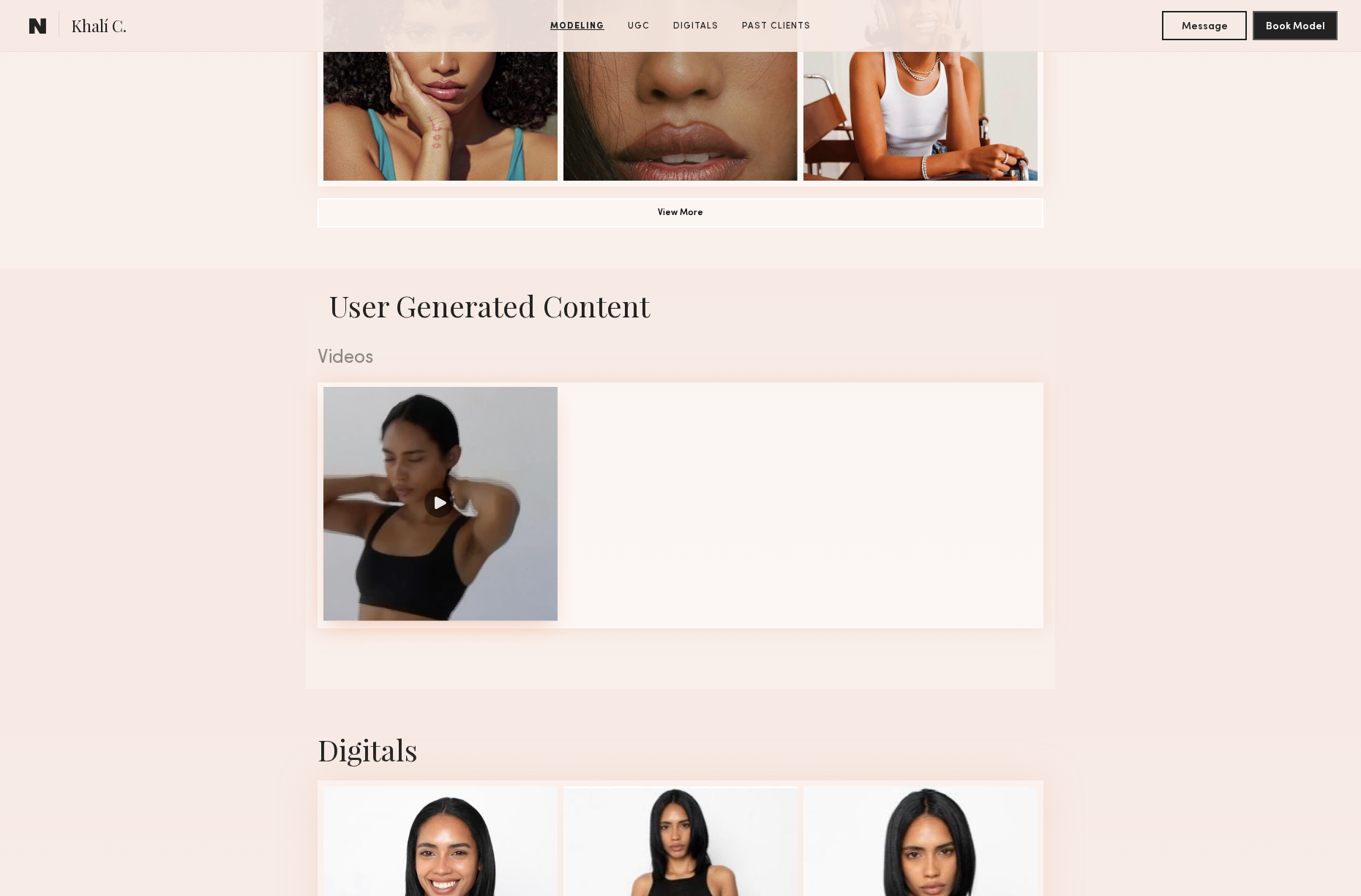
click at [433, 504] on div at bounding box center [441, 504] width 234 height 234
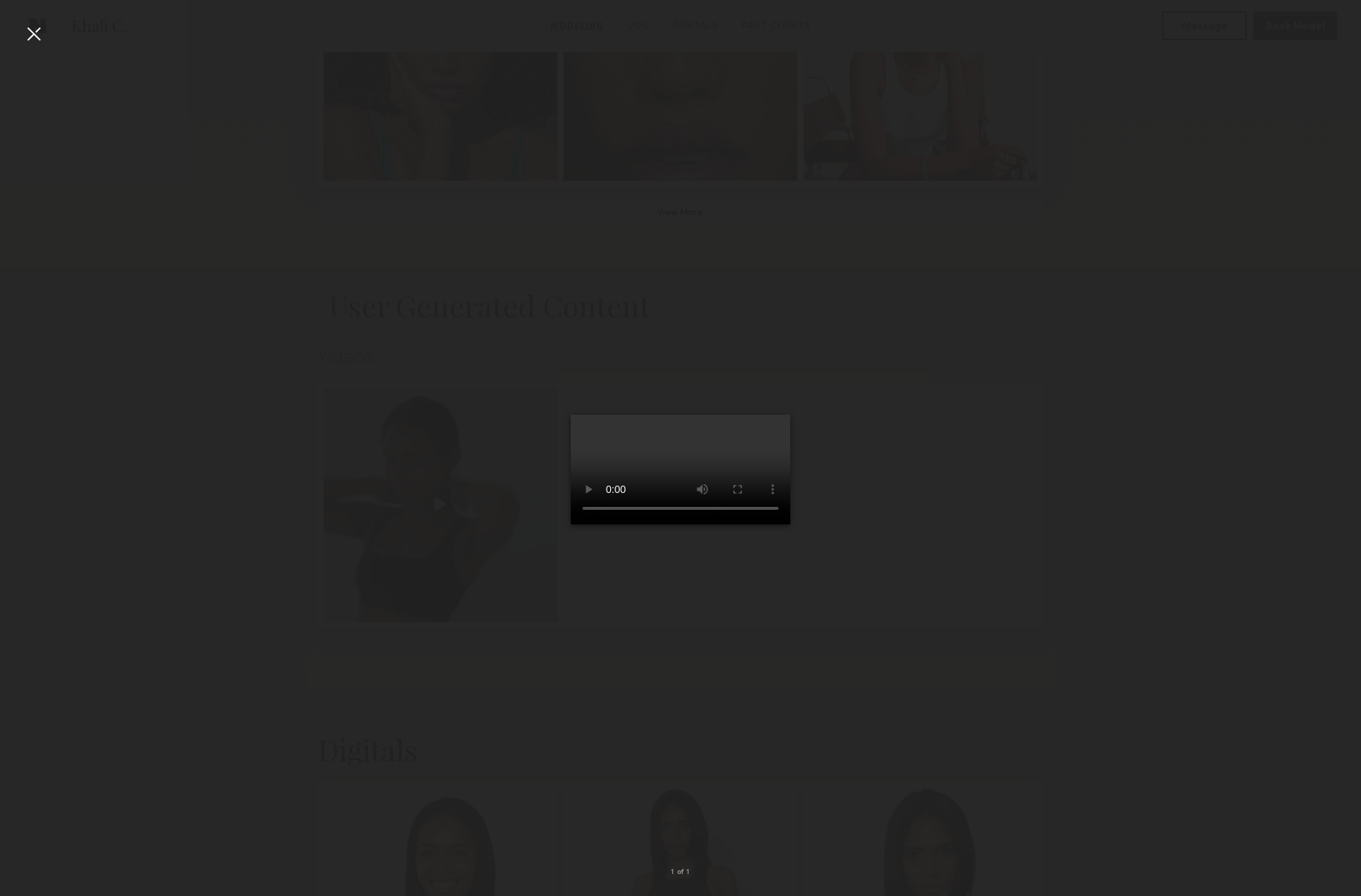
click at [35, 30] on div at bounding box center [33, 33] width 23 height 23
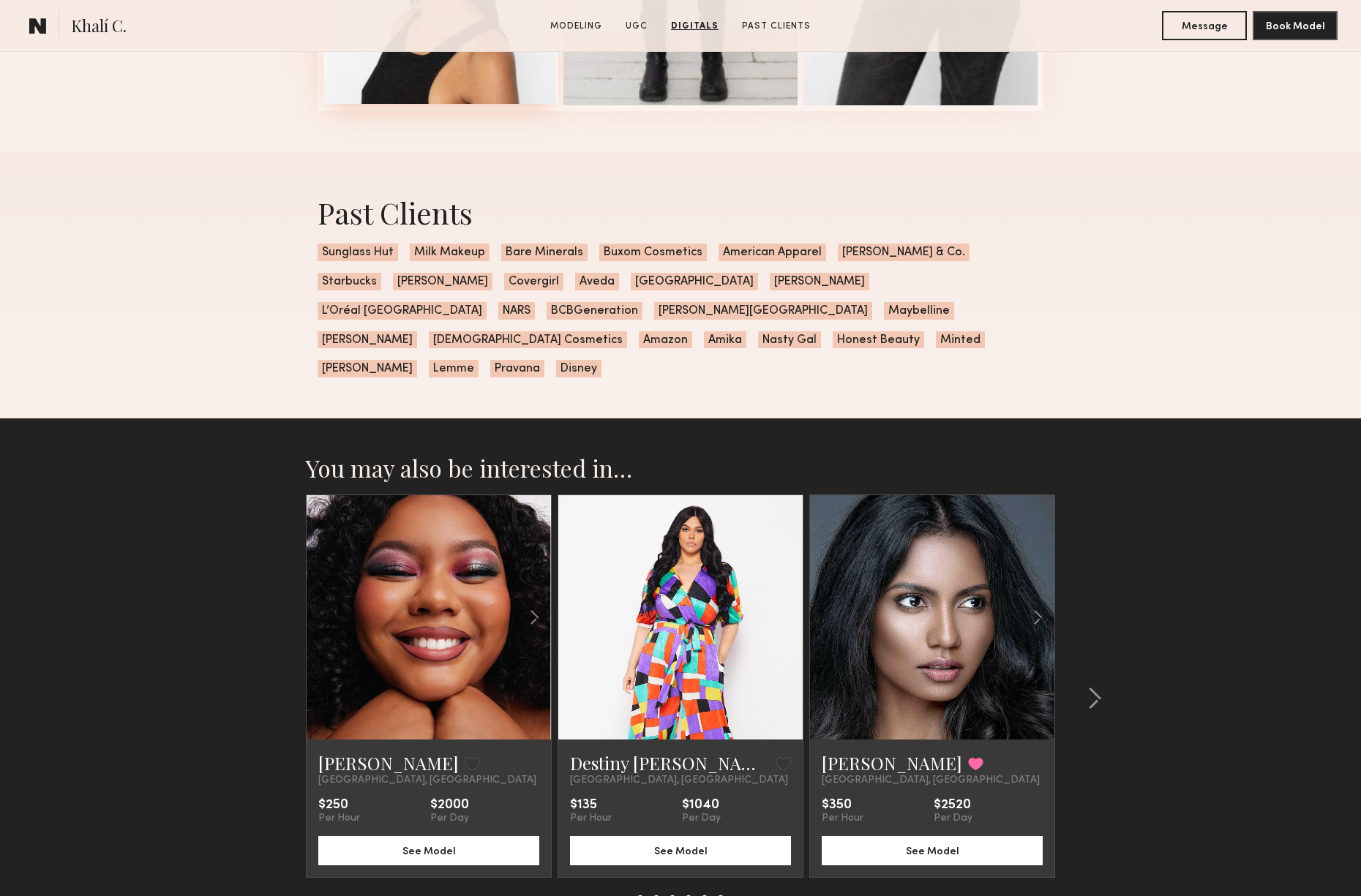
scroll to position [2399, 0]
